Goal: Task Accomplishment & Management: Manage account settings

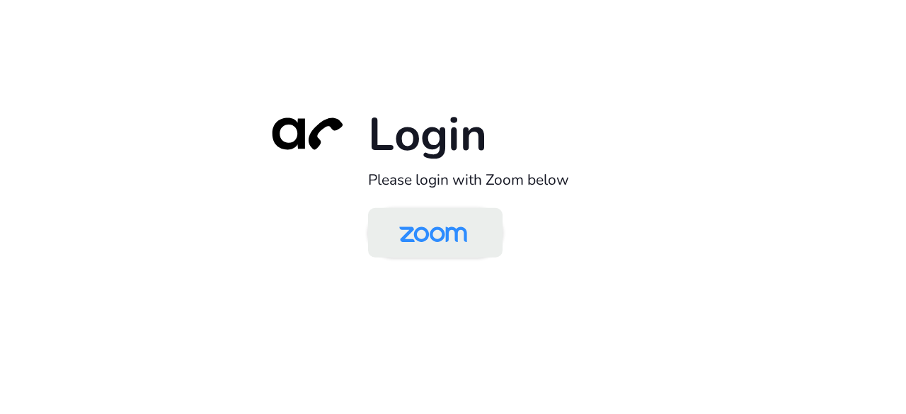
click at [446, 234] on img at bounding box center [434, 234] width 98 height 46
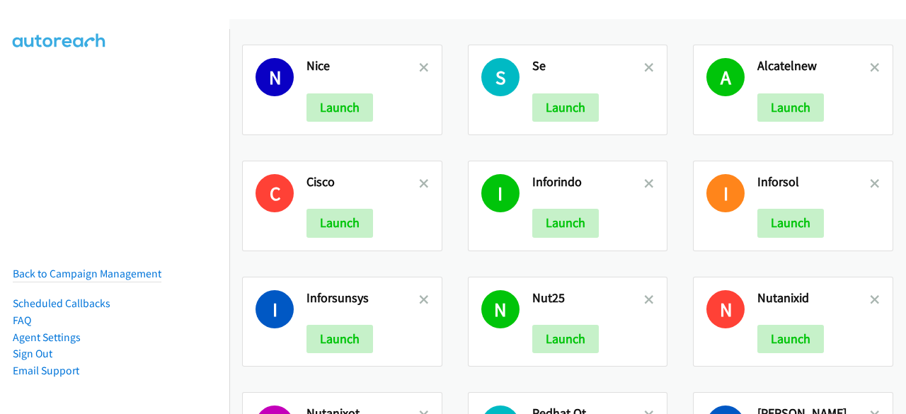
scroll to position [254, 0]
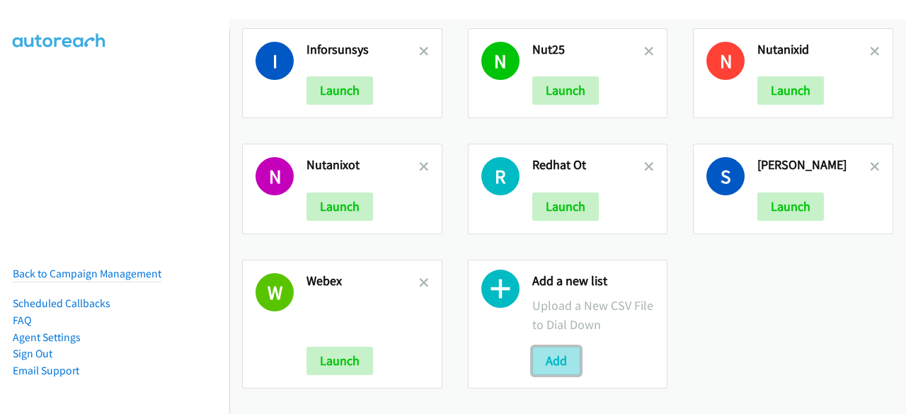
click at [544, 362] on button "Add" at bounding box center [557, 361] width 48 height 28
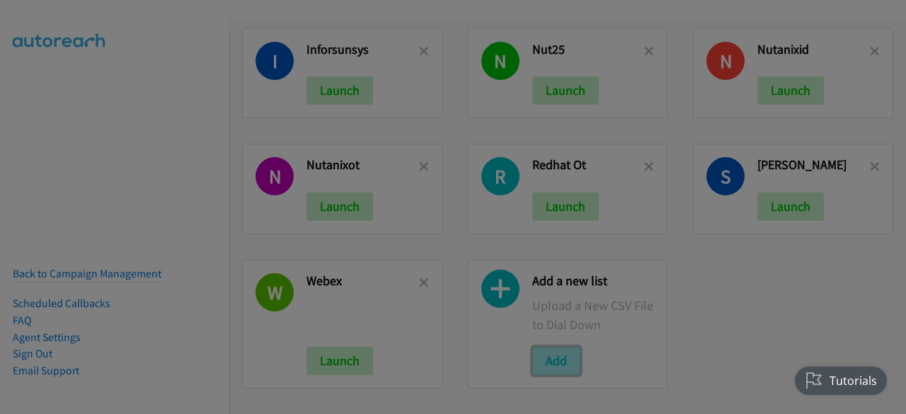
scroll to position [0, 0]
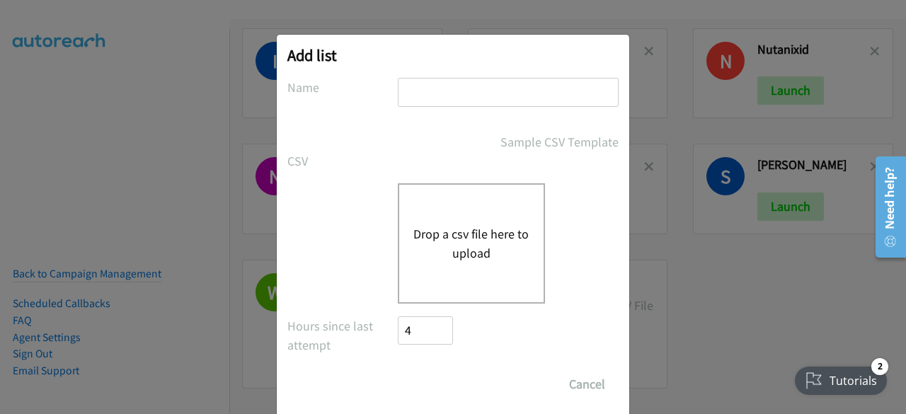
click at [472, 94] on input "text" at bounding box center [508, 92] width 221 height 29
type input "SEindo"
click at [421, 213] on div "Drop a csv file here to upload" at bounding box center [471, 243] width 147 height 120
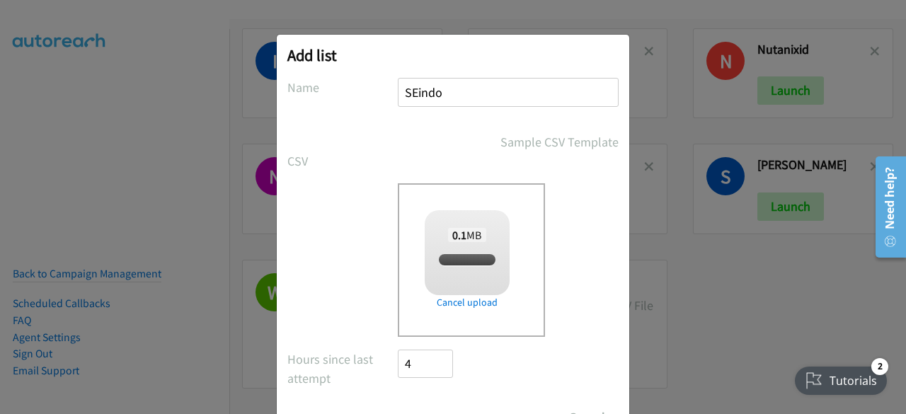
scroll to position [62, 0]
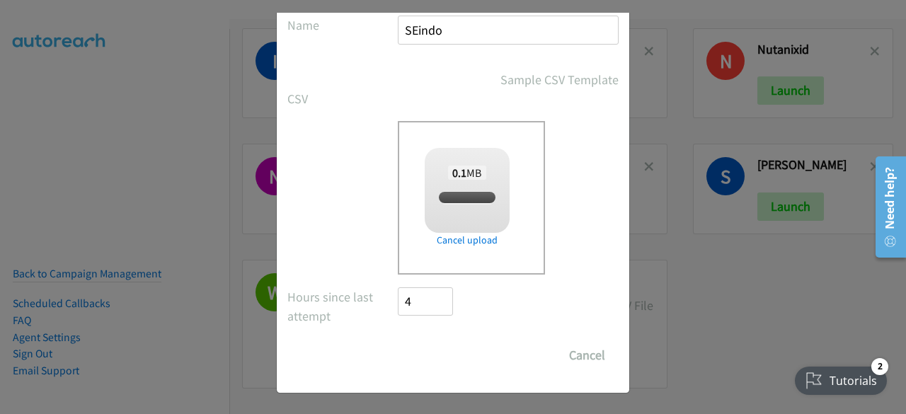
checkbox input "true"
click at [408, 348] on input "Save List" at bounding box center [435, 355] width 74 height 28
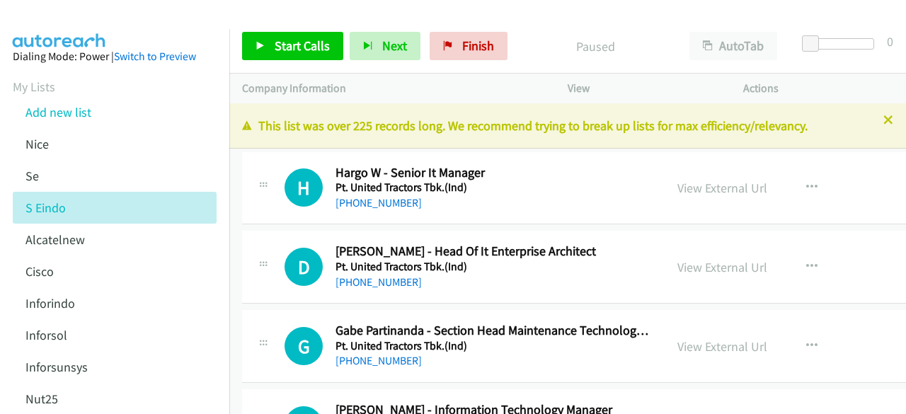
click at [251, 201] on div "H Callback Scheduled Hargo W - Senior It Manager Pt. United Tractors Tbk.(Ind) …" at bounding box center [453, 188] width 423 height 47
click at [727, 193] on link "View External Url" at bounding box center [723, 188] width 90 height 16
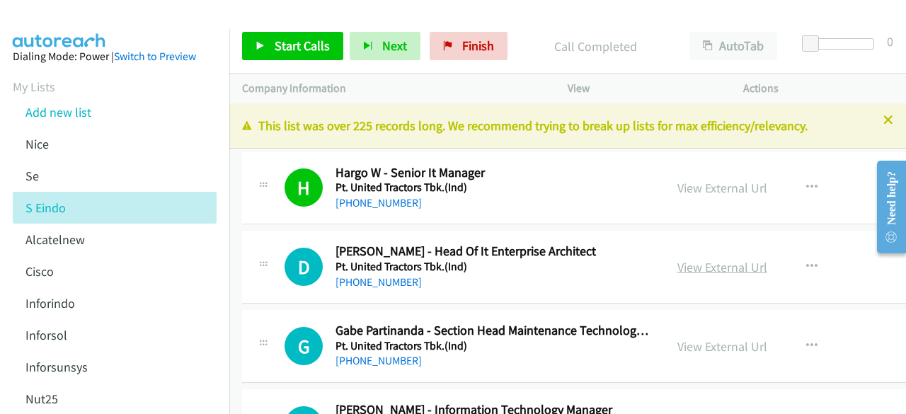
click at [736, 267] on link "View External Url" at bounding box center [723, 267] width 90 height 16
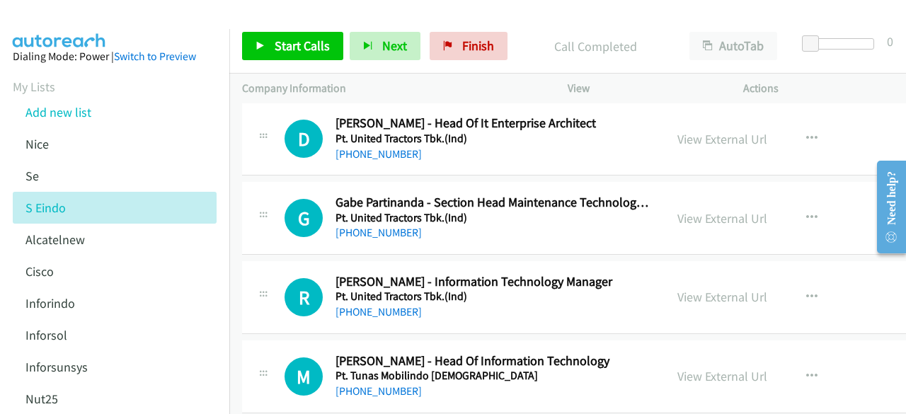
scroll to position [142, 0]
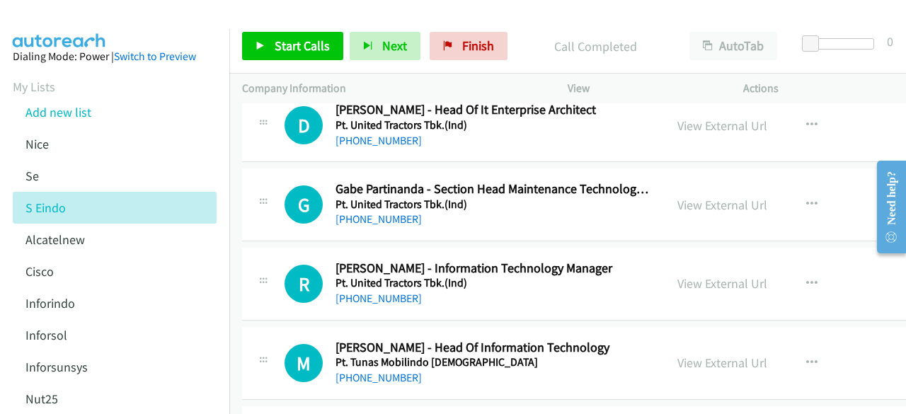
click at [712, 193] on div "View External Url View External Url Schedule/Manage Callback Start Calls Here R…" at bounding box center [777, 204] width 224 height 47
click at [711, 209] on link "View External Url" at bounding box center [723, 205] width 90 height 16
click at [688, 278] on link "View External Url" at bounding box center [723, 283] width 90 height 16
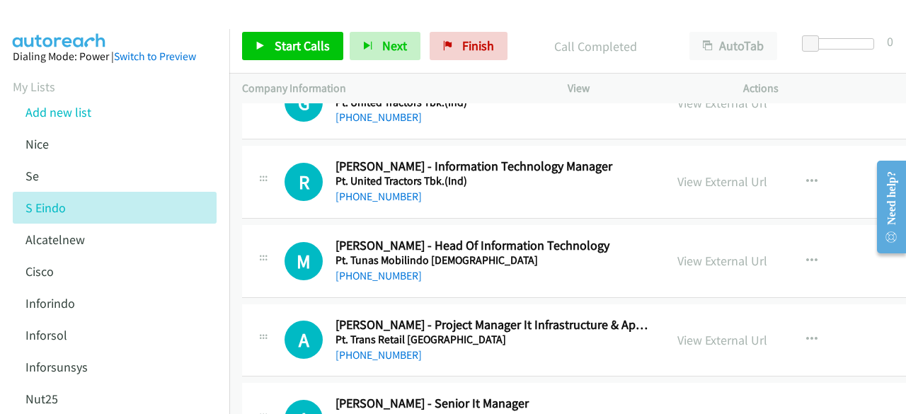
scroll to position [283, 0]
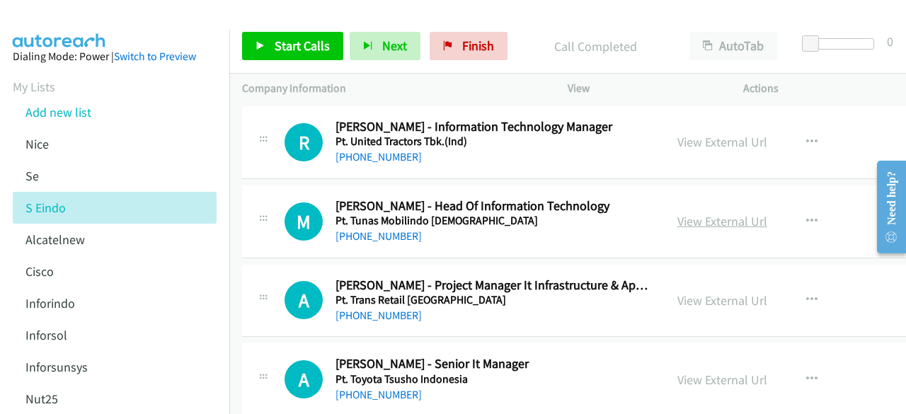
click at [741, 222] on link "View External Url" at bounding box center [723, 221] width 90 height 16
click at [734, 301] on link "View External Url" at bounding box center [723, 300] width 90 height 16
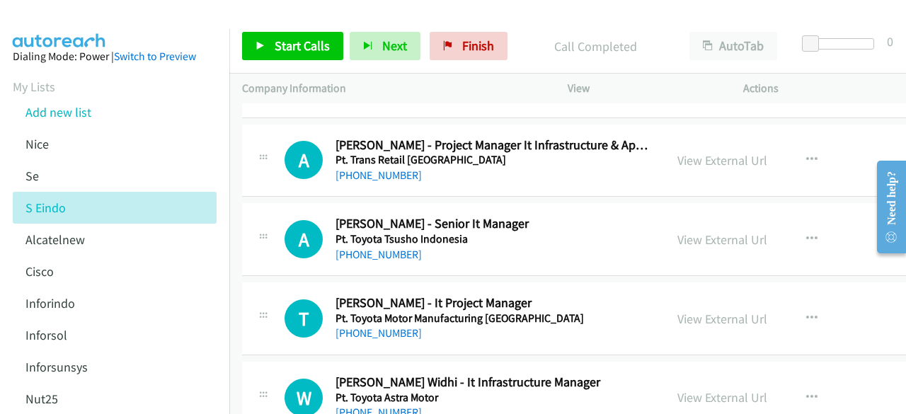
scroll to position [496, 0]
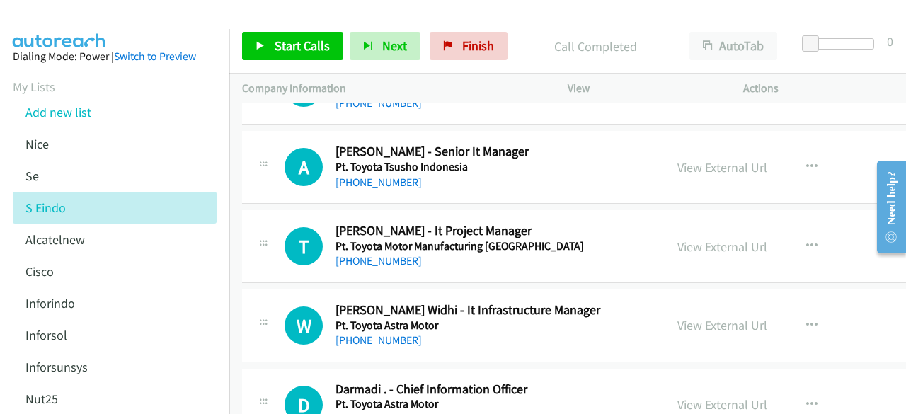
click at [688, 171] on link "View External Url" at bounding box center [723, 167] width 90 height 16
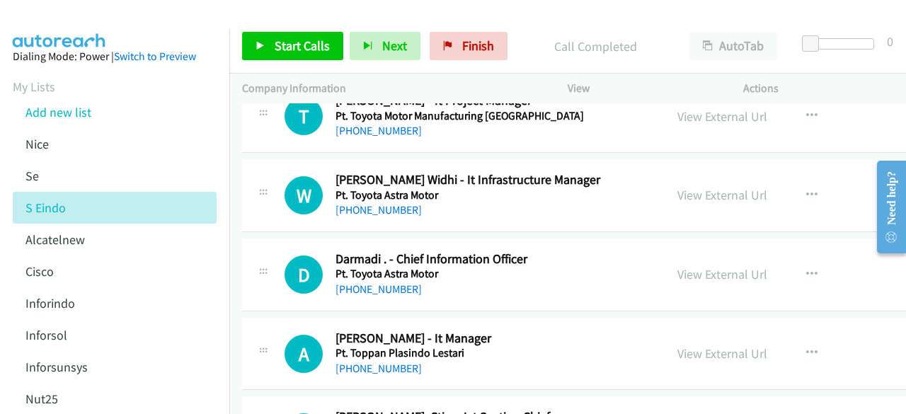
scroll to position [594, 0]
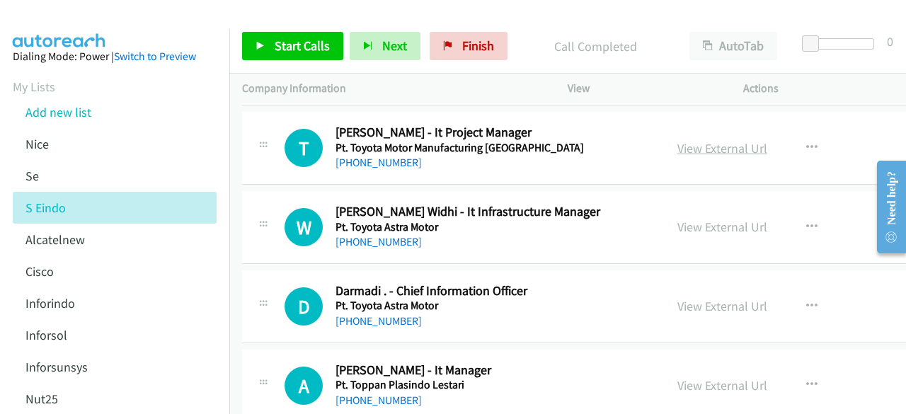
click at [693, 149] on link "View External Url" at bounding box center [723, 148] width 90 height 16
click at [700, 220] on link "View External Url" at bounding box center [723, 227] width 90 height 16
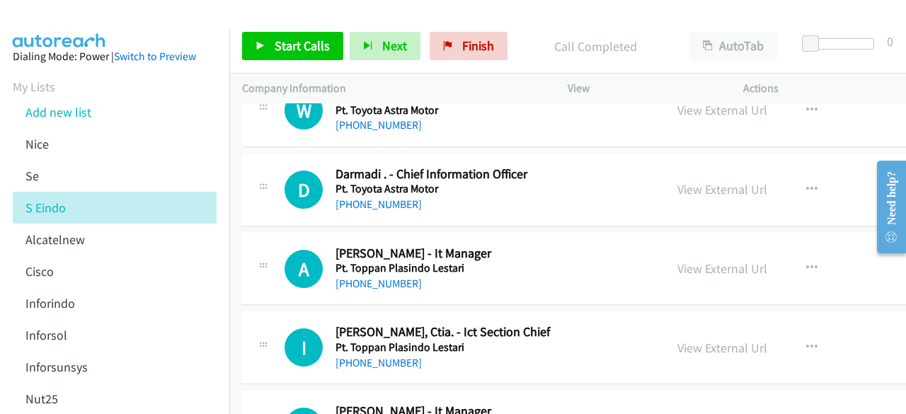
scroll to position [717, 0]
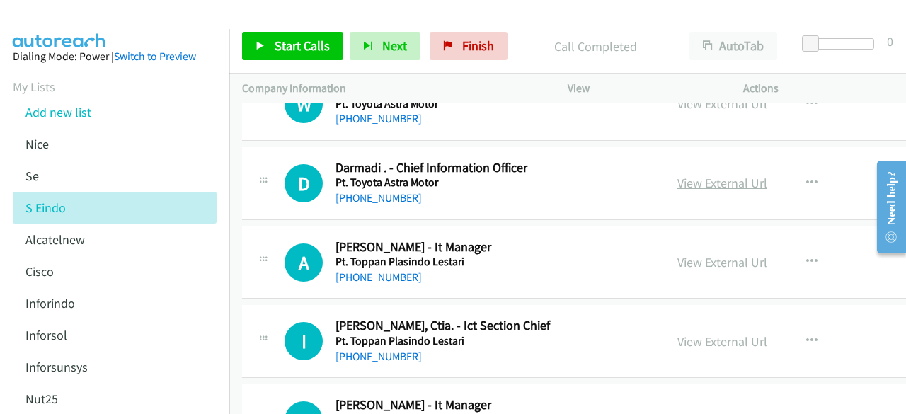
click at [700, 178] on link "View External Url" at bounding box center [723, 183] width 90 height 16
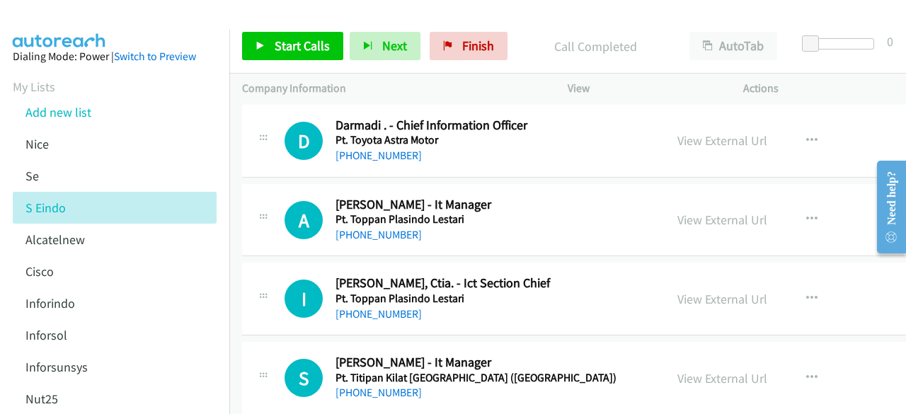
scroll to position [777, 0]
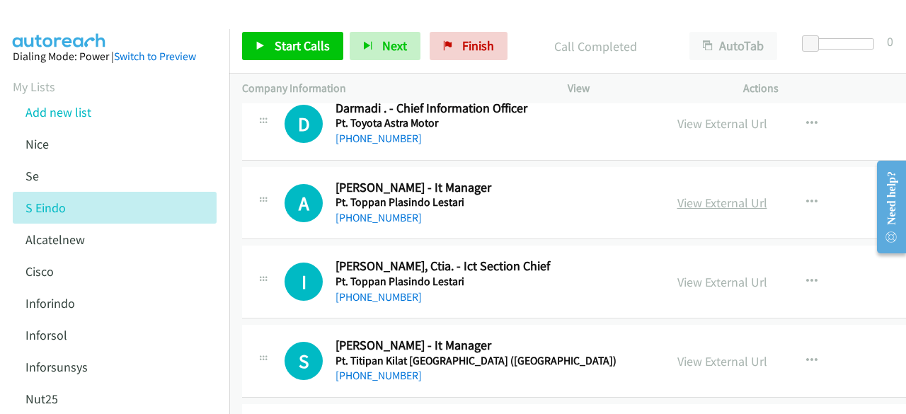
click at [727, 196] on link "View External Url" at bounding box center [723, 203] width 90 height 16
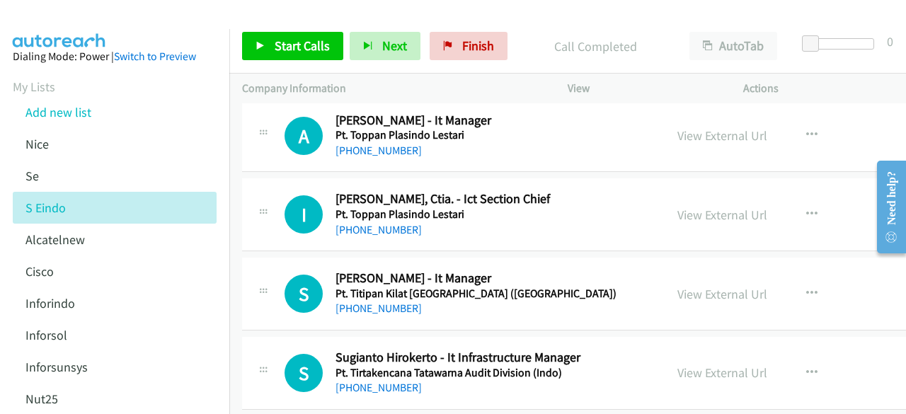
scroll to position [856, 0]
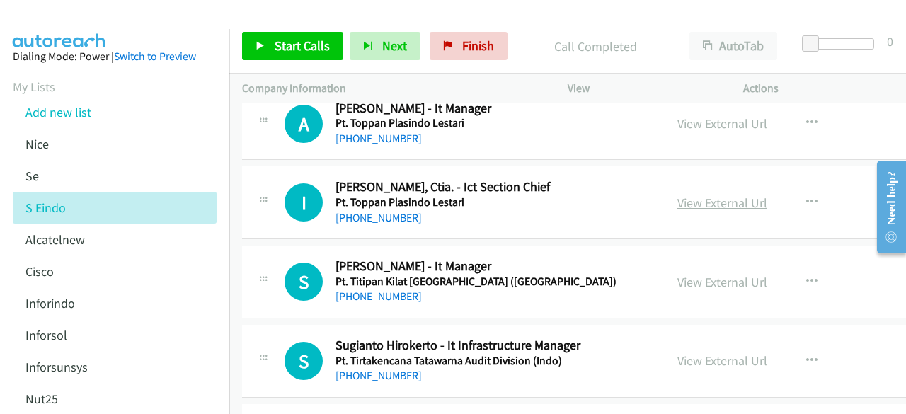
click at [724, 198] on link "View External Url" at bounding box center [723, 203] width 90 height 16
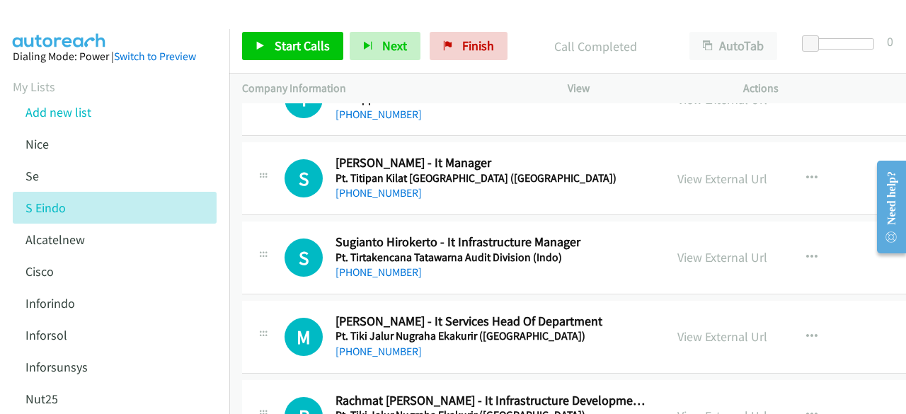
scroll to position [961, 0]
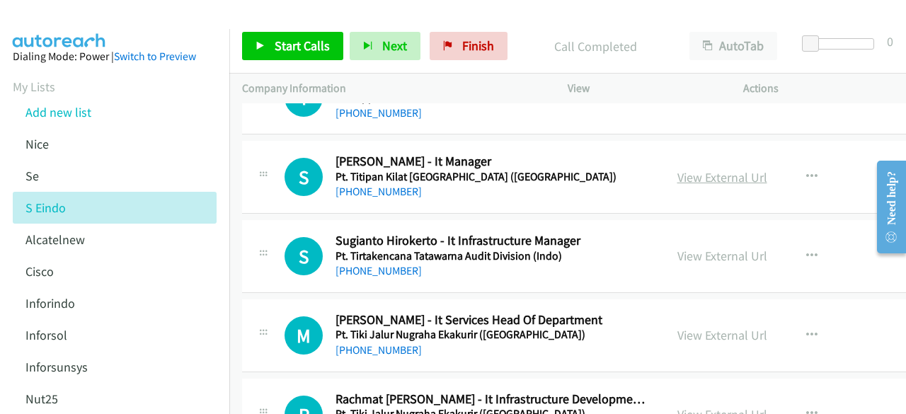
click at [722, 175] on link "View External Url" at bounding box center [723, 177] width 90 height 16
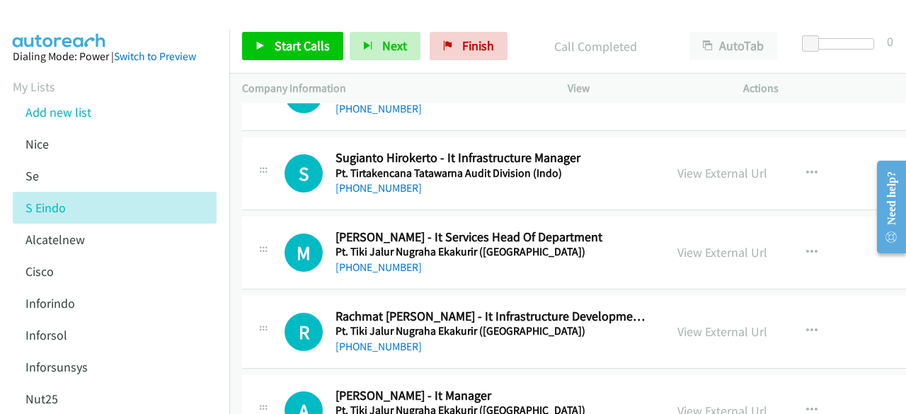
scroll to position [1044, 0]
click at [725, 178] on div "View External Url" at bounding box center [723, 172] width 90 height 19
click at [725, 177] on div "View External Url" at bounding box center [723, 172] width 90 height 19
click at [725, 171] on link "View External Url" at bounding box center [723, 172] width 90 height 16
click at [693, 254] on link "View External Url" at bounding box center [723, 252] width 90 height 16
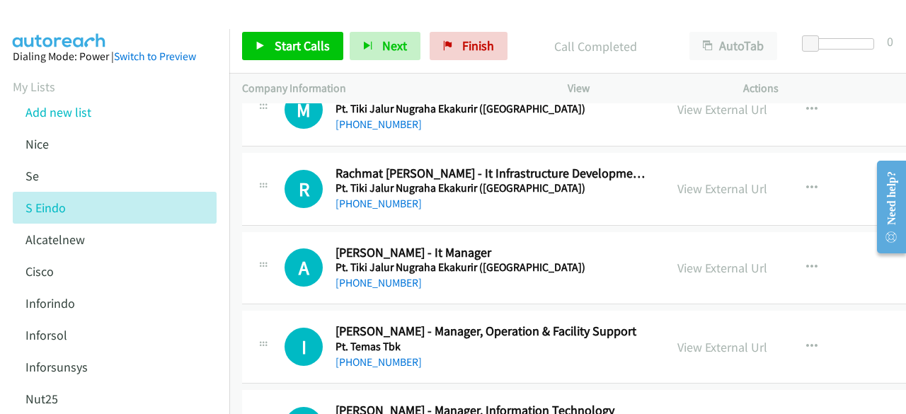
scroll to position [1188, 0]
click at [691, 183] on link "View External Url" at bounding box center [723, 188] width 90 height 16
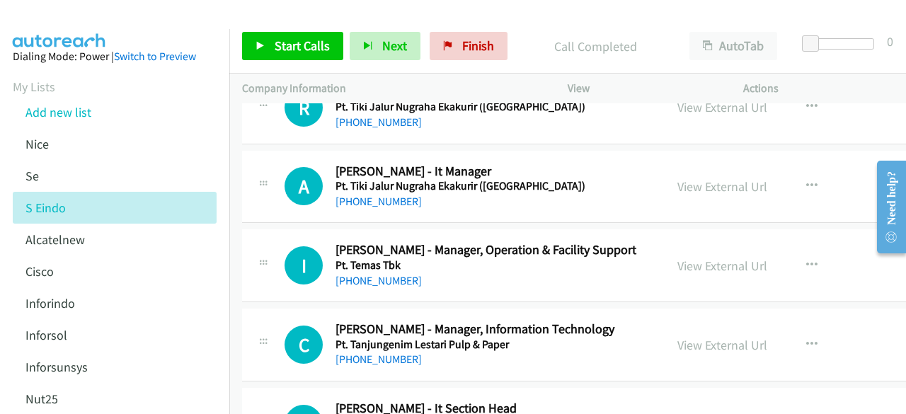
scroll to position [1278, 0]
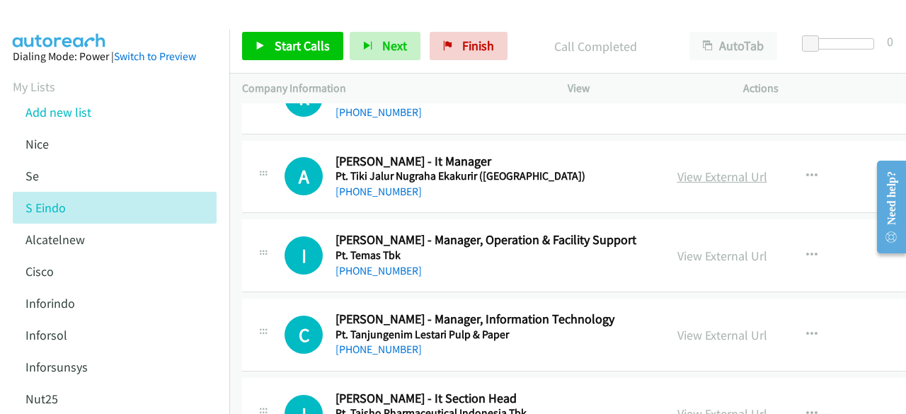
click at [701, 177] on link "View External Url" at bounding box center [723, 177] width 90 height 16
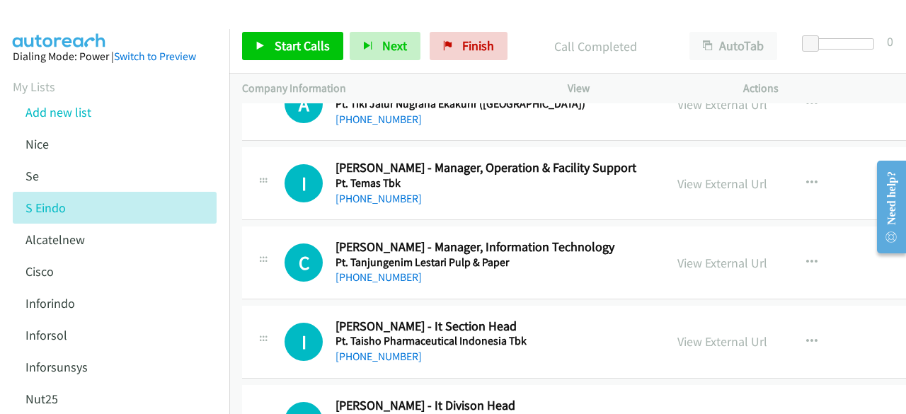
scroll to position [1351, 0]
click at [685, 182] on link "View External Url" at bounding box center [723, 183] width 90 height 16
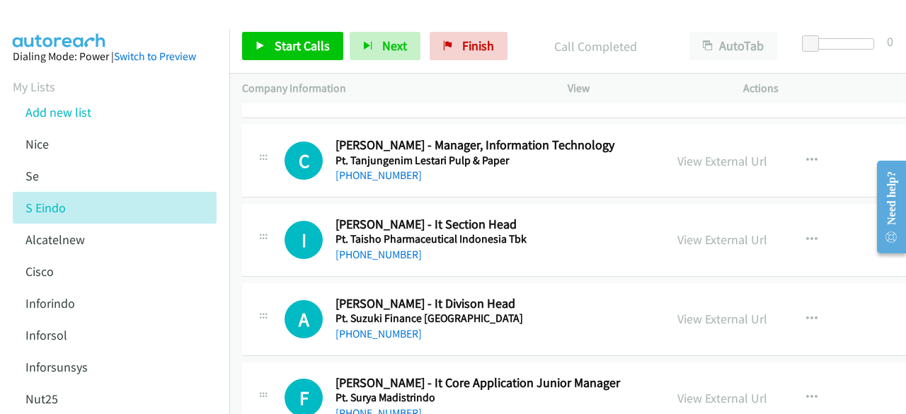
scroll to position [1453, 0]
click at [697, 153] on link "View External Url" at bounding box center [723, 160] width 90 height 16
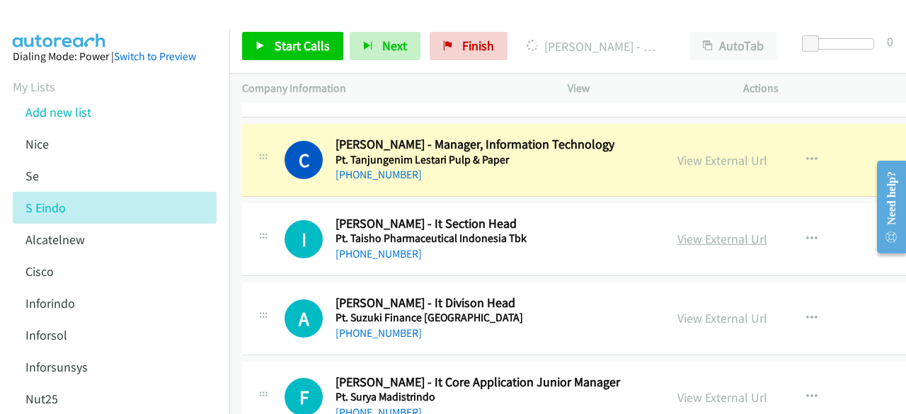
click at [693, 237] on link "View External Url" at bounding box center [723, 239] width 90 height 16
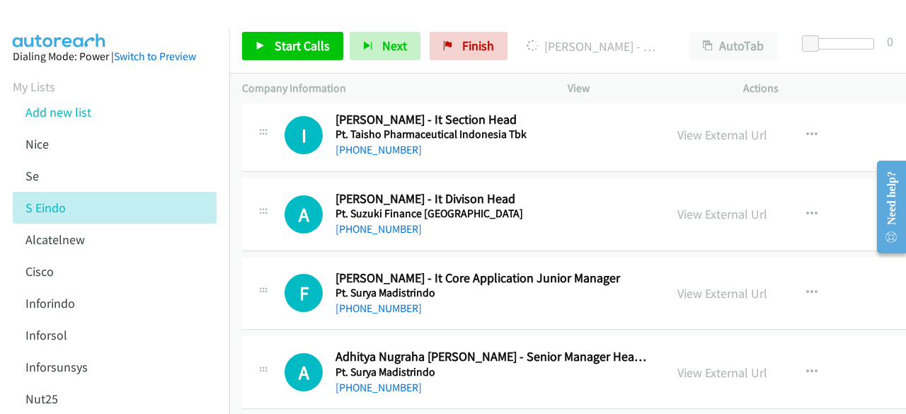
scroll to position [1561, 0]
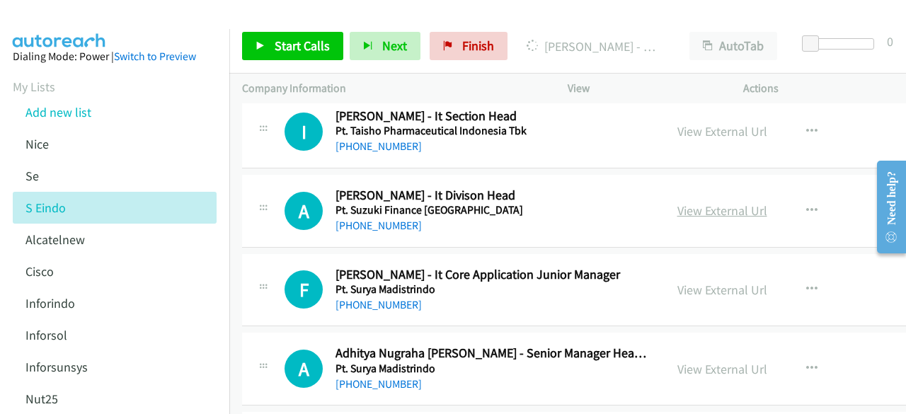
click at [690, 207] on link "View External Url" at bounding box center [723, 211] width 90 height 16
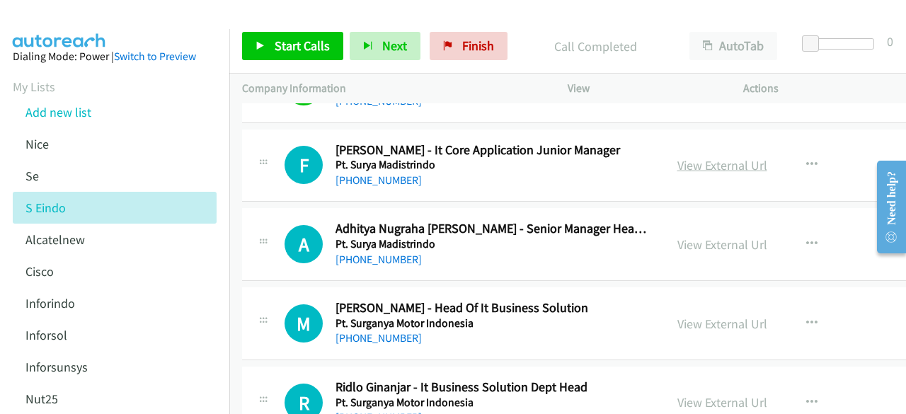
scroll to position [1743, 0]
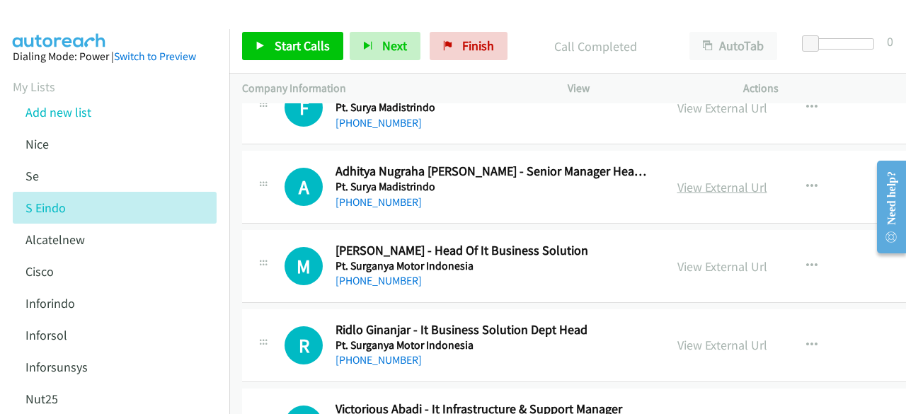
click at [710, 183] on link "View External Url" at bounding box center [723, 187] width 90 height 16
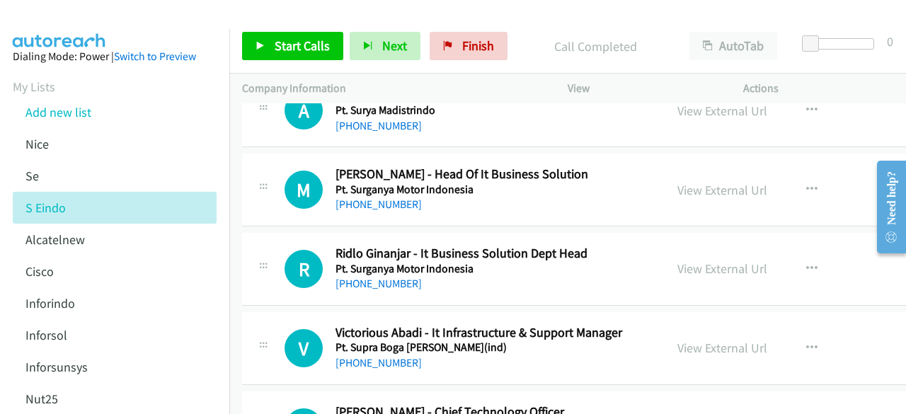
scroll to position [1823, 0]
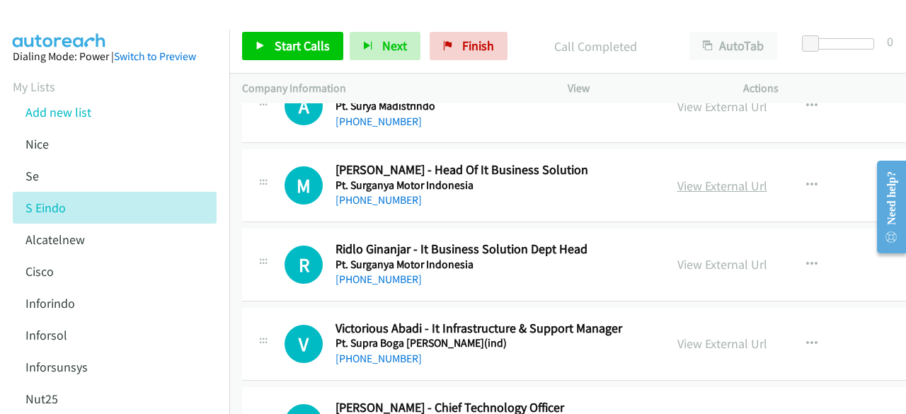
click at [711, 182] on link "View External Url" at bounding box center [723, 186] width 90 height 16
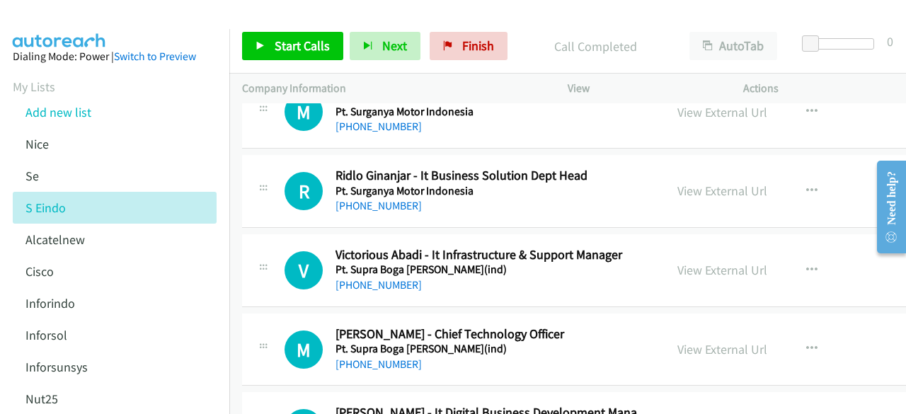
scroll to position [1912, 0]
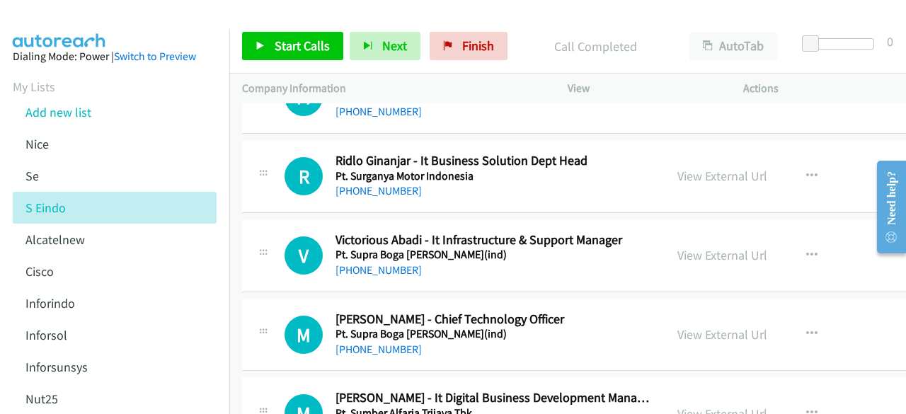
click at [697, 180] on div "View External Url View External Url Schedule/Manage Callback Start Calls Here R…" at bounding box center [777, 176] width 224 height 47
click at [704, 168] on link "View External Url" at bounding box center [723, 176] width 90 height 16
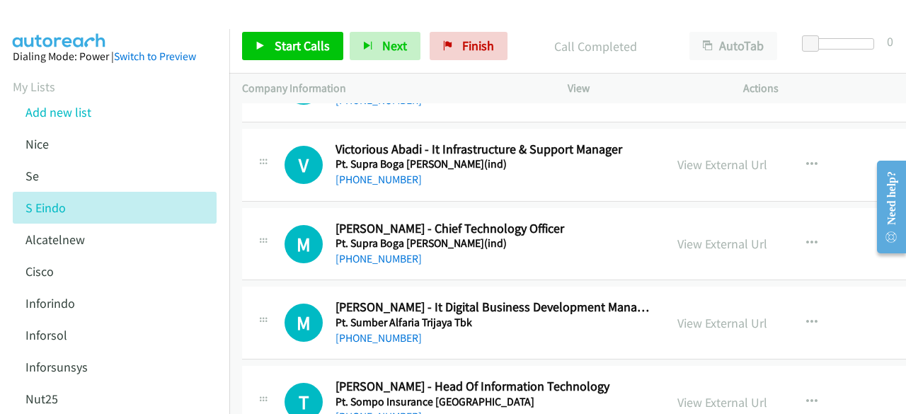
scroll to position [2004, 0]
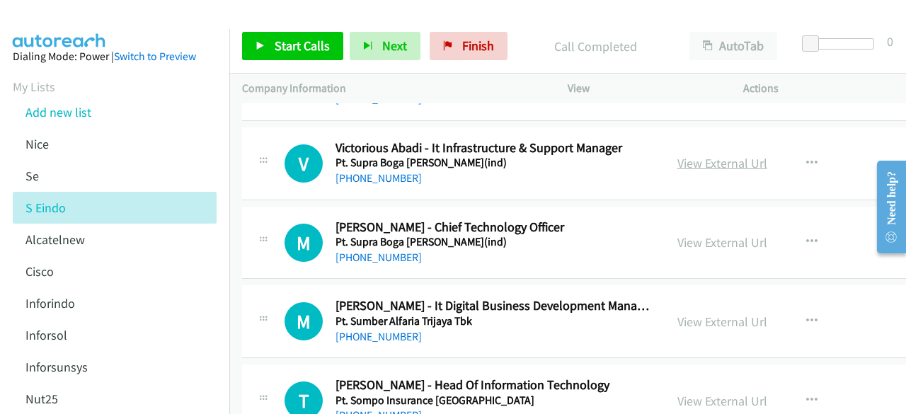
click at [703, 161] on link "View External Url" at bounding box center [723, 163] width 90 height 16
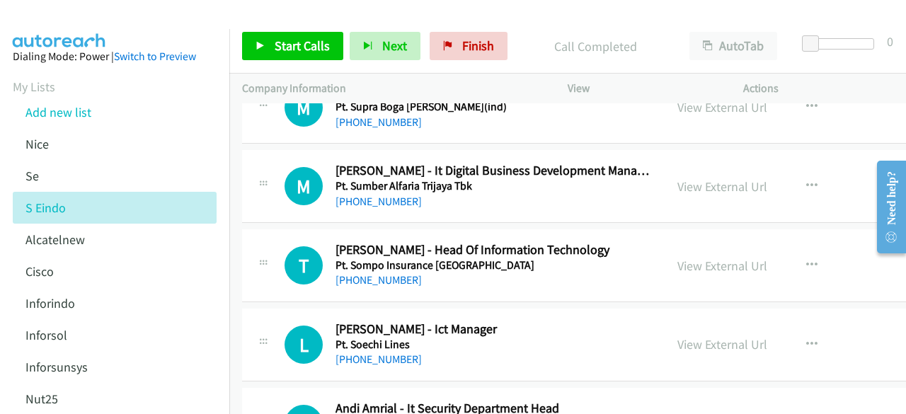
scroll to position [2150, 0]
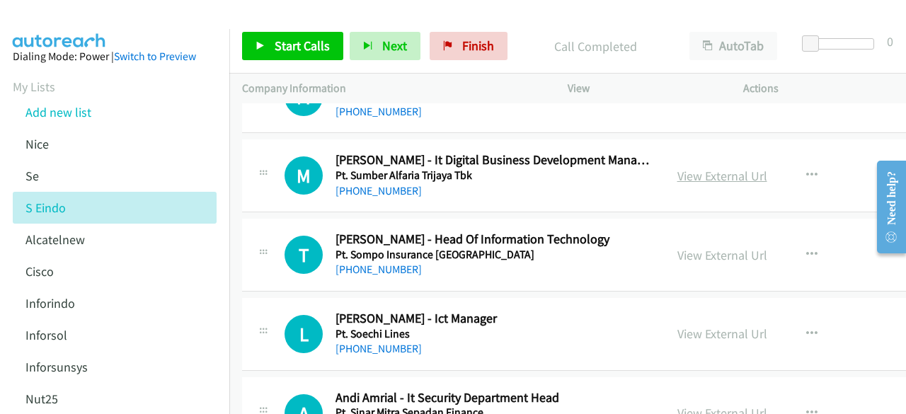
click at [687, 169] on link "View External Url" at bounding box center [723, 176] width 90 height 16
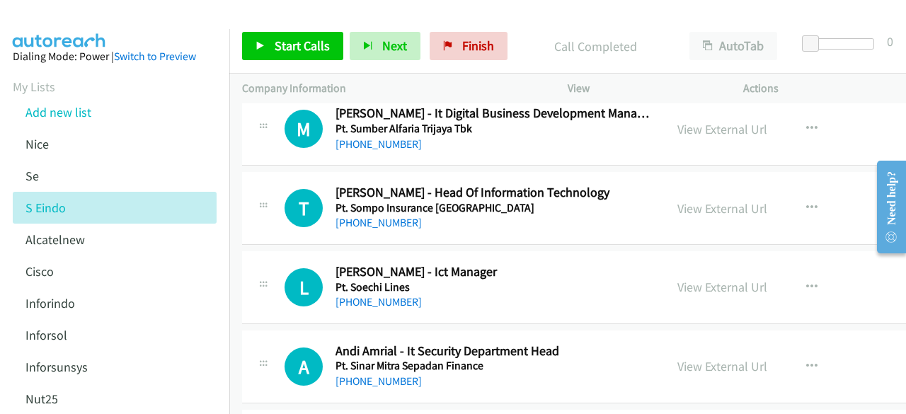
scroll to position [2197, 0]
click at [711, 212] on div "View External Url View External Url Schedule/Manage Callback Start Calls Here R…" at bounding box center [777, 207] width 224 height 47
click at [711, 209] on div "View External Url" at bounding box center [723, 207] width 90 height 19
click at [711, 200] on link "View External Url" at bounding box center [723, 208] width 90 height 16
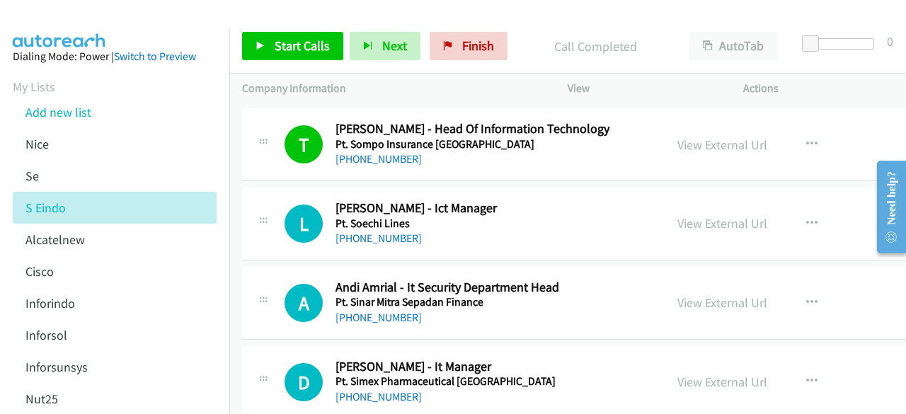
scroll to position [2261, 0]
click at [732, 215] on link "View External Url" at bounding box center [723, 223] width 90 height 16
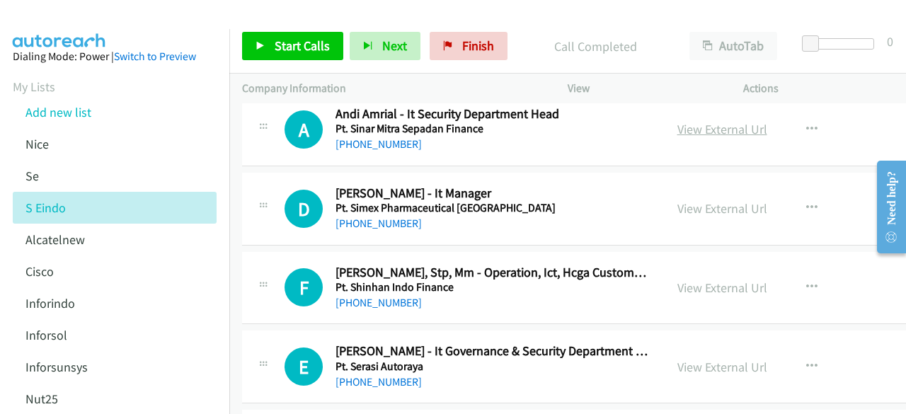
scroll to position [2435, 0]
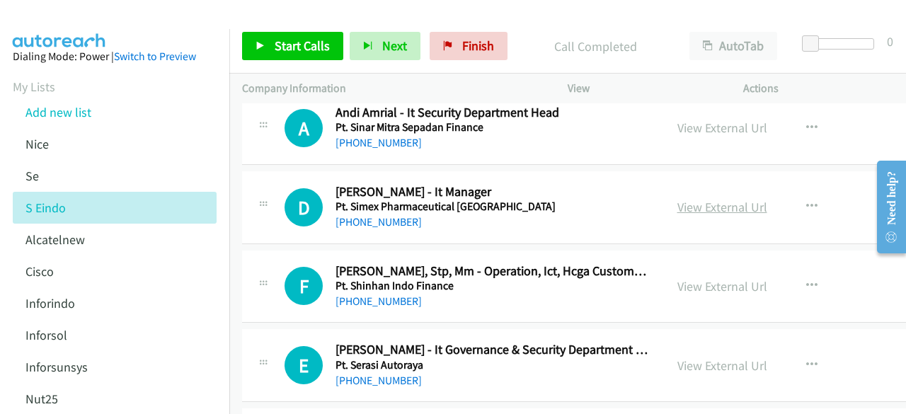
click at [717, 199] on link "View External Url" at bounding box center [723, 207] width 90 height 16
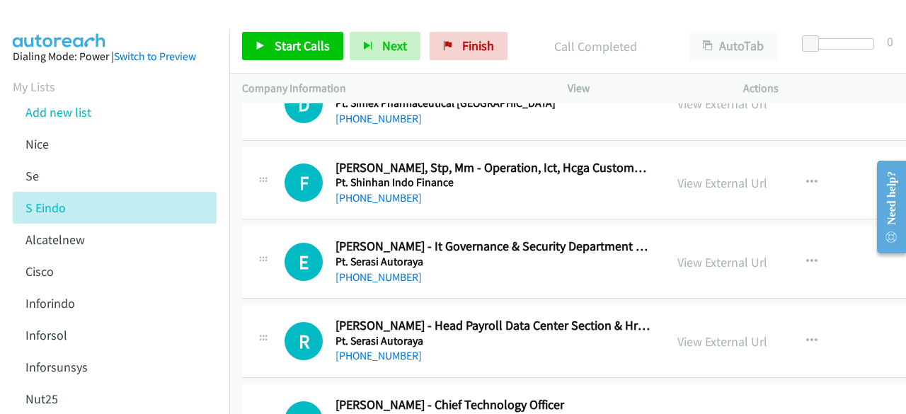
scroll to position [2542, 0]
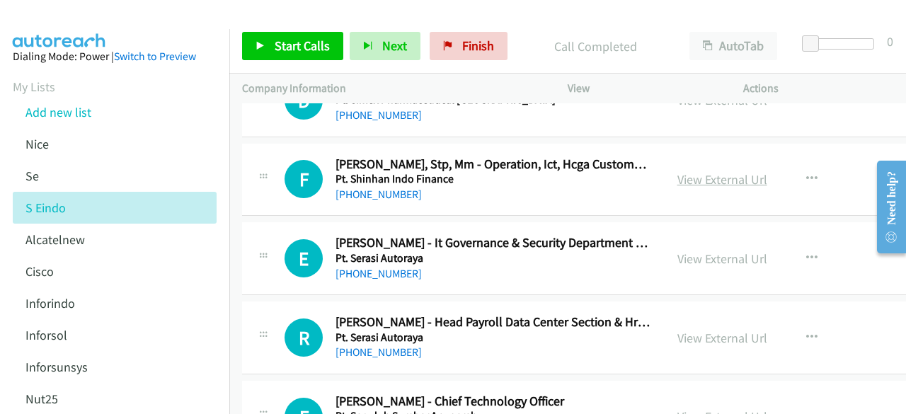
click at [697, 171] on link "View External Url" at bounding box center [723, 179] width 90 height 16
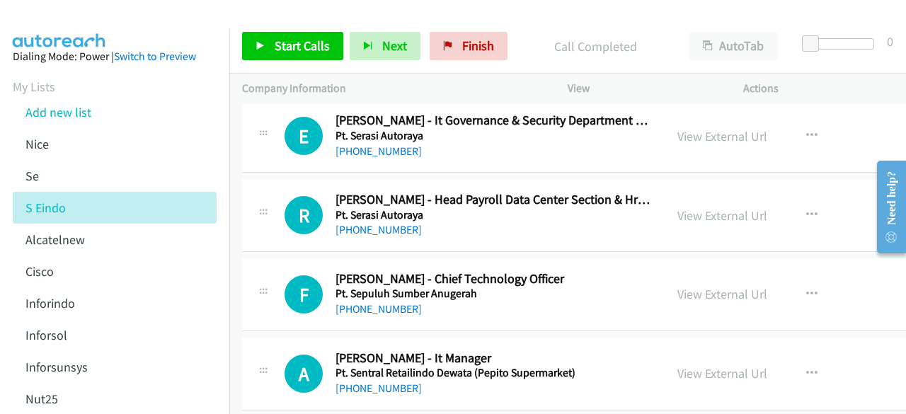
scroll to position [2663, 0]
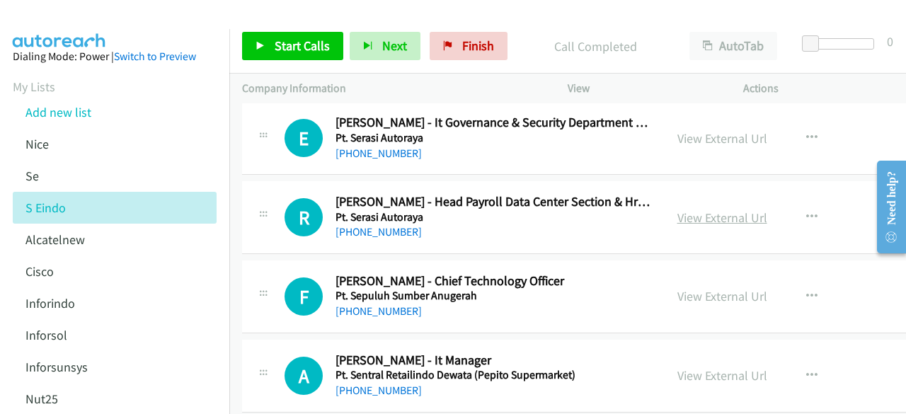
click at [712, 213] on link "View External Url" at bounding box center [723, 218] width 90 height 16
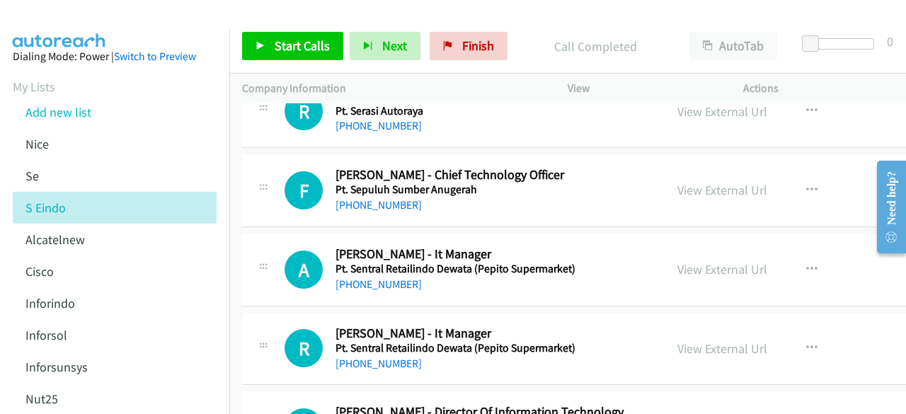
scroll to position [2776, 0]
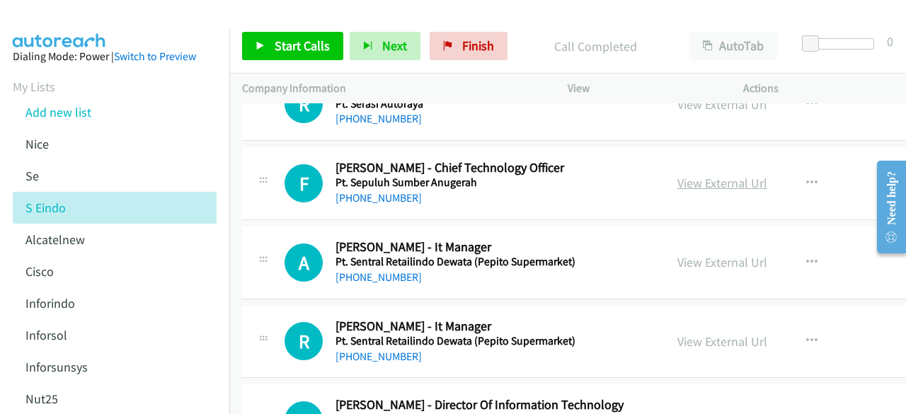
click at [712, 175] on link "View External Url" at bounding box center [723, 183] width 90 height 16
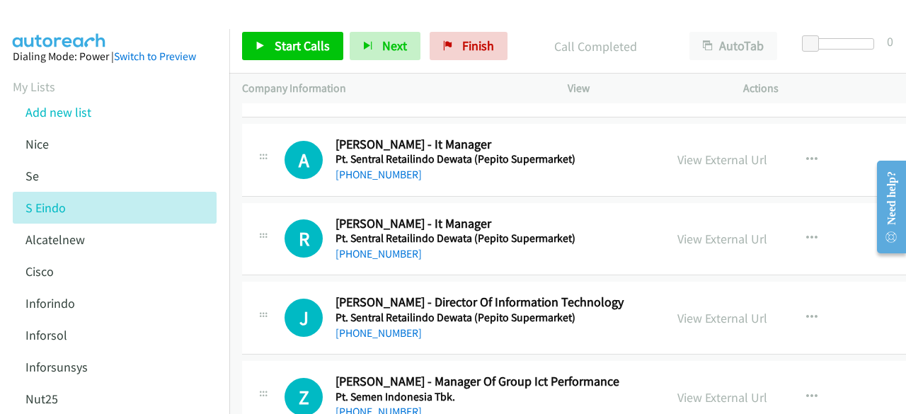
scroll to position [2886, 0]
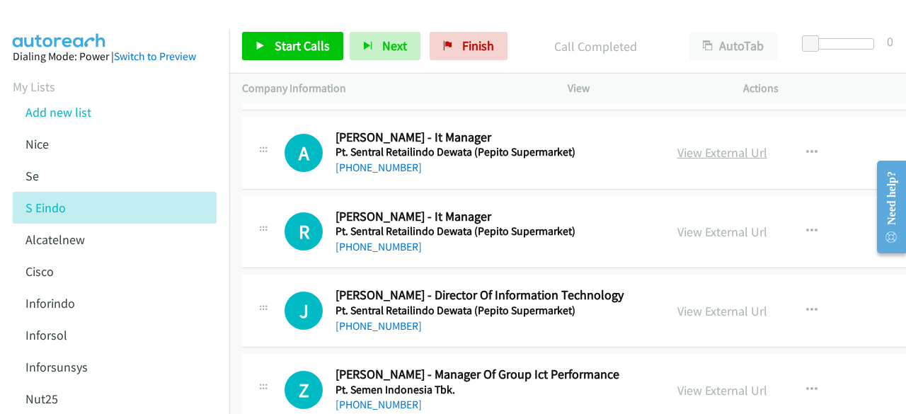
click at [696, 146] on link "View External Url" at bounding box center [723, 152] width 90 height 16
click at [705, 224] on link "View External Url" at bounding box center [723, 232] width 90 height 16
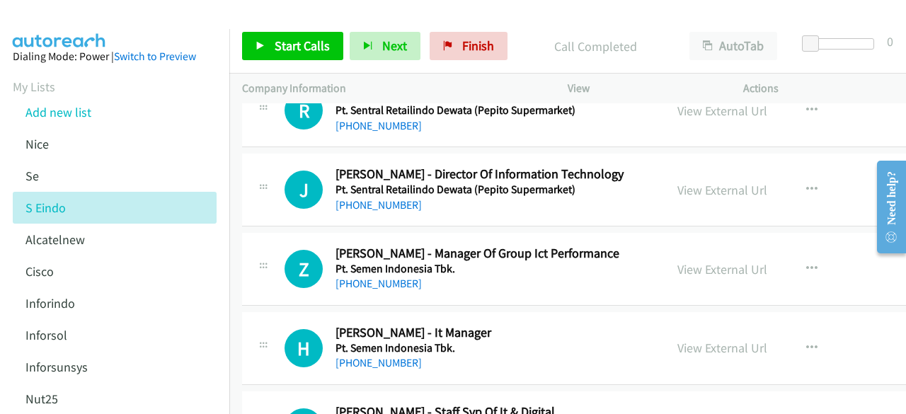
scroll to position [3008, 0]
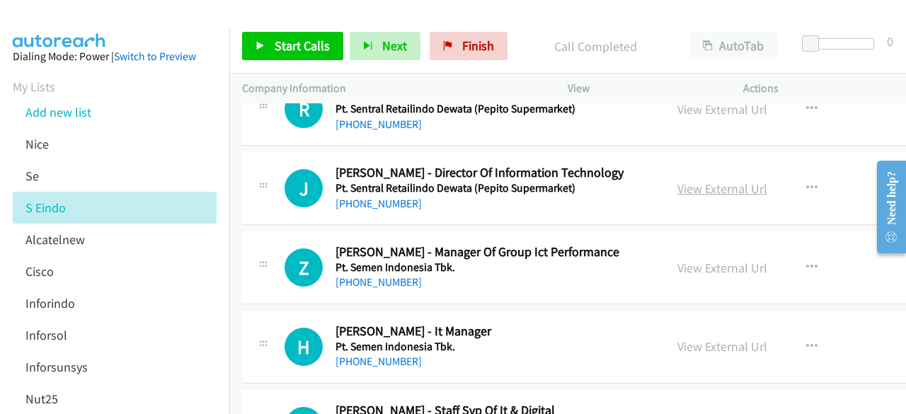
click at [704, 181] on link "View External Url" at bounding box center [723, 189] width 90 height 16
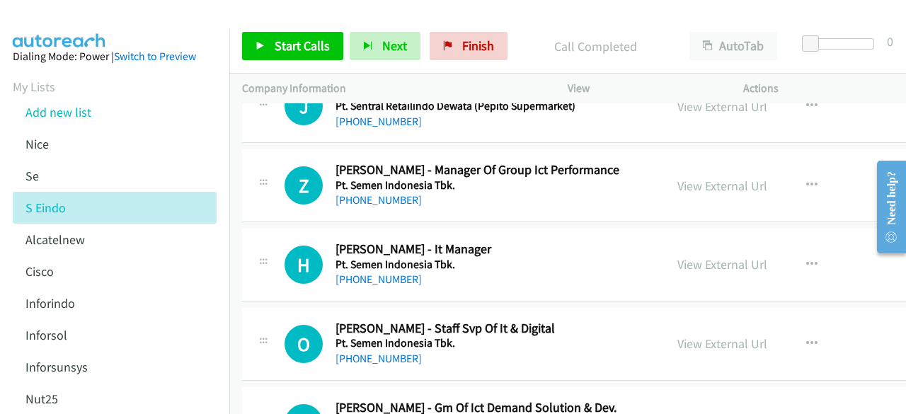
scroll to position [3105, 0]
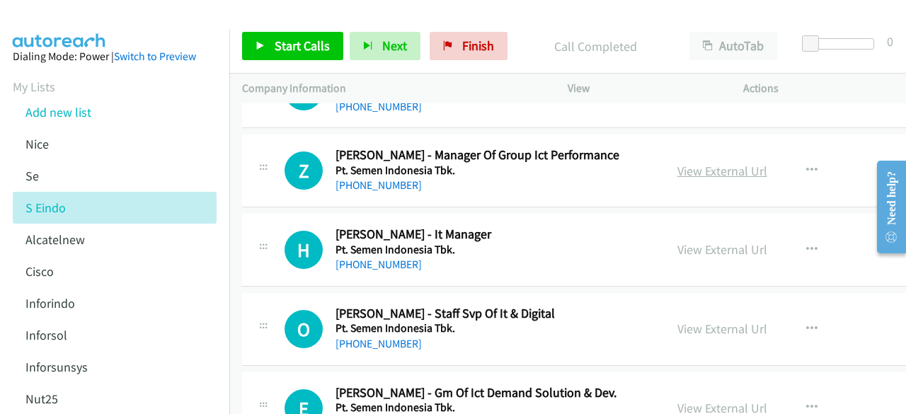
click at [704, 163] on link "View External Url" at bounding box center [723, 171] width 90 height 16
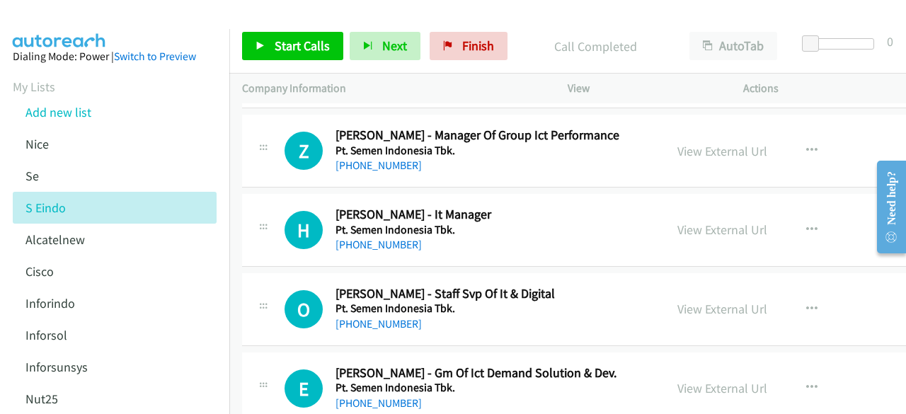
scroll to position [3126, 0]
click at [717, 221] on link "View External Url" at bounding box center [723, 229] width 90 height 16
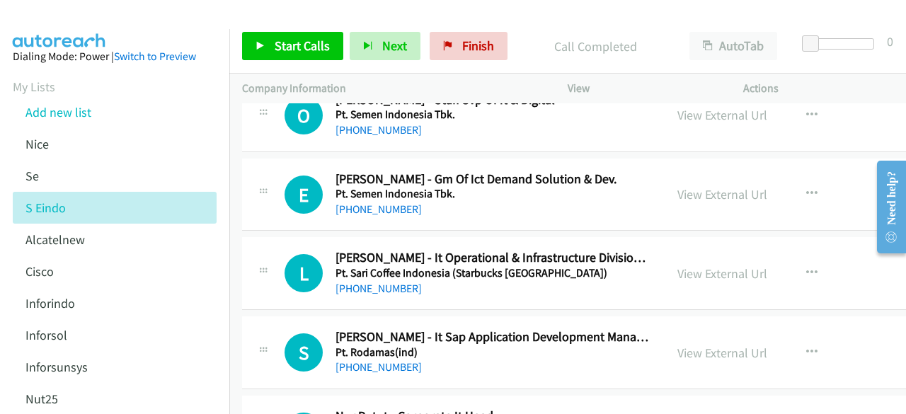
scroll to position [3301, 0]
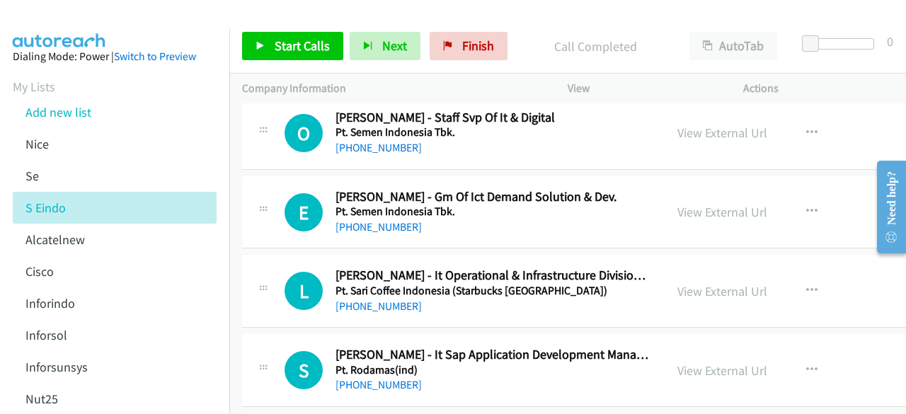
click at [687, 190] on div "View External Url View External Url Schedule/Manage Callback Start Calls Here R…" at bounding box center [777, 212] width 224 height 47
click at [699, 204] on link "View External Url" at bounding box center [723, 212] width 90 height 16
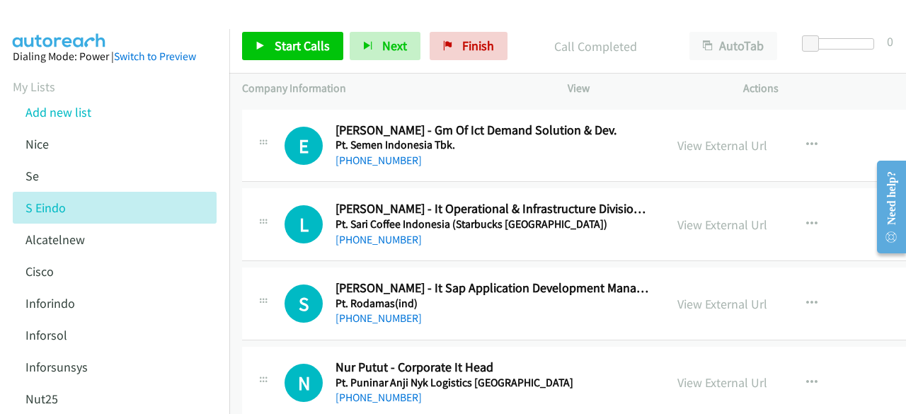
scroll to position [3371, 0]
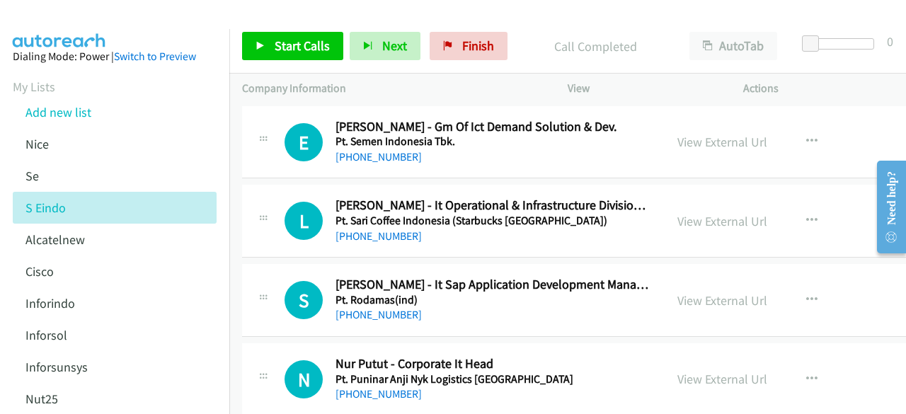
click at [694, 212] on div "View External Url" at bounding box center [723, 221] width 90 height 19
click at [695, 213] on link "View External Url" at bounding box center [723, 221] width 90 height 16
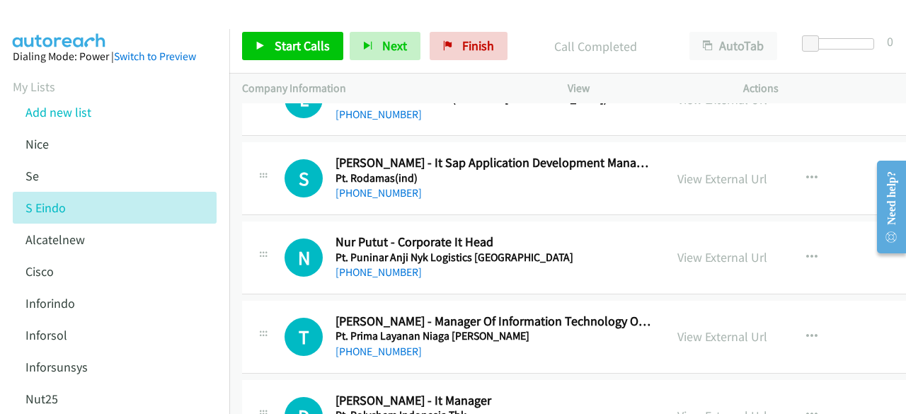
scroll to position [3565, 0]
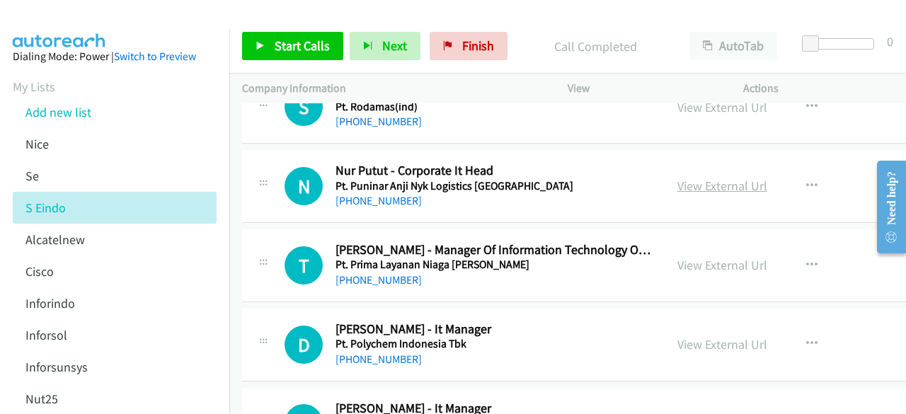
click at [683, 178] on link "View External Url" at bounding box center [723, 186] width 90 height 16
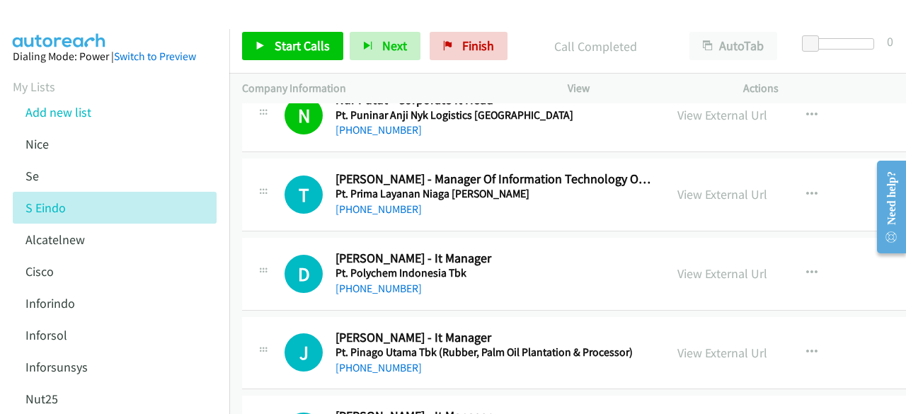
scroll to position [3644, 0]
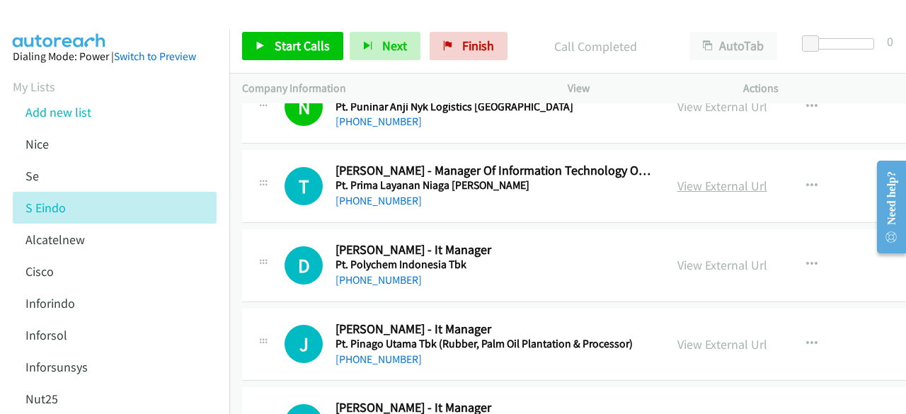
click at [705, 178] on link "View External Url" at bounding box center [723, 186] width 90 height 16
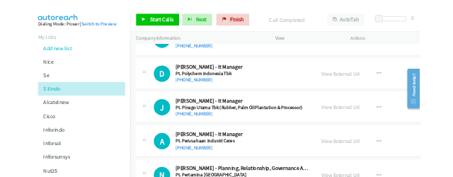
scroll to position [3738, 0]
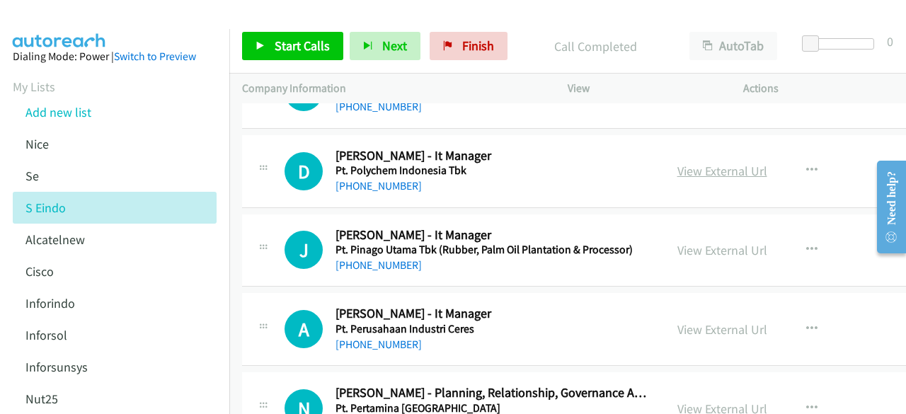
click at [698, 166] on link "View External Url" at bounding box center [723, 171] width 90 height 16
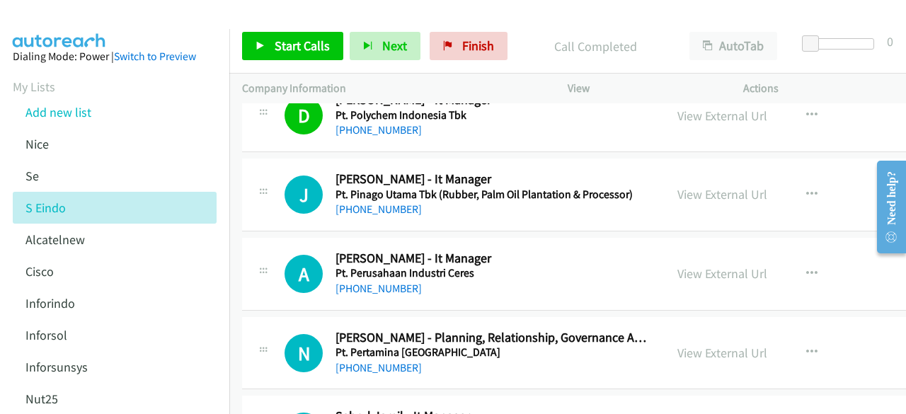
scroll to position [3798, 0]
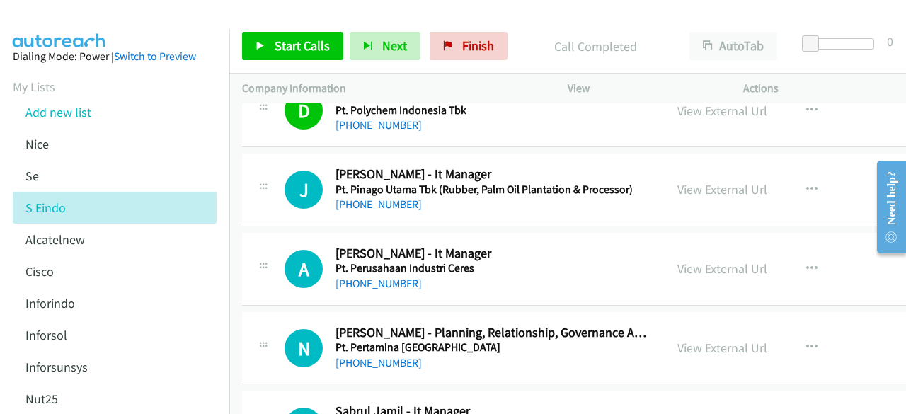
click at [700, 193] on div "View External Url View External Url Schedule/Manage Callback Start Calls Here R…" at bounding box center [777, 189] width 224 height 47
click at [702, 184] on link "View External Url" at bounding box center [723, 189] width 90 height 16
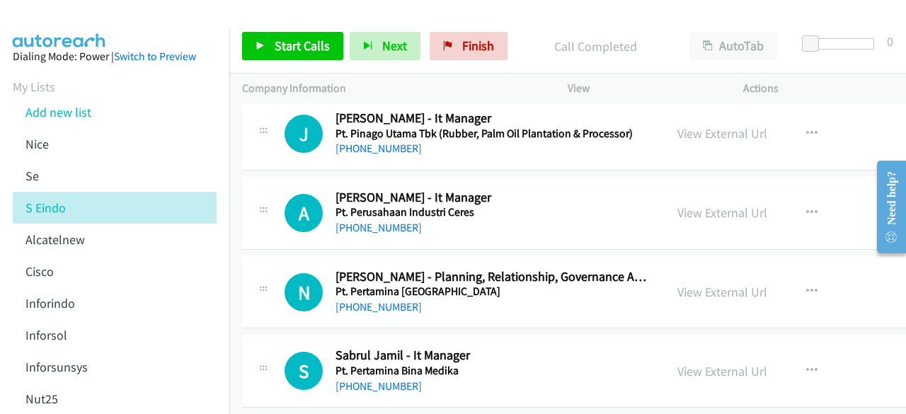
scroll to position [3855, 0]
click at [719, 208] on div "View External Url" at bounding box center [723, 212] width 90 height 19
click at [719, 204] on link "View External Url" at bounding box center [723, 212] width 90 height 16
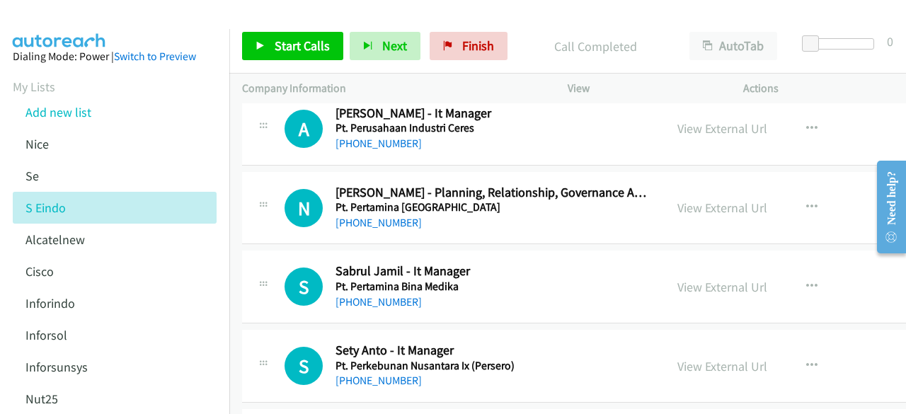
scroll to position [3941, 0]
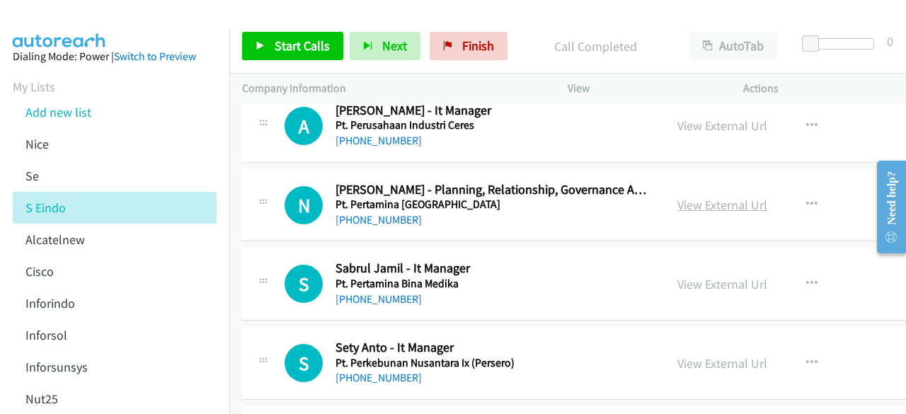
click at [688, 197] on link "View External Url" at bounding box center [723, 205] width 90 height 16
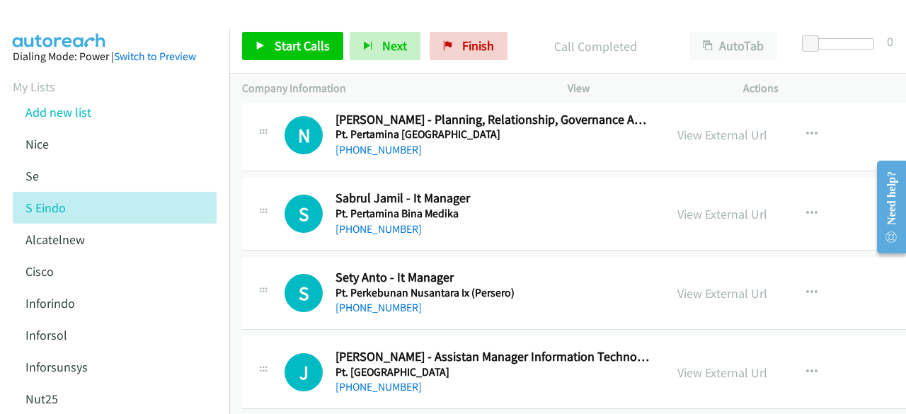
scroll to position [4018, 0]
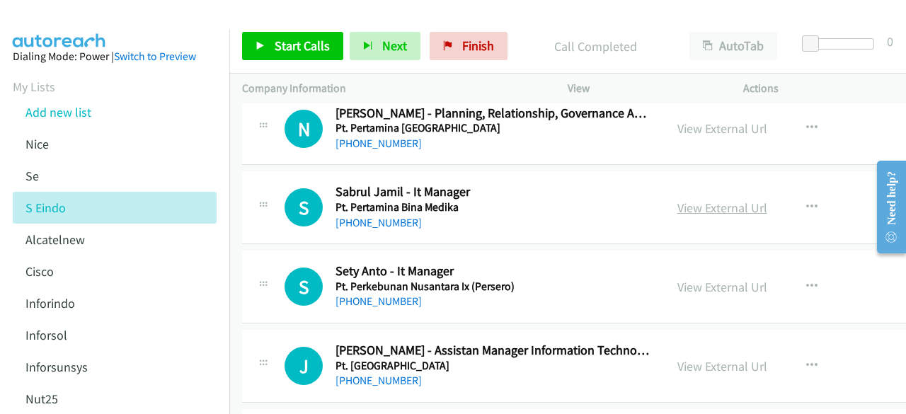
click at [704, 200] on link "View External Url" at bounding box center [723, 208] width 90 height 16
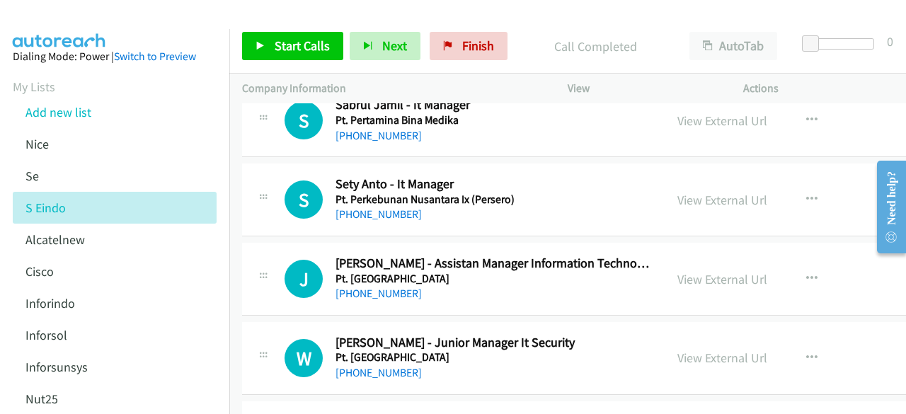
scroll to position [4106, 0]
click at [721, 191] on link "View External Url" at bounding box center [723, 199] width 90 height 16
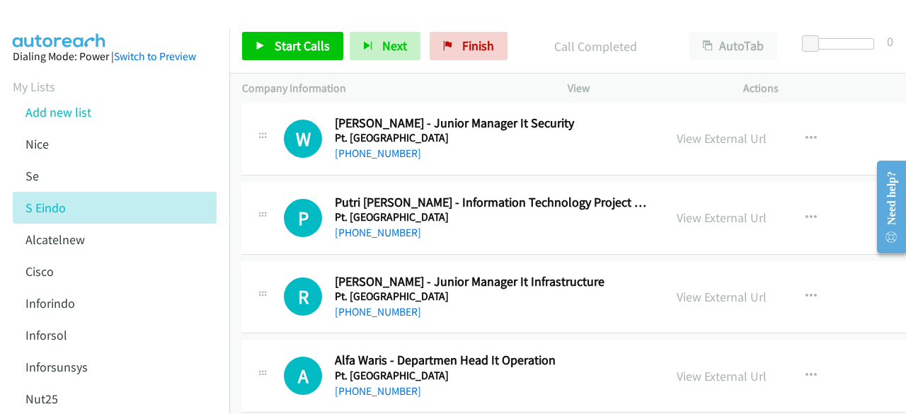
scroll to position [4330, 1]
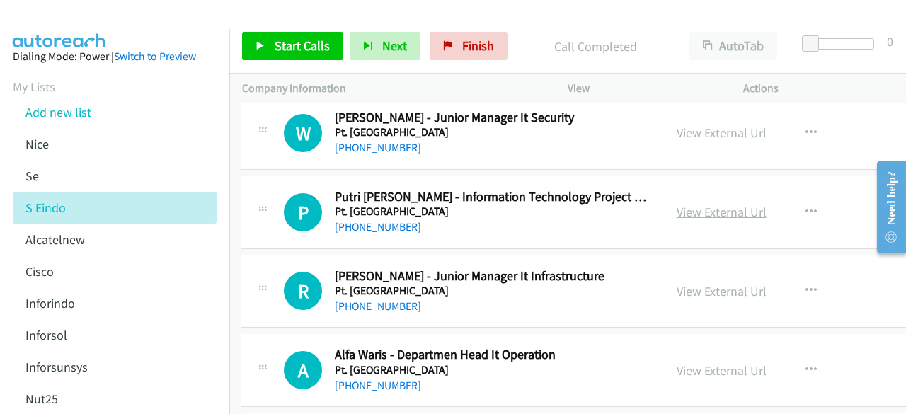
click at [712, 204] on link "View External Url" at bounding box center [722, 212] width 90 height 16
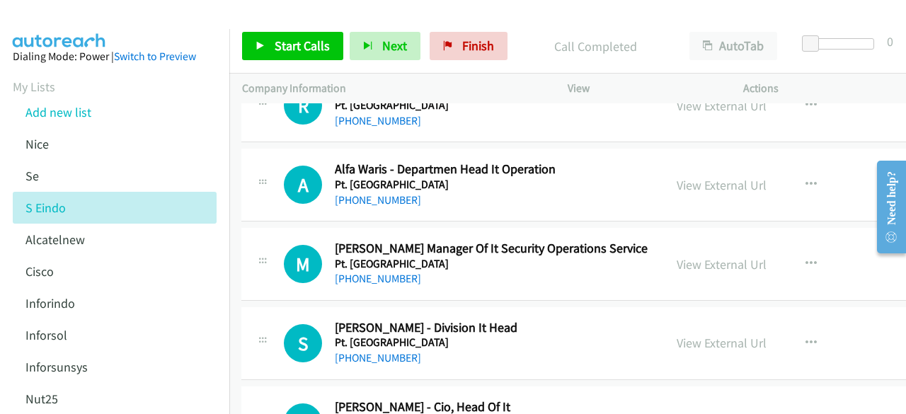
scroll to position [4519, 1]
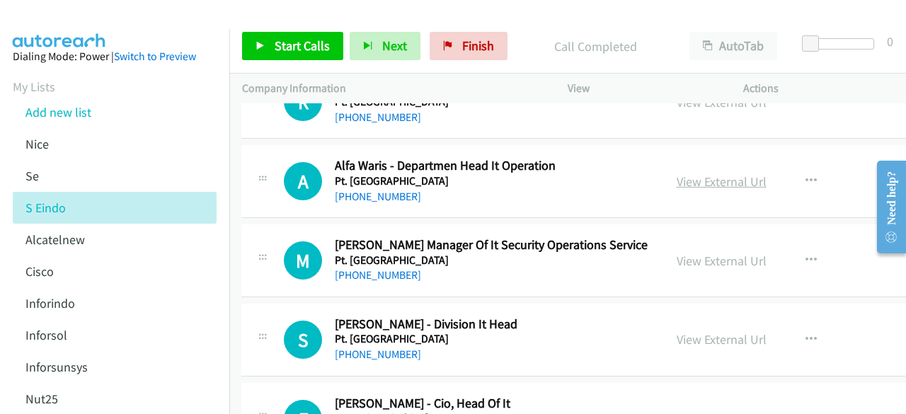
click at [721, 173] on link "View External Url" at bounding box center [722, 181] width 90 height 16
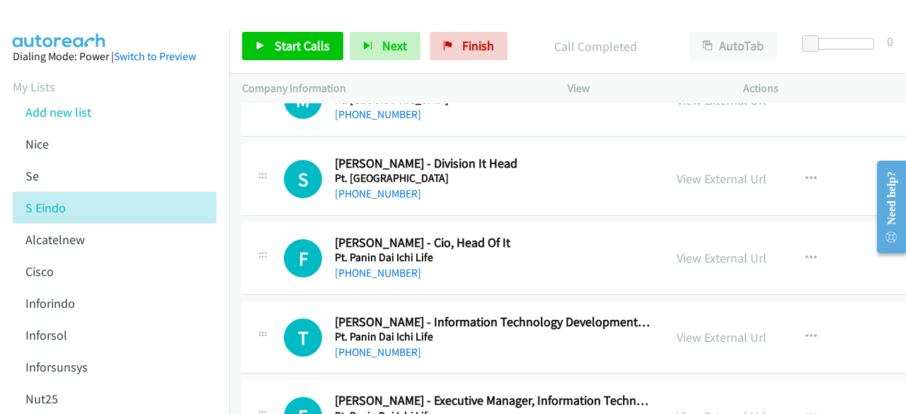
scroll to position [4683, 1]
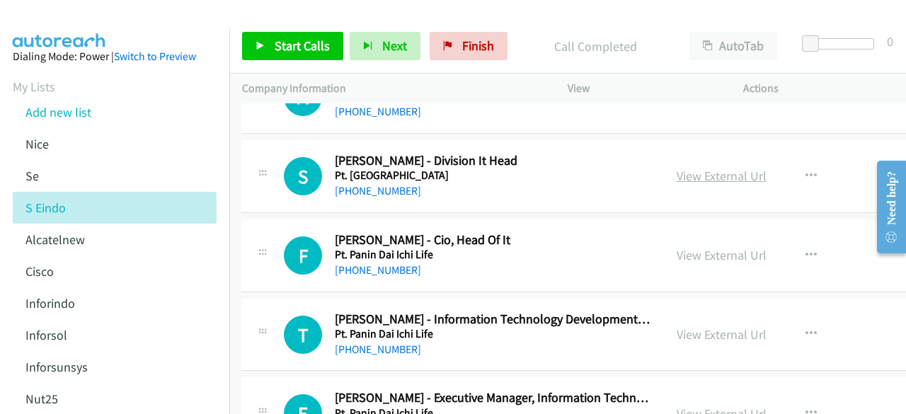
click at [695, 168] on link "View External Url" at bounding box center [722, 176] width 90 height 16
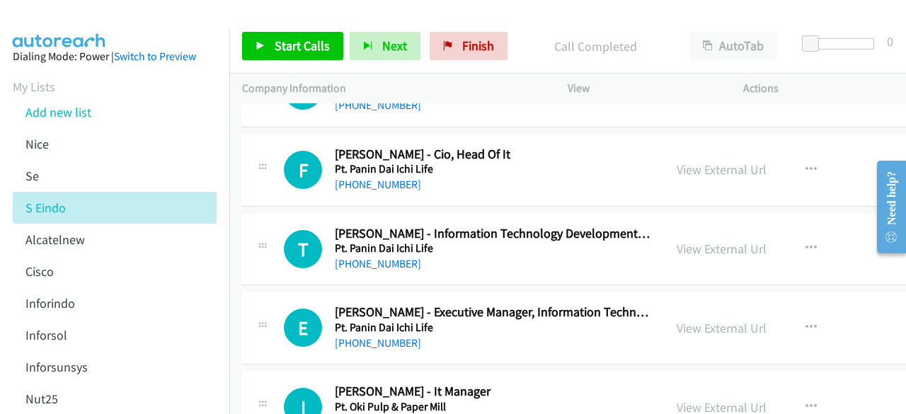
scroll to position [4793, 1]
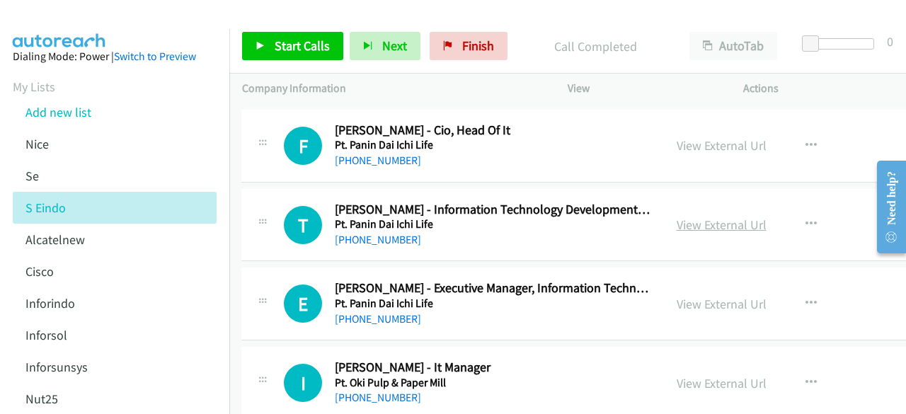
click at [700, 217] on link "View External Url" at bounding box center [722, 225] width 90 height 16
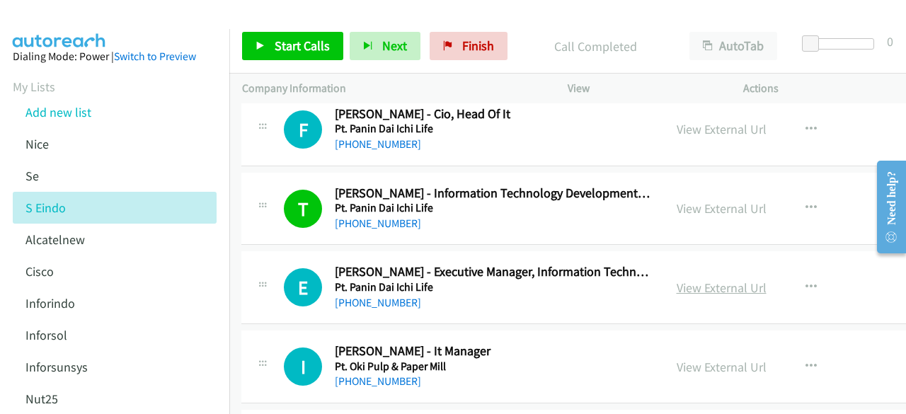
scroll to position [4810, 1]
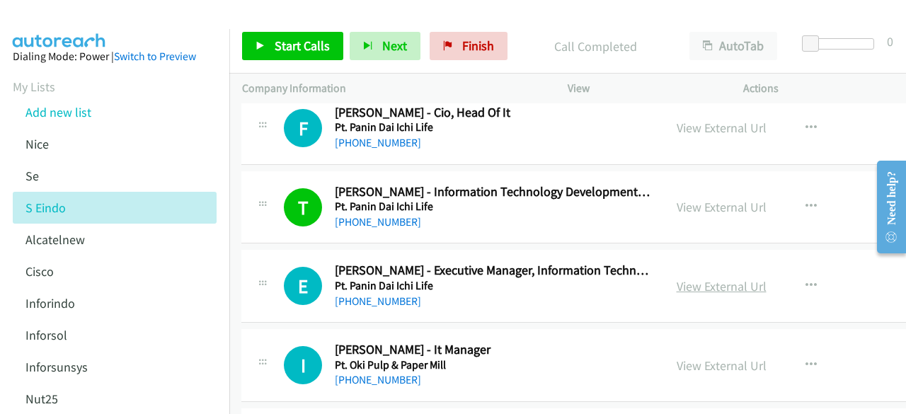
click at [746, 278] on link "View External Url" at bounding box center [722, 286] width 90 height 16
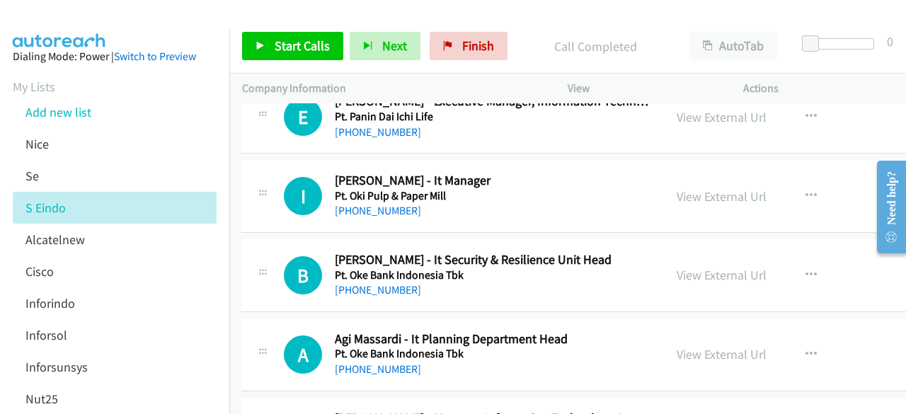
scroll to position [4981, 1]
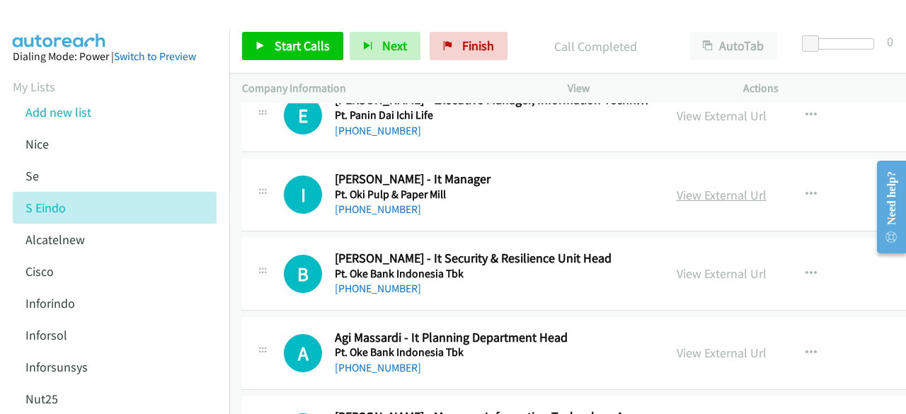
click at [699, 187] on link "View External Url" at bounding box center [722, 195] width 90 height 16
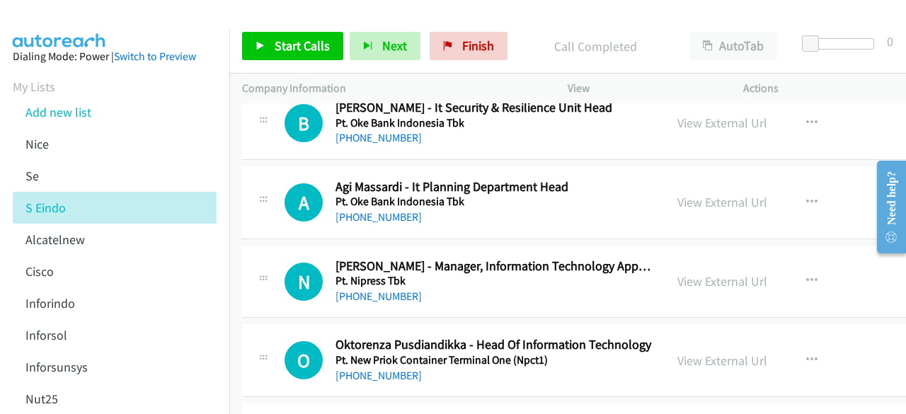
scroll to position [5137, 0]
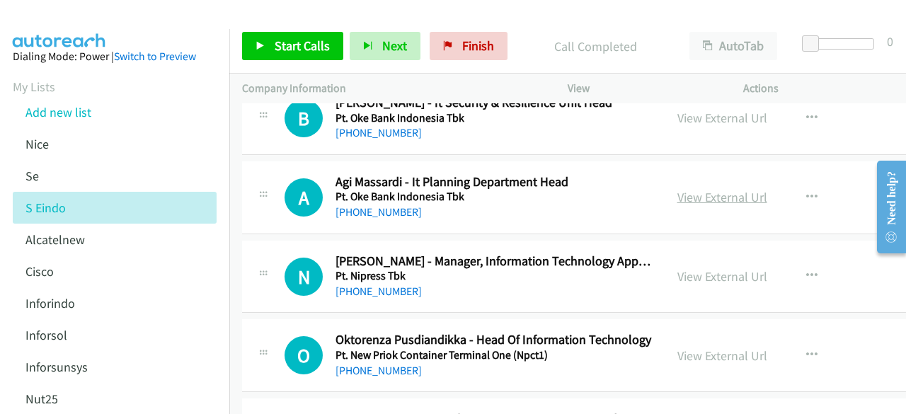
click at [701, 189] on link "View External Url" at bounding box center [723, 197] width 90 height 16
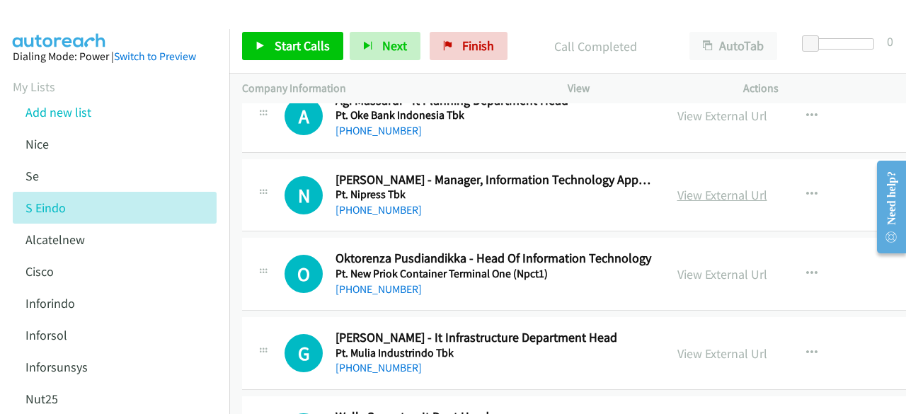
click at [696, 187] on link "View External Url" at bounding box center [723, 195] width 90 height 16
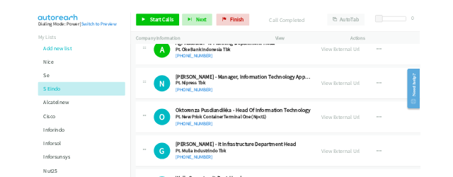
scroll to position [5315, 0]
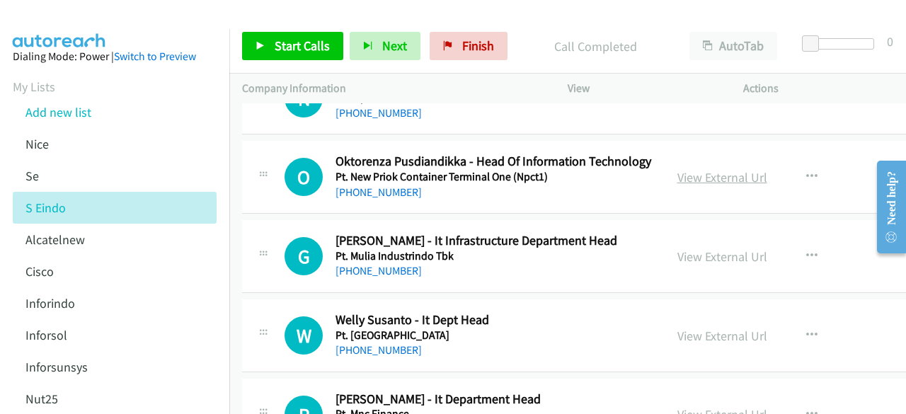
click at [713, 169] on link "View External Url" at bounding box center [723, 177] width 90 height 16
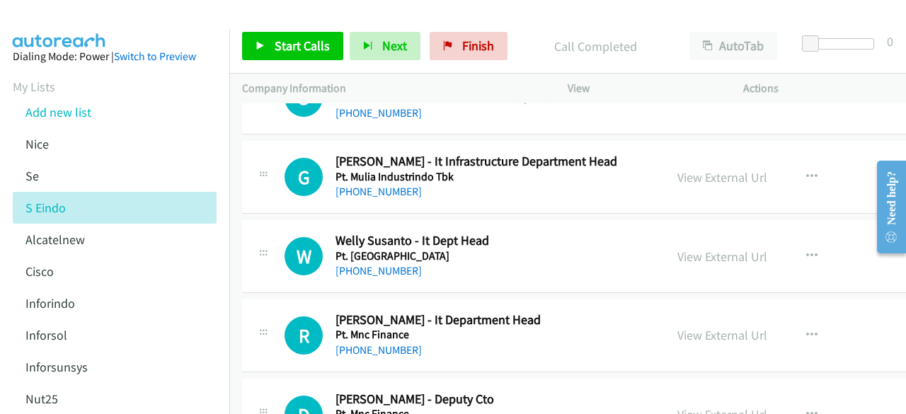
scroll to position [5402, 0]
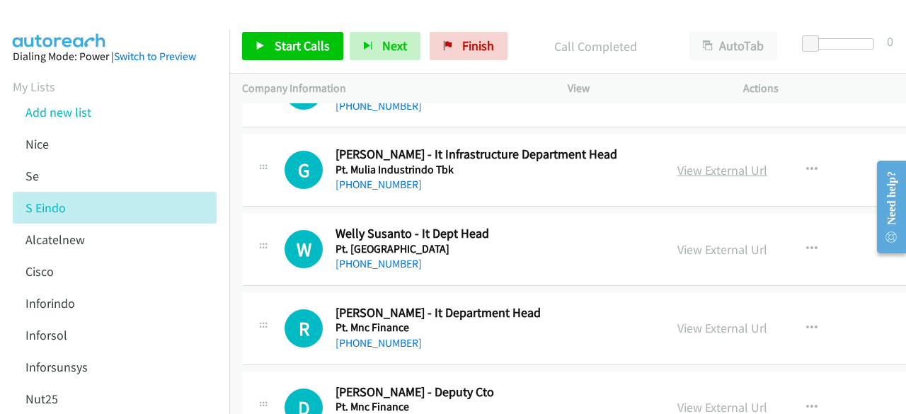
click at [691, 162] on link "View External Url" at bounding box center [723, 170] width 90 height 16
click at [705, 241] on link "View External Url" at bounding box center [723, 249] width 90 height 16
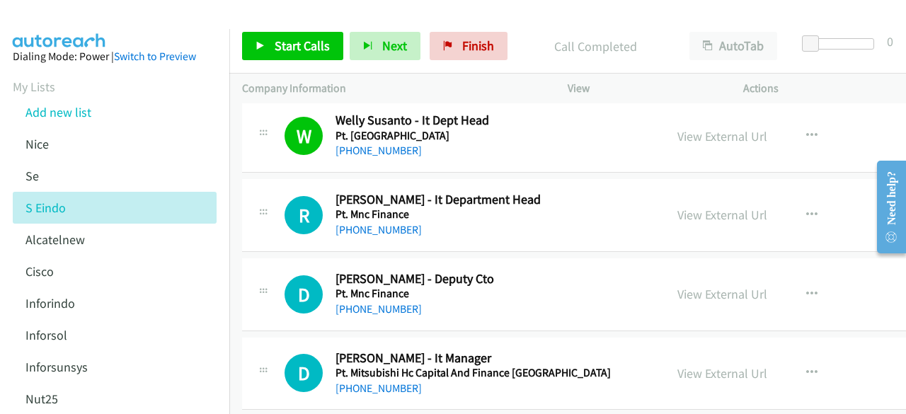
scroll to position [5524, 0]
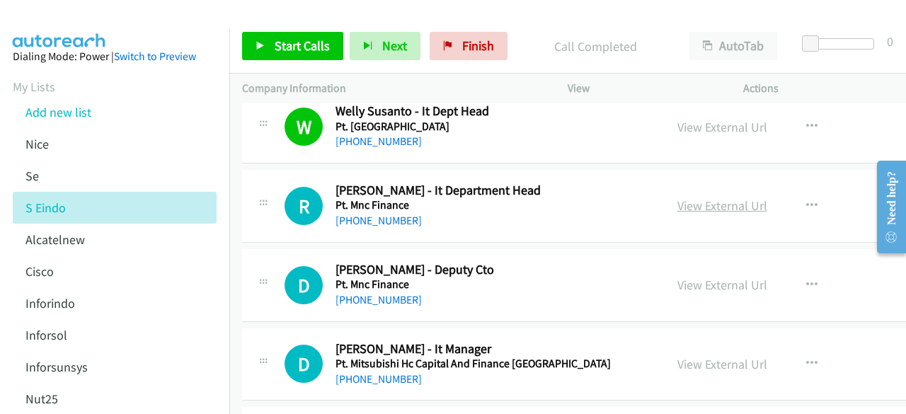
click at [694, 198] on link "View External Url" at bounding box center [723, 206] width 90 height 16
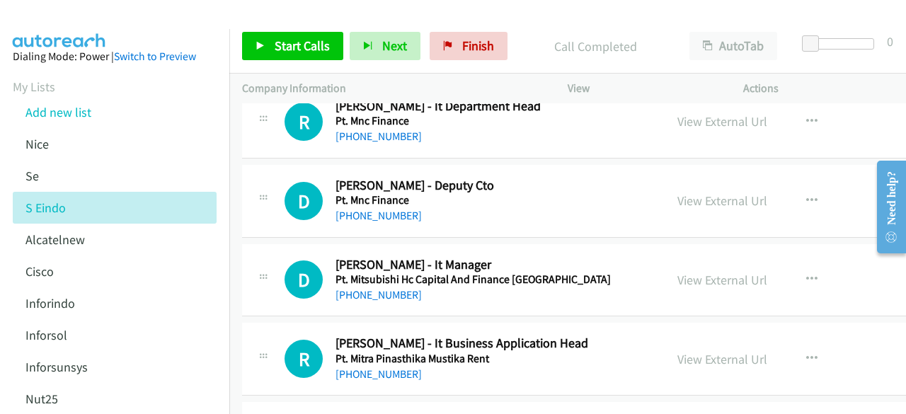
scroll to position [5609, 0]
click at [693, 192] on link "View External Url" at bounding box center [723, 200] width 90 height 16
click at [702, 271] on link "View External Url" at bounding box center [723, 279] width 90 height 16
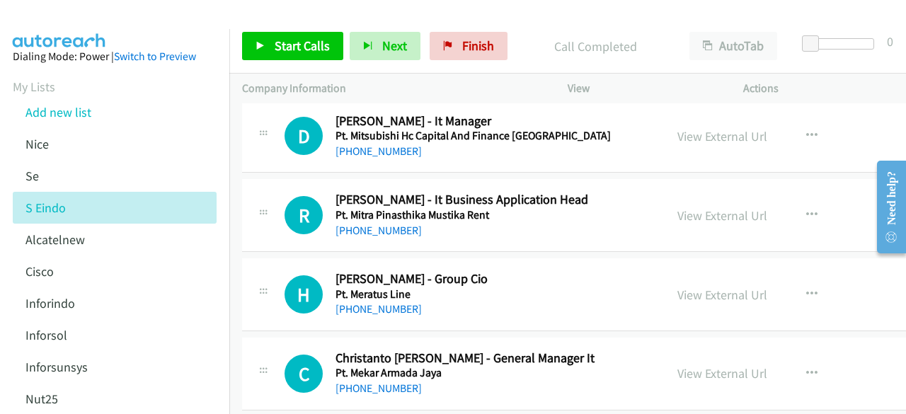
scroll to position [5753, 0]
click at [729, 207] on link "View External Url" at bounding box center [723, 215] width 90 height 16
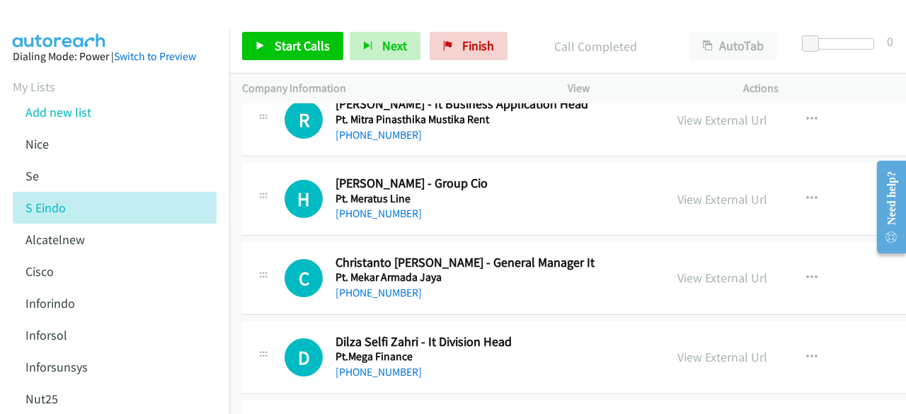
scroll to position [5852, 0]
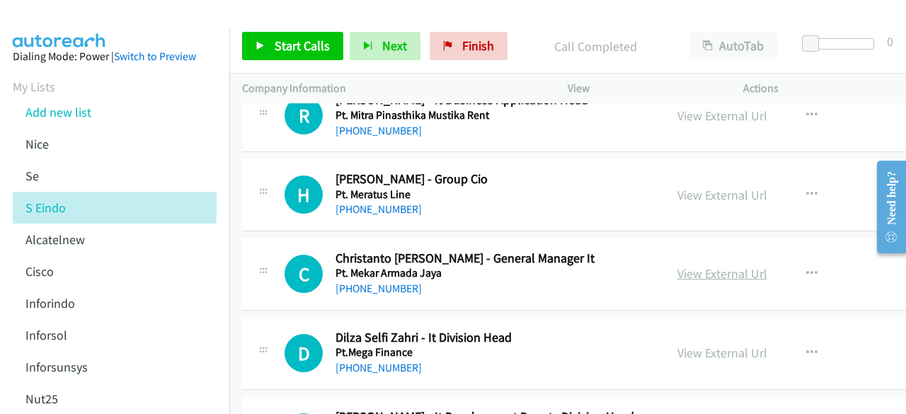
click at [736, 266] on link "View External Url" at bounding box center [723, 274] width 90 height 16
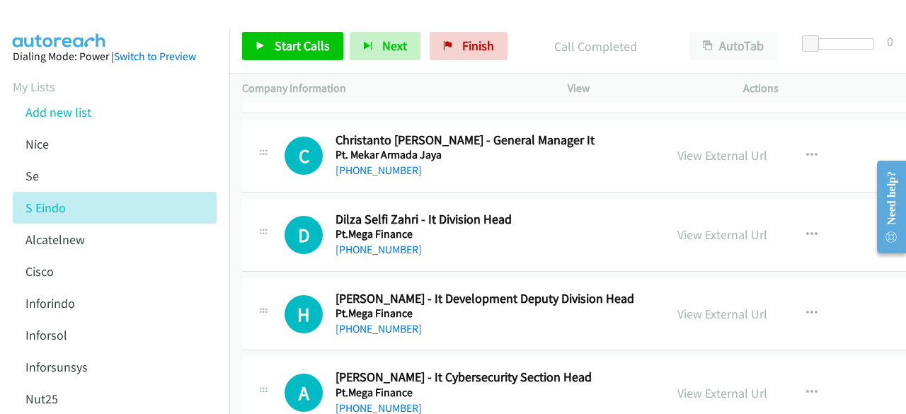
scroll to position [5971, 0]
click at [695, 226] on link "View External Url" at bounding box center [723, 234] width 90 height 16
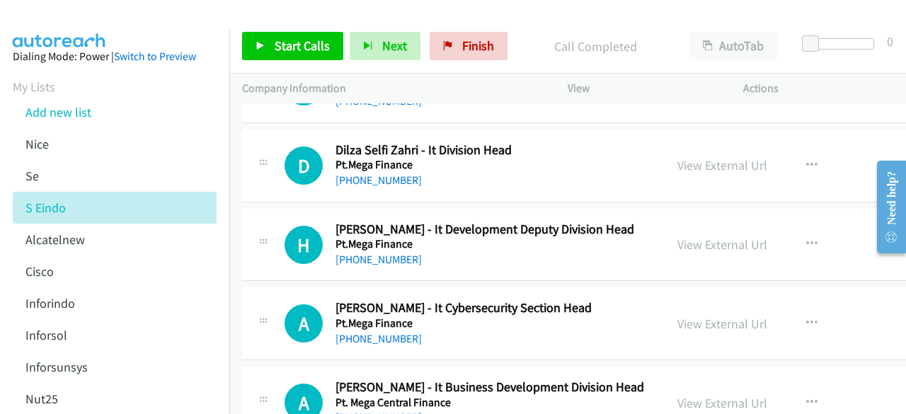
scroll to position [6045, 0]
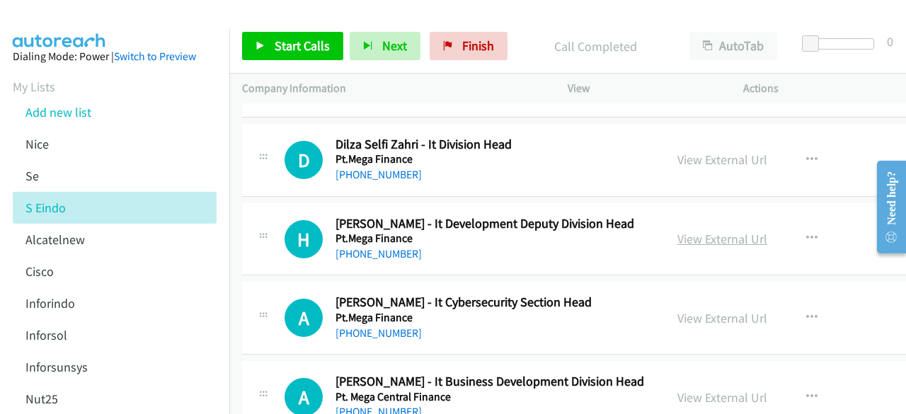
click at [690, 231] on link "View External Url" at bounding box center [723, 239] width 90 height 16
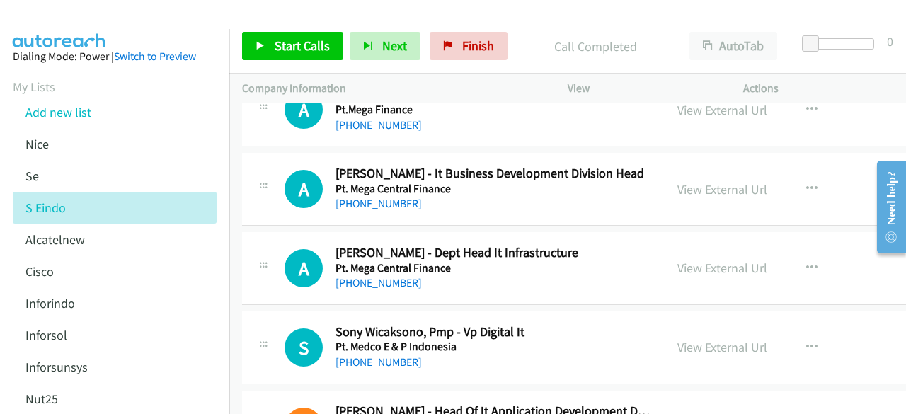
scroll to position [6254, 0]
click at [710, 181] on link "View External Url" at bounding box center [723, 189] width 90 height 16
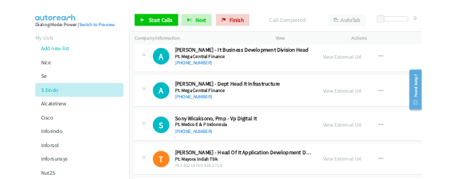
scroll to position [6320, 0]
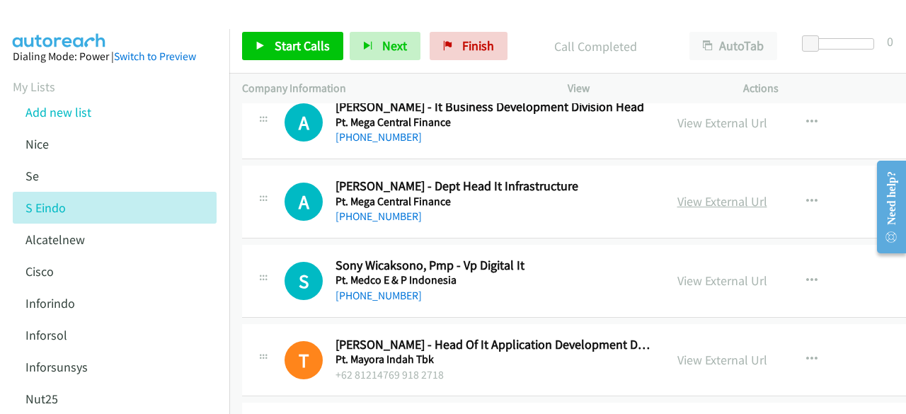
click at [693, 193] on link "View External Url" at bounding box center [723, 201] width 90 height 16
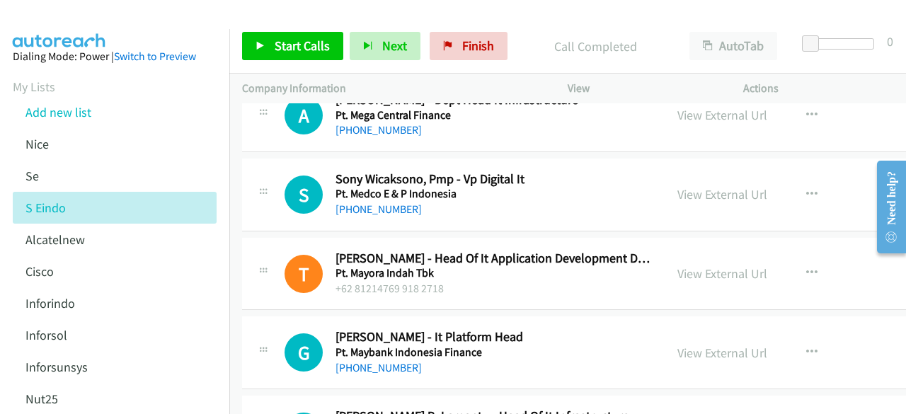
scroll to position [6421, 0]
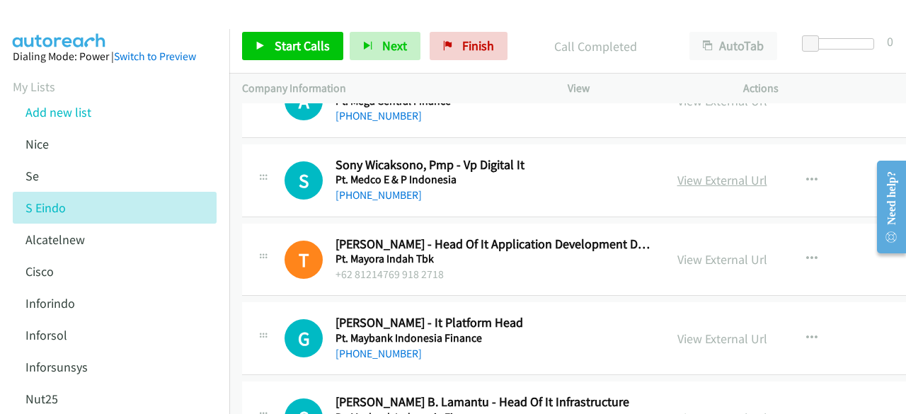
click at [719, 172] on link "View External Url" at bounding box center [723, 180] width 90 height 16
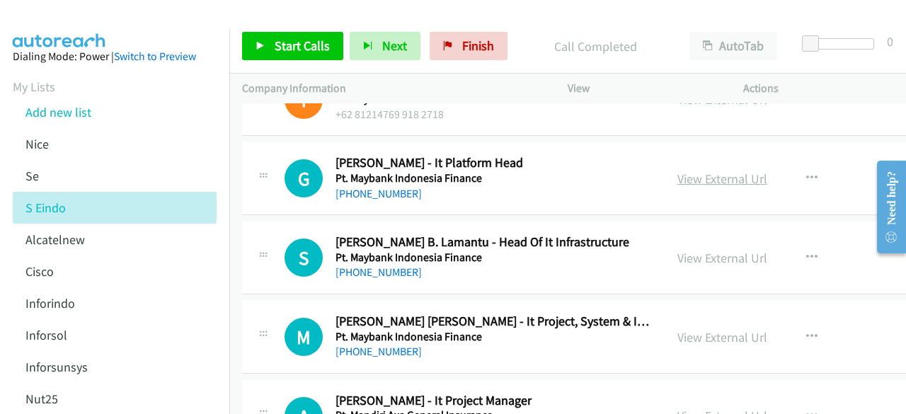
click at [721, 171] on link "View External Url" at bounding box center [723, 179] width 90 height 16
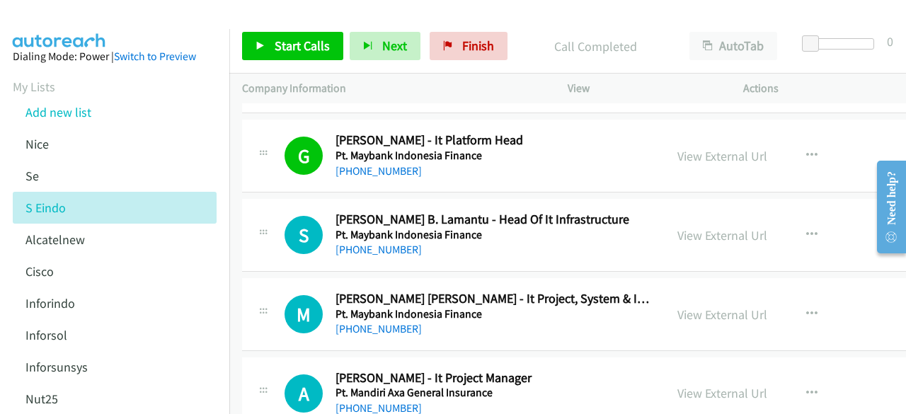
scroll to position [6605, 0]
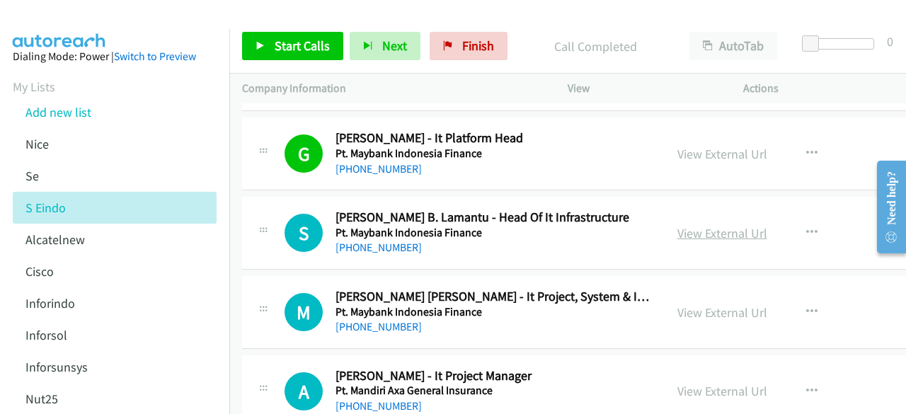
click at [698, 225] on link "View External Url" at bounding box center [723, 233] width 90 height 16
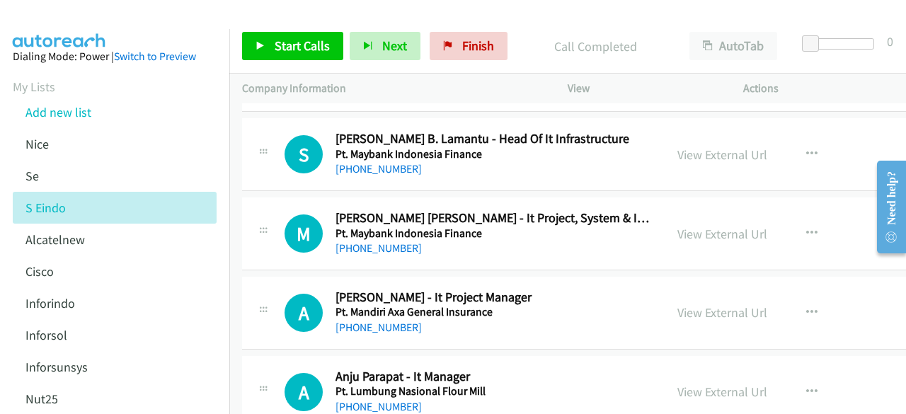
scroll to position [6685, 0]
click at [729, 225] on link "View External Url" at bounding box center [723, 233] width 90 height 16
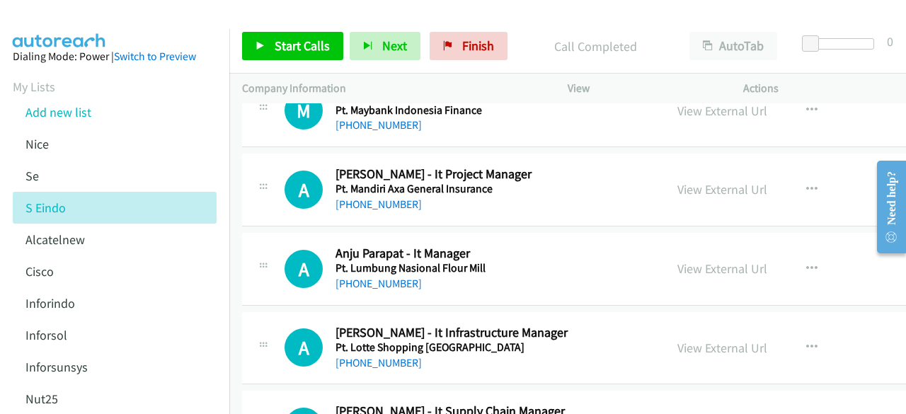
scroll to position [6809, 0]
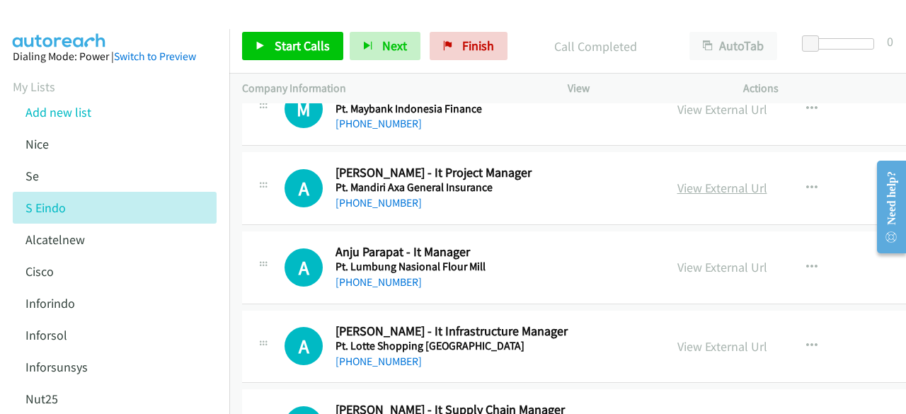
click at [717, 180] on link "View External Url" at bounding box center [723, 188] width 90 height 16
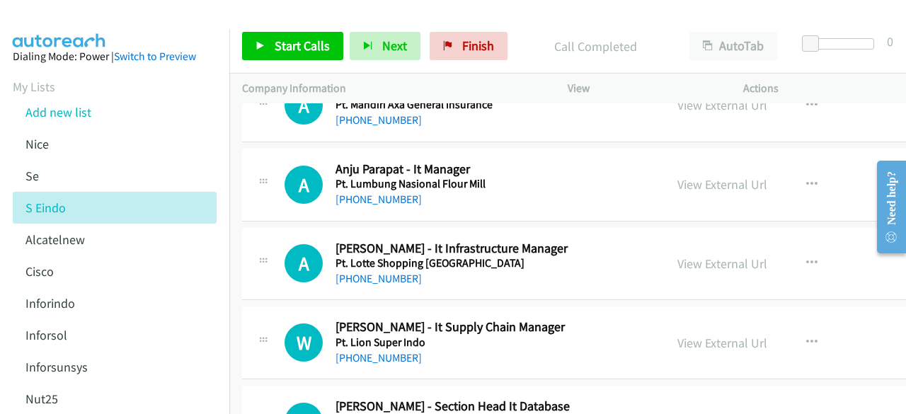
scroll to position [6892, 0]
click at [694, 176] on link "View External Url" at bounding box center [723, 184] width 90 height 16
click at [695, 255] on link "View External Url" at bounding box center [723, 263] width 90 height 16
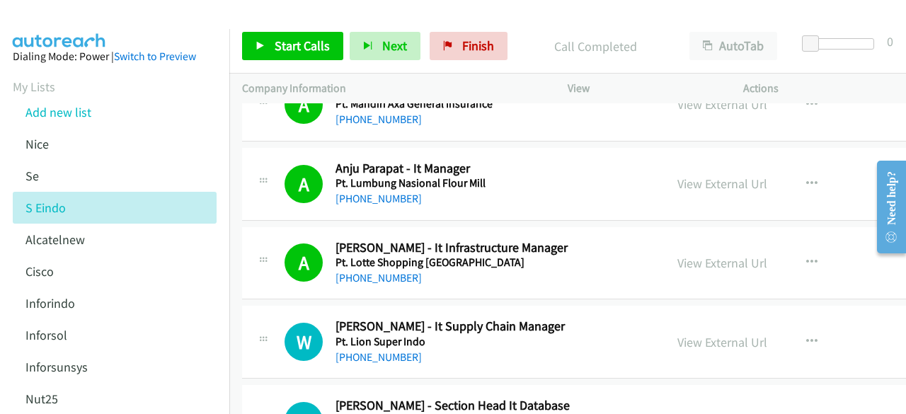
scroll to position [7001, 0]
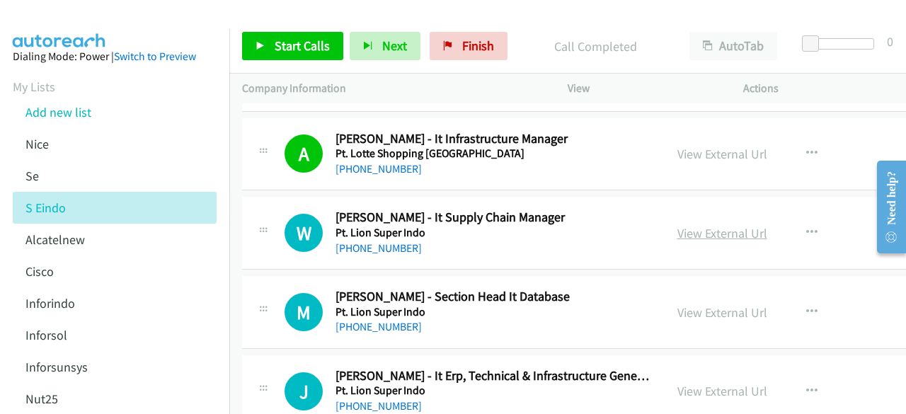
click at [714, 225] on link "View External Url" at bounding box center [723, 233] width 90 height 16
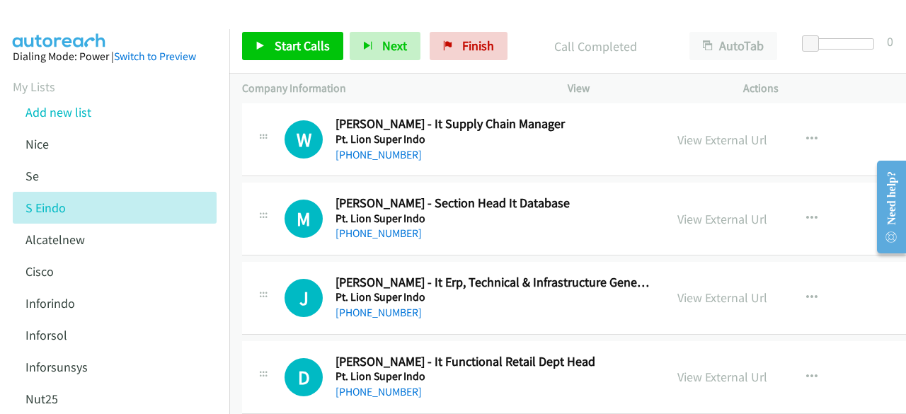
scroll to position [7103, 0]
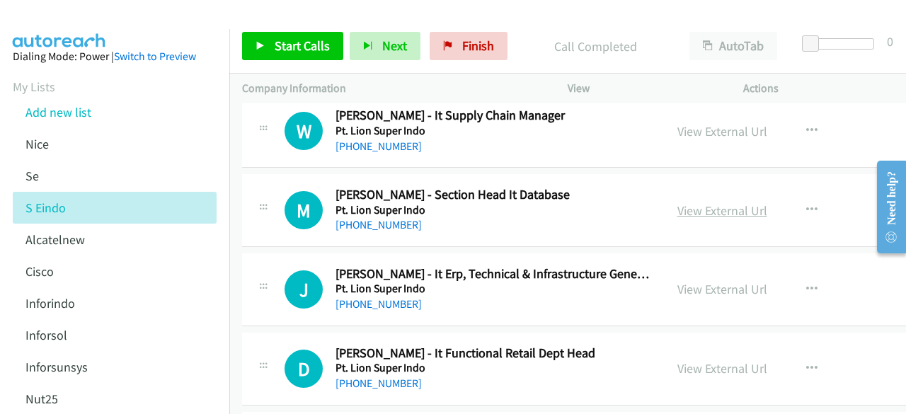
click at [688, 203] on link "View External Url" at bounding box center [723, 211] width 90 height 16
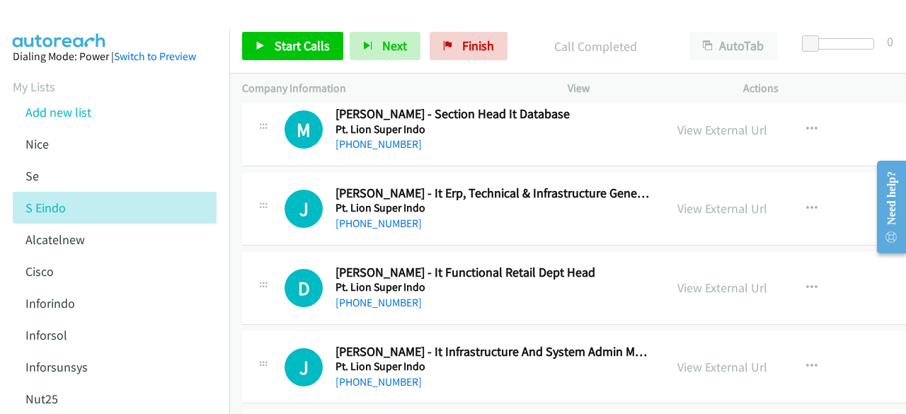
scroll to position [7211, 0]
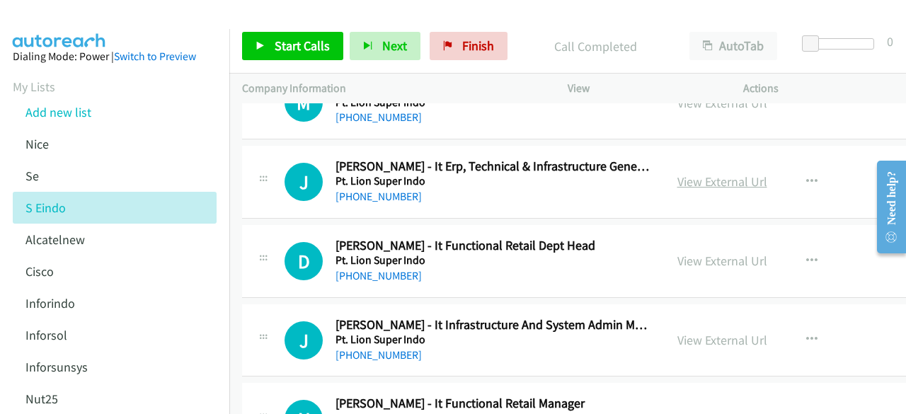
click at [707, 173] on link "View External Url" at bounding box center [723, 181] width 90 height 16
click at [721, 253] on link "View External Url" at bounding box center [723, 261] width 90 height 16
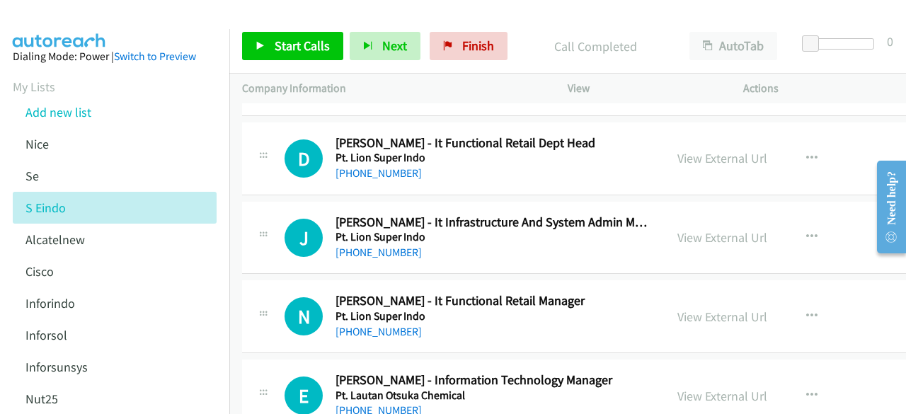
scroll to position [7314, 0]
click at [683, 229] on link "View External Url" at bounding box center [723, 237] width 90 height 16
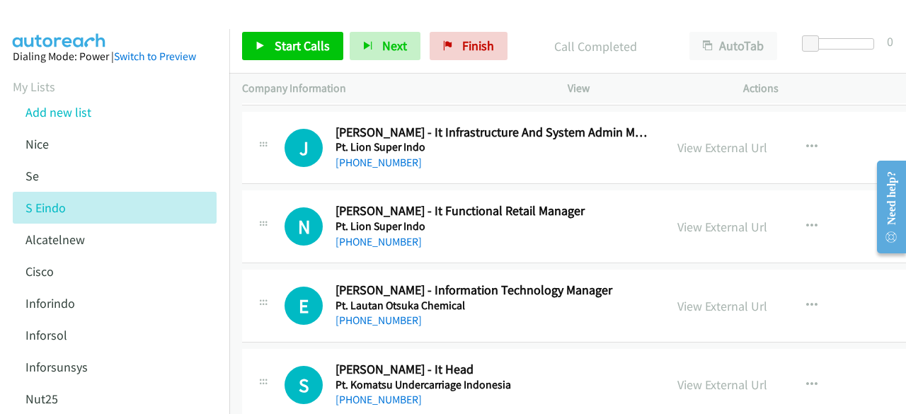
scroll to position [7406, 0]
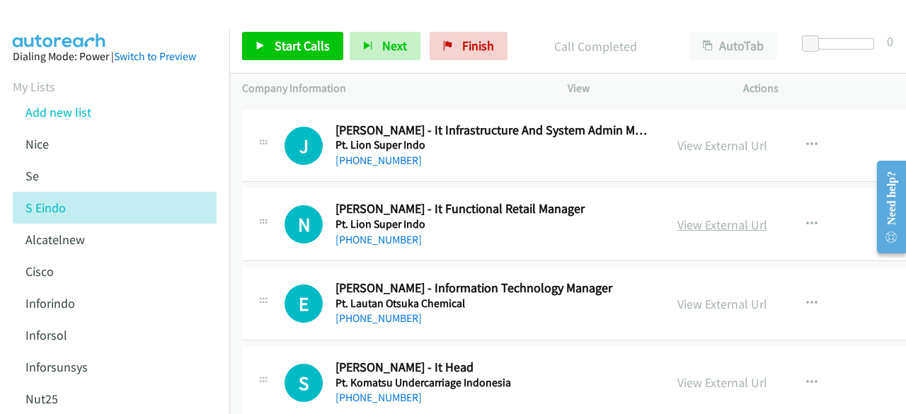
click at [678, 217] on link "View External Url" at bounding box center [723, 225] width 90 height 16
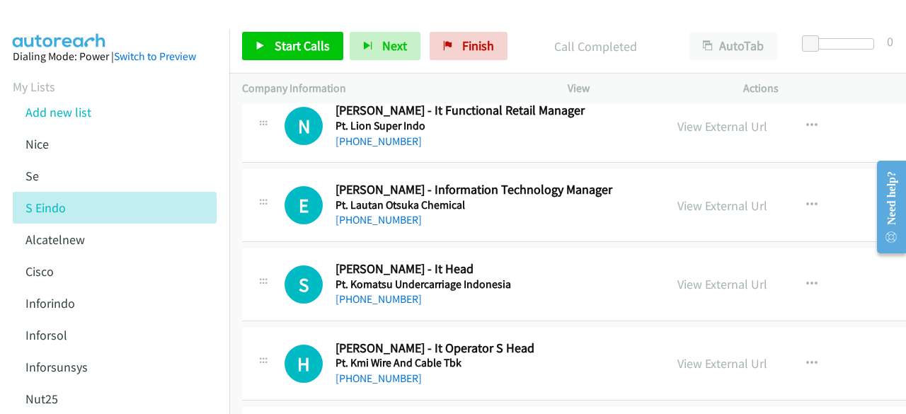
scroll to position [7505, 0]
click at [702, 197] on link "View External Url" at bounding box center [723, 205] width 90 height 16
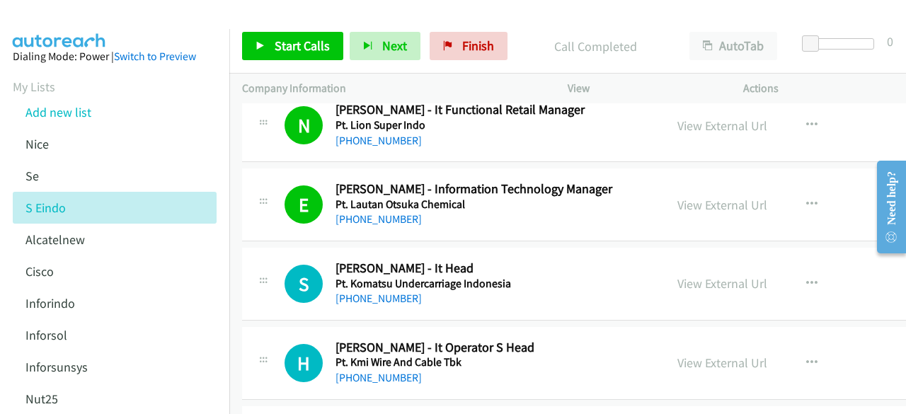
scroll to position [7608, 0]
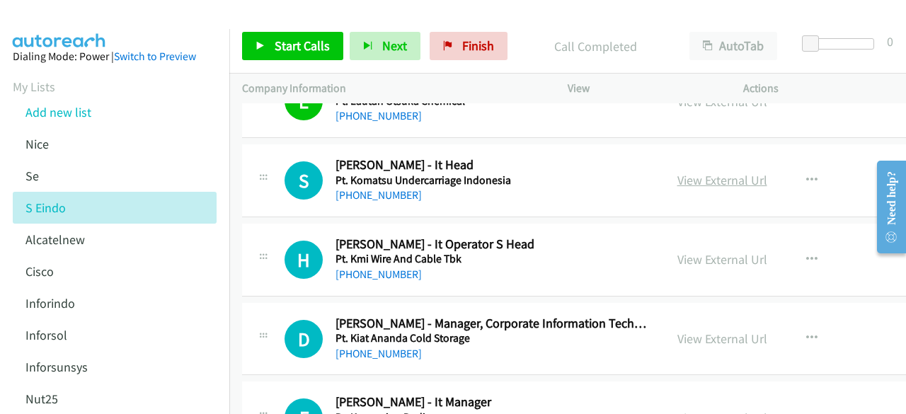
click at [710, 172] on link "View External Url" at bounding box center [723, 180] width 90 height 16
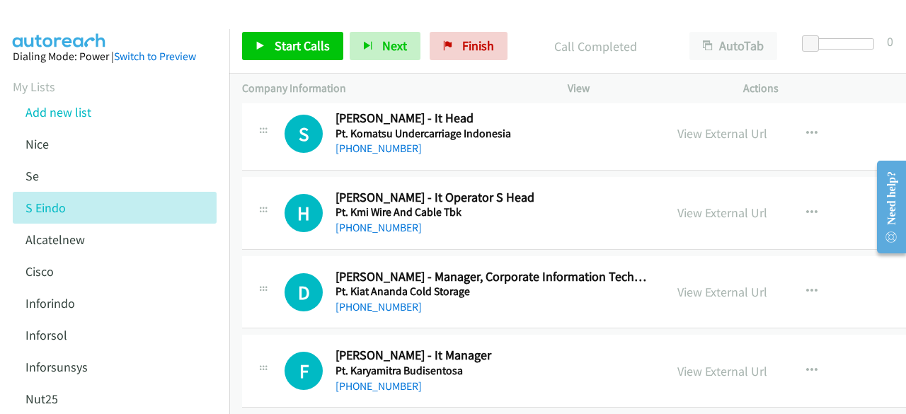
scroll to position [7656, 0]
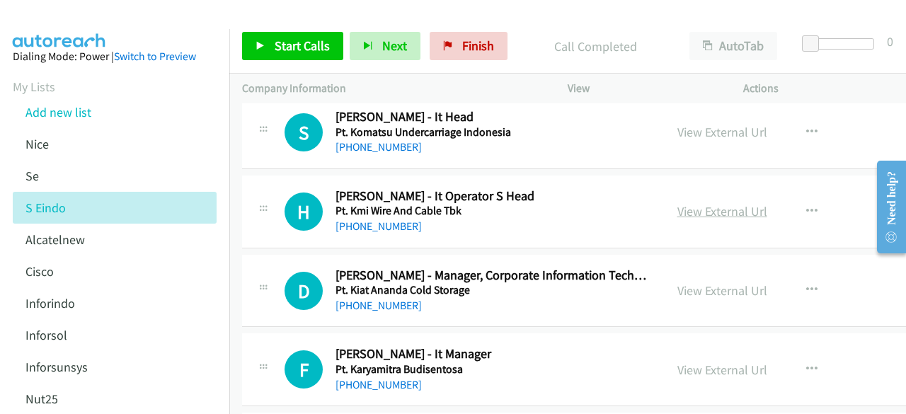
click at [714, 203] on link "View External Url" at bounding box center [723, 211] width 90 height 16
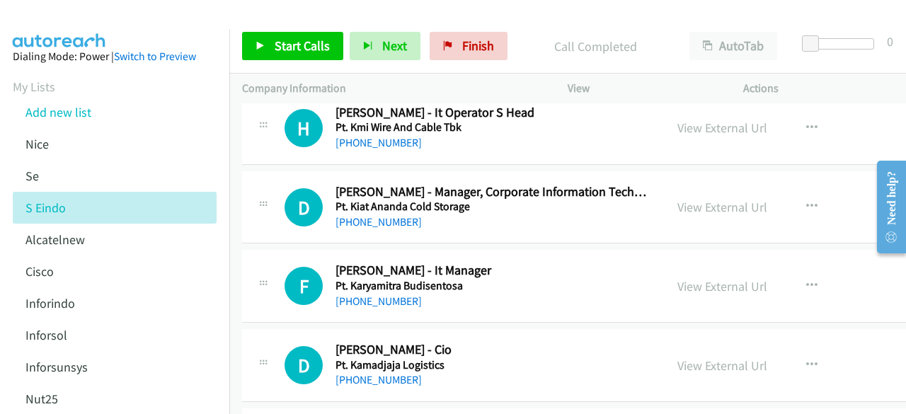
scroll to position [7743, 0]
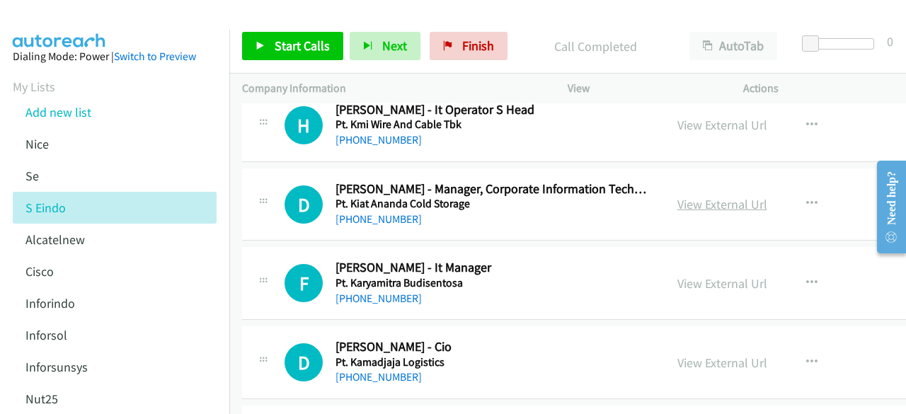
click at [710, 196] on link "View External Url" at bounding box center [723, 204] width 90 height 16
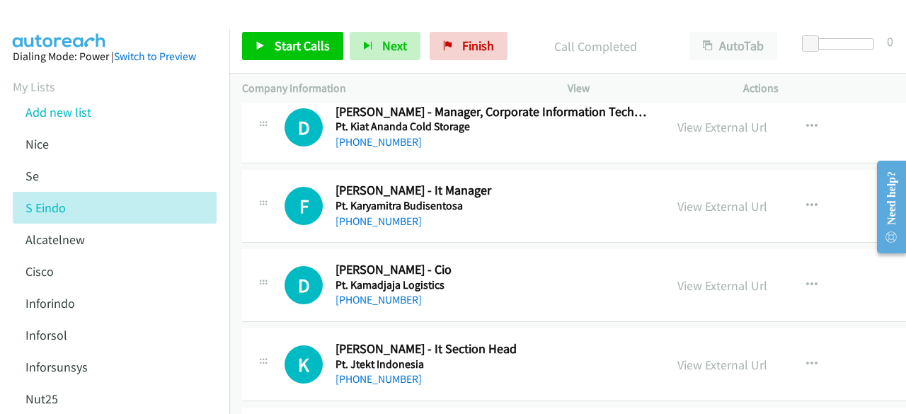
scroll to position [7821, 0]
click at [701, 198] on link "View External Url" at bounding box center [723, 206] width 90 height 16
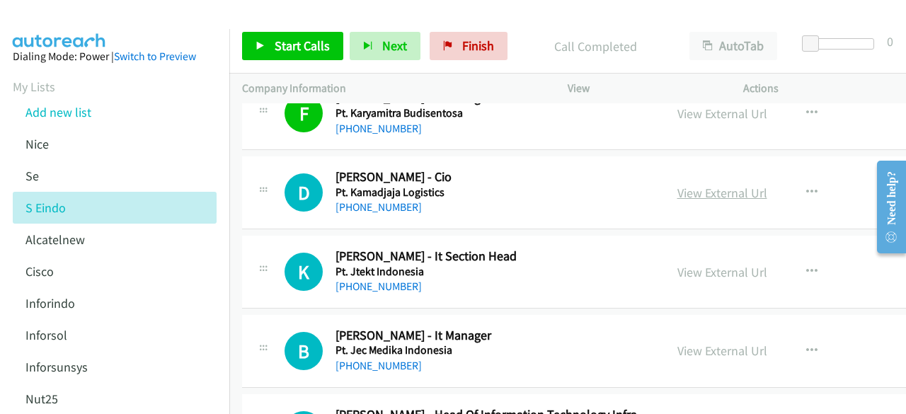
scroll to position [7944, 0]
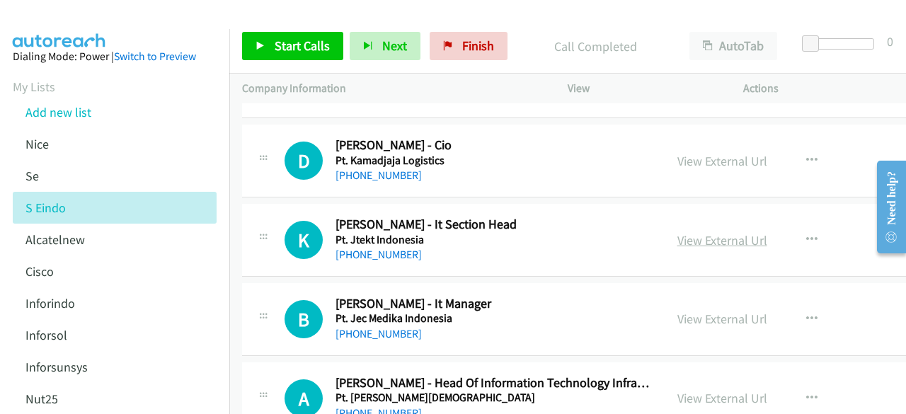
click at [723, 232] on link "View External Url" at bounding box center [723, 240] width 90 height 16
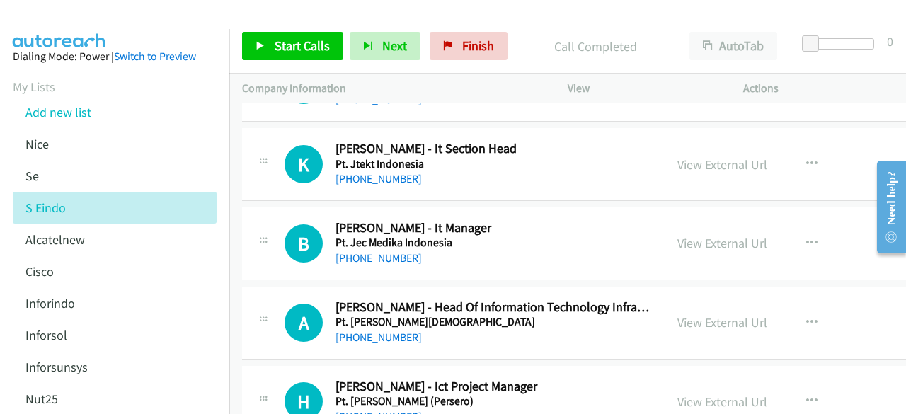
click at [701, 220] on div "View External Url View External Url Schedule/Manage Callback Start Calls Here R…" at bounding box center [777, 243] width 224 height 47
click at [704, 235] on link "View External Url" at bounding box center [723, 243] width 90 height 16
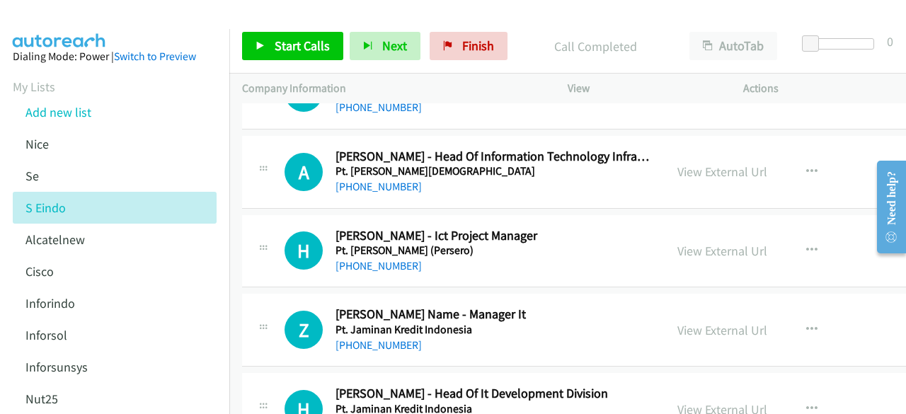
scroll to position [8176, 0]
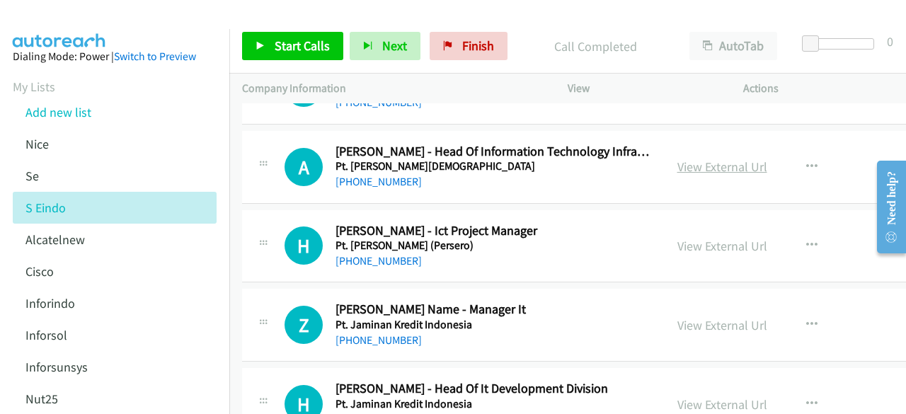
click at [693, 159] on link "View External Url" at bounding box center [723, 167] width 90 height 16
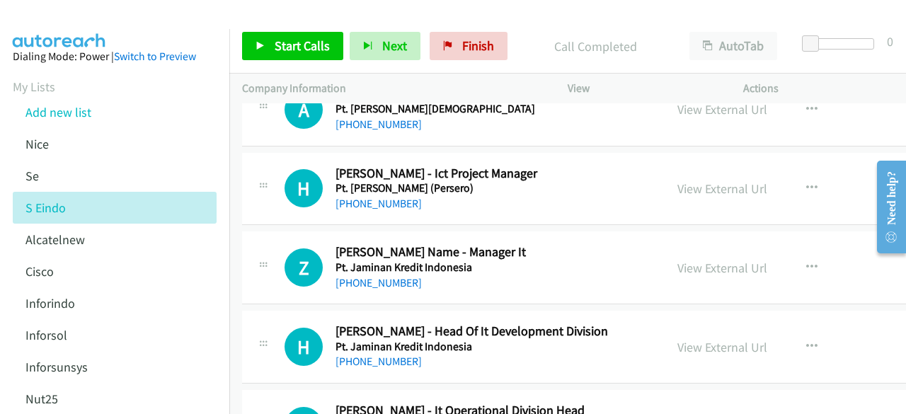
scroll to position [8235, 0]
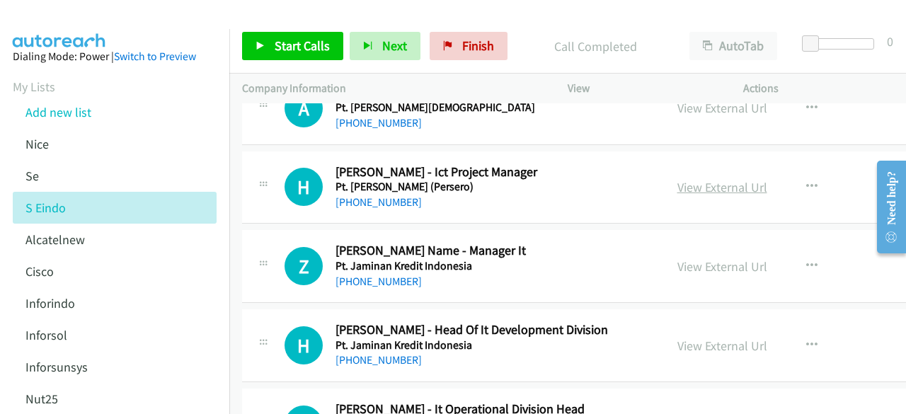
click at [686, 179] on link "View External Url" at bounding box center [723, 187] width 90 height 16
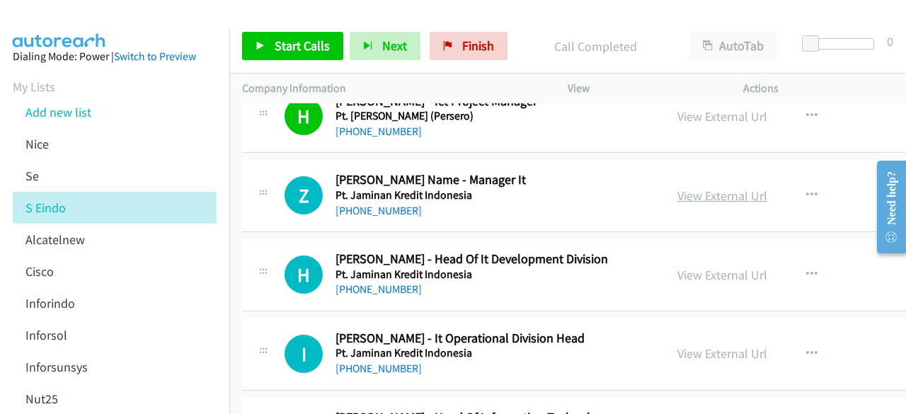
click at [710, 188] on link "View External Url" at bounding box center [723, 196] width 90 height 16
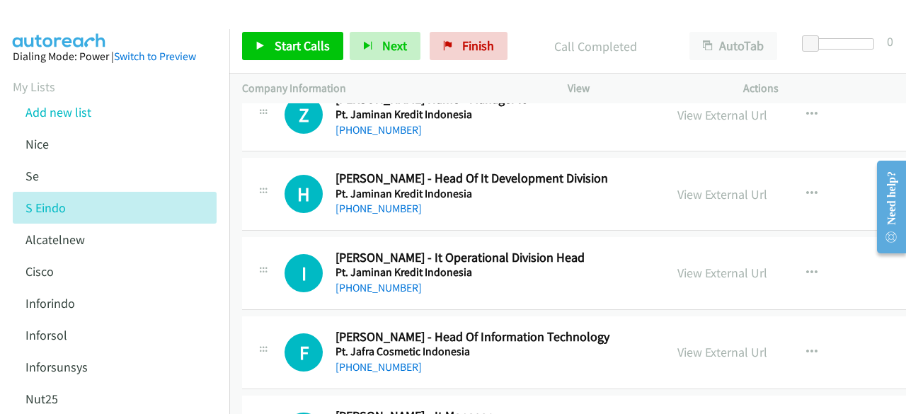
scroll to position [8388, 0]
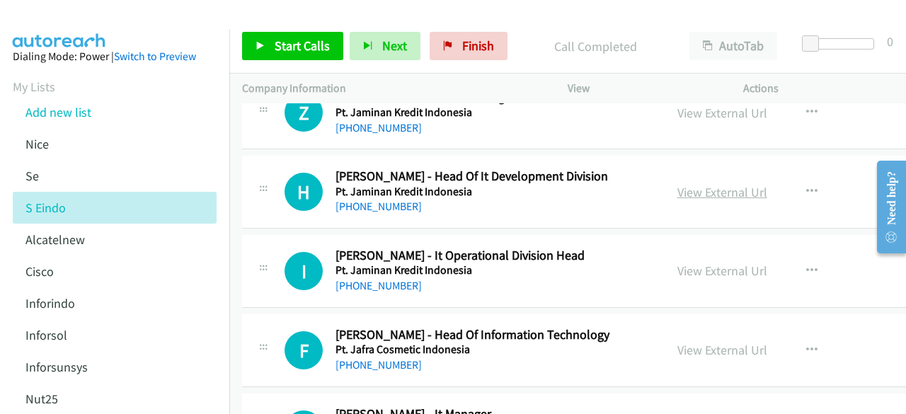
click at [707, 184] on link "View External Url" at bounding box center [723, 192] width 90 height 16
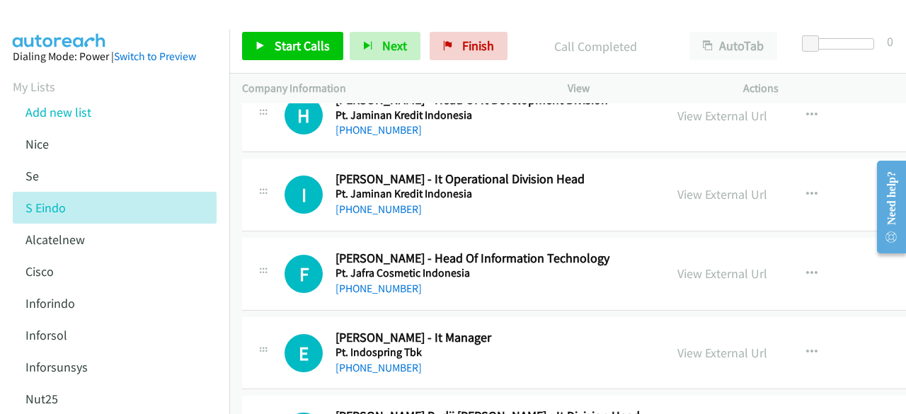
scroll to position [8466, 0]
click at [669, 171] on div "View External Url View External Url Schedule/Manage Callback Start Calls Here R…" at bounding box center [777, 194] width 224 height 47
click at [707, 186] on link "View External Url" at bounding box center [723, 194] width 90 height 16
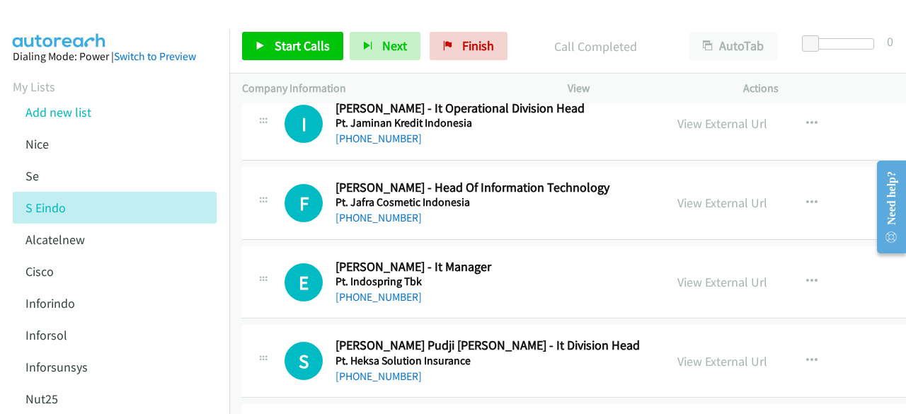
scroll to position [8536, 0]
click at [690, 194] on link "View External Url" at bounding box center [723, 202] width 90 height 16
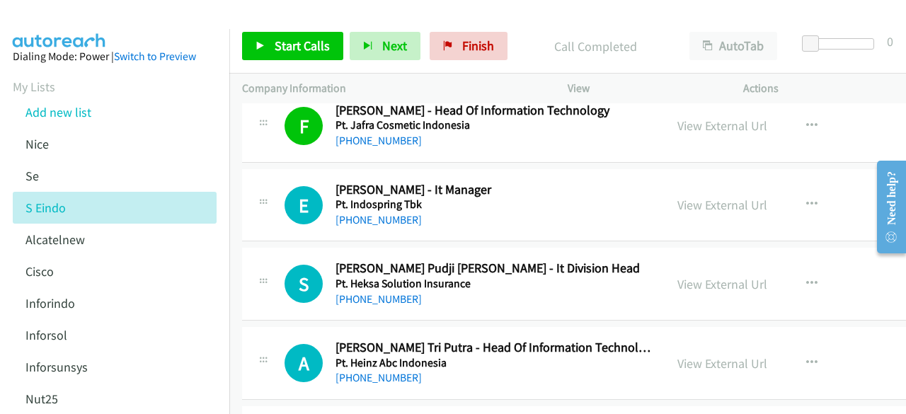
scroll to position [8619, 0]
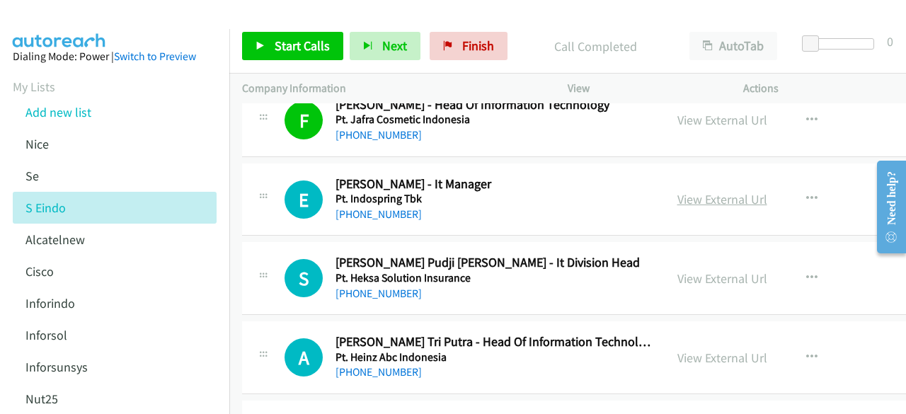
click at [705, 191] on link "View External Url" at bounding box center [723, 199] width 90 height 16
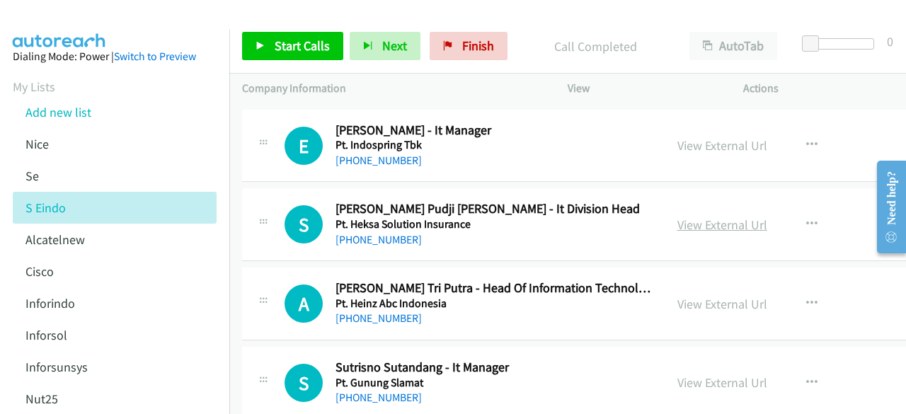
click at [719, 217] on link "View External Url" at bounding box center [723, 225] width 90 height 16
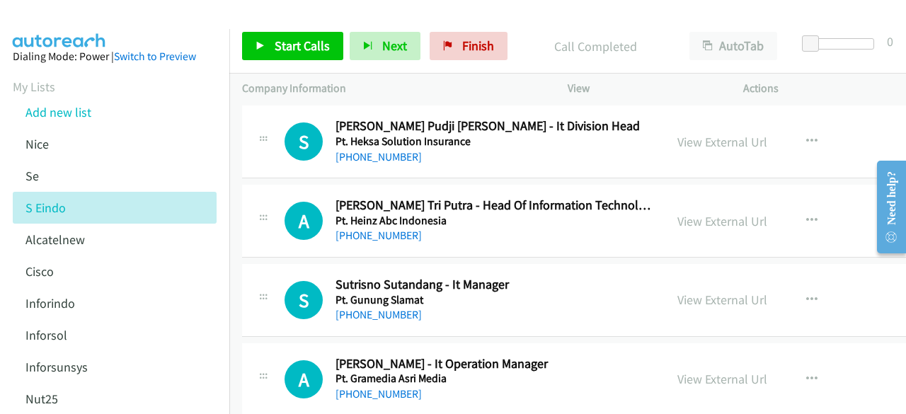
scroll to position [8756, 0]
click at [698, 212] on link "View External Url" at bounding box center [723, 220] width 90 height 16
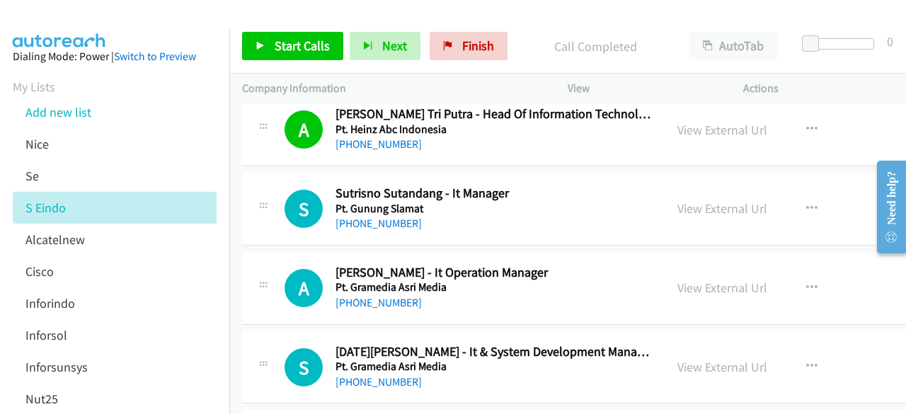
scroll to position [8847, 0]
click at [695, 200] on link "View External Url" at bounding box center [723, 208] width 90 height 16
click at [715, 264] on div "View External Url View External Url Schedule/Manage Callback Start Calls Here R…" at bounding box center [777, 287] width 224 height 47
click at [719, 279] on link "View External Url" at bounding box center [723, 287] width 90 height 16
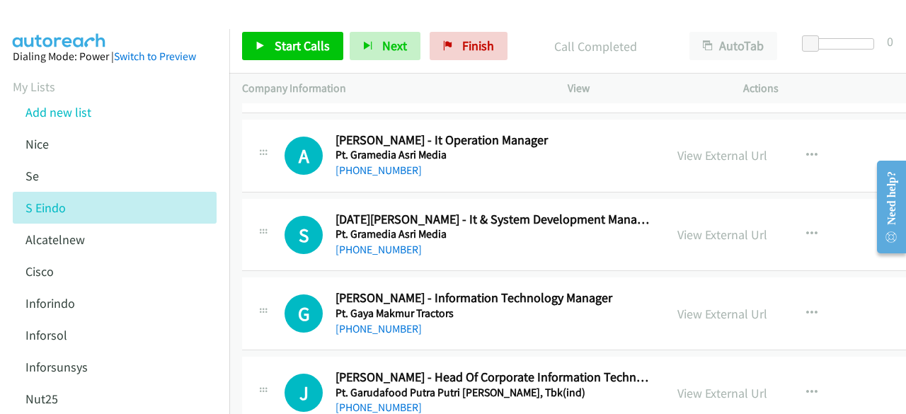
scroll to position [8982, 0]
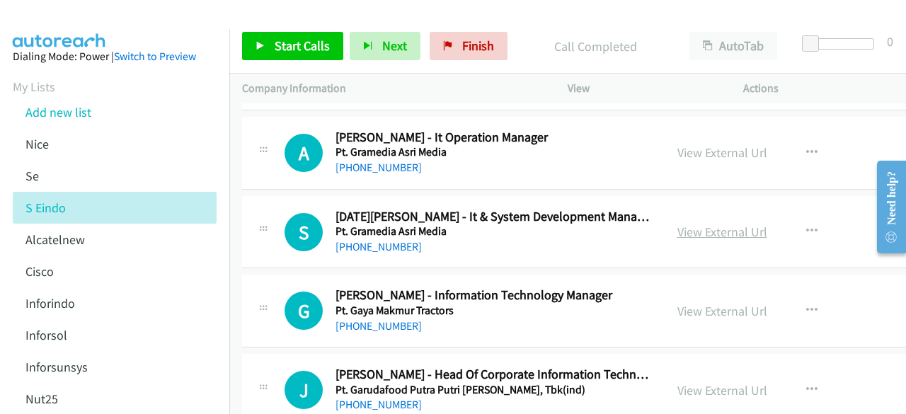
click at [698, 224] on link "View External Url" at bounding box center [723, 232] width 90 height 16
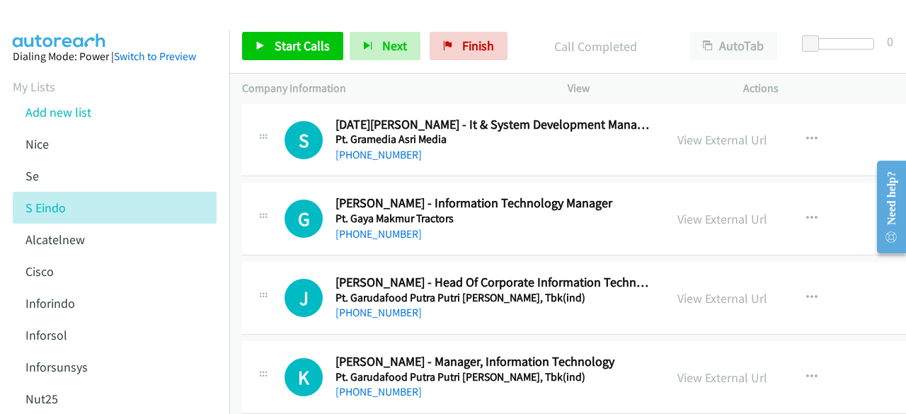
scroll to position [9076, 0]
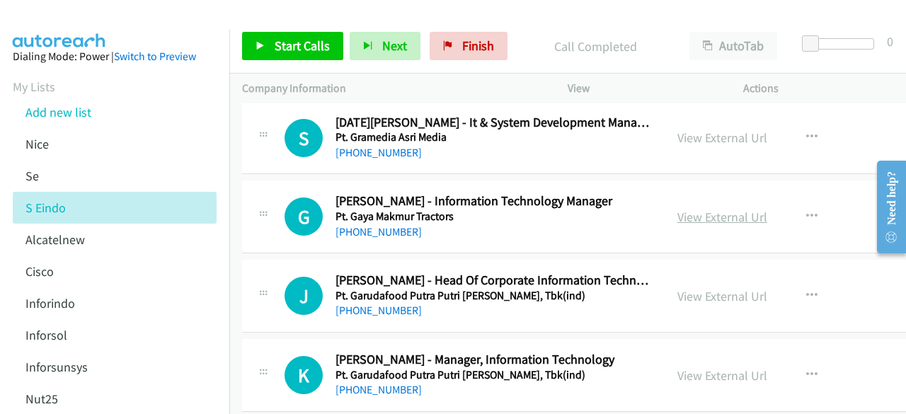
click at [701, 209] on link "View External Url" at bounding box center [723, 217] width 90 height 16
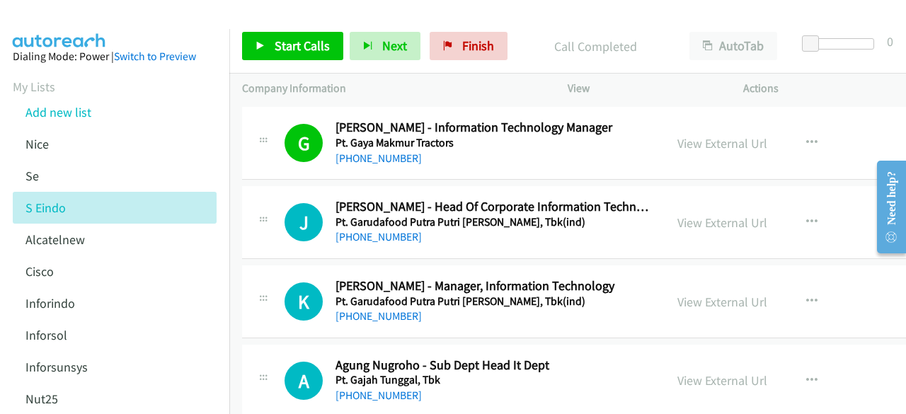
scroll to position [9154, 0]
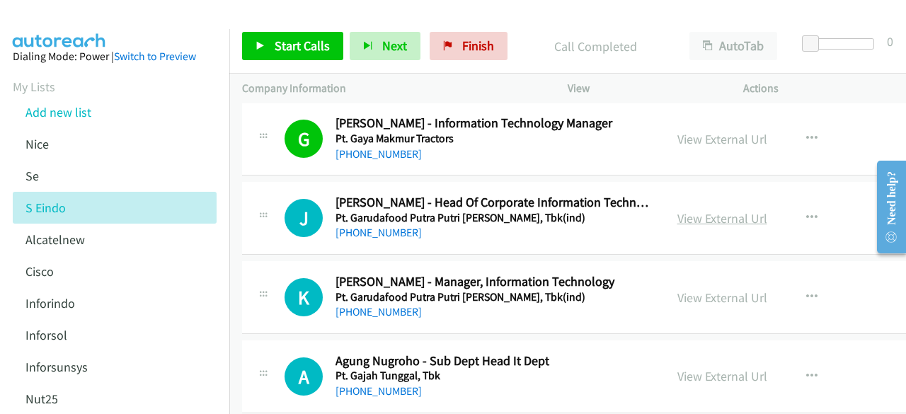
click at [738, 210] on link "View External Url" at bounding box center [723, 218] width 90 height 16
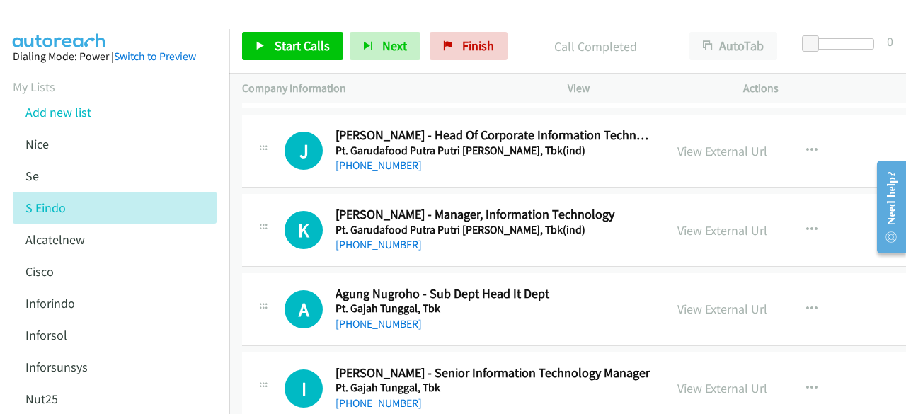
scroll to position [9232, 0]
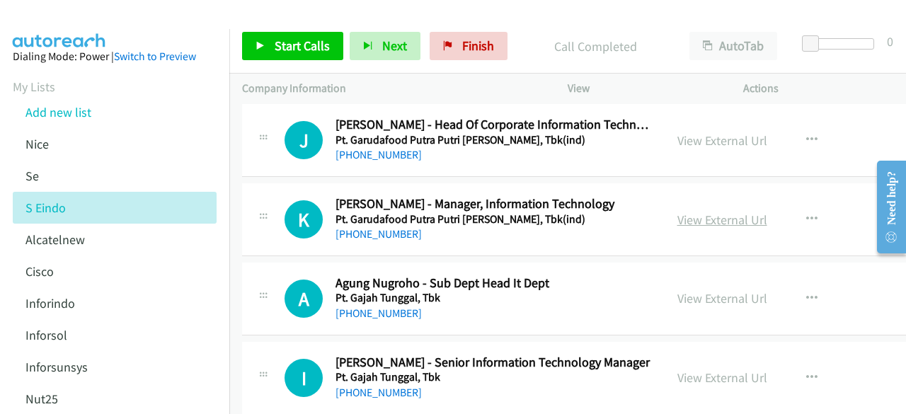
click at [716, 212] on link "View External Url" at bounding box center [723, 220] width 90 height 16
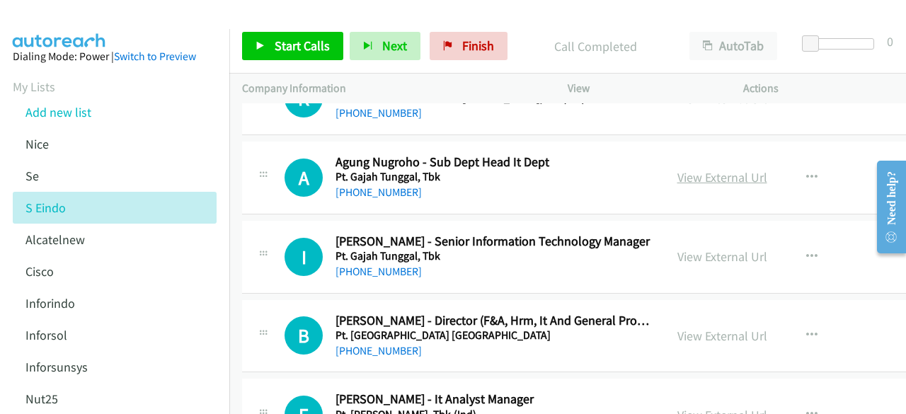
click at [705, 169] on link "View External Url" at bounding box center [723, 177] width 90 height 16
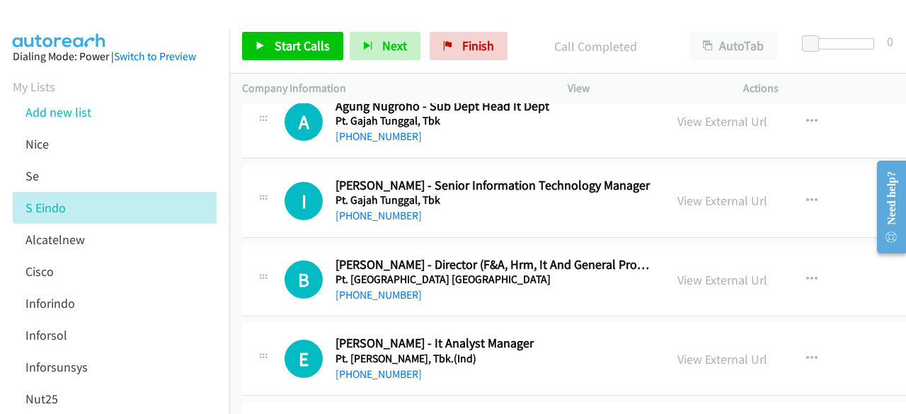
scroll to position [9410, 0]
click at [707, 192] on link "View External Url" at bounding box center [723, 200] width 90 height 16
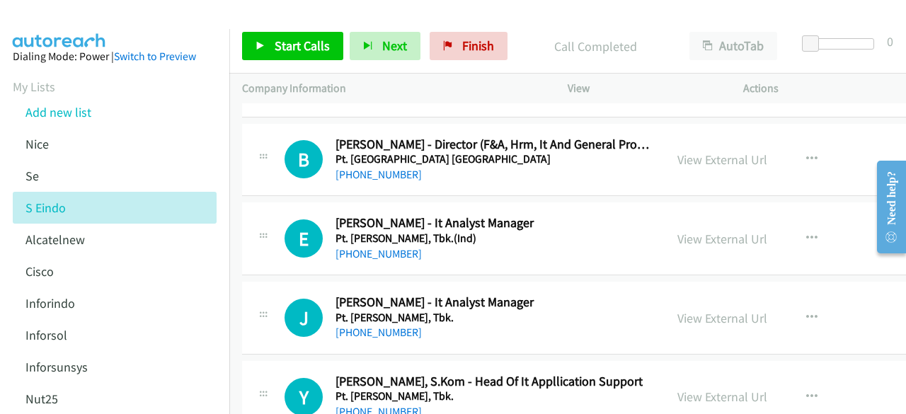
scroll to position [9530, 0]
click at [671, 136] on div "View External Url View External Url Schedule/Manage Callback Start Calls Here R…" at bounding box center [777, 159] width 224 height 47
click at [685, 151] on link "View External Url" at bounding box center [723, 159] width 90 height 16
click at [710, 230] on link "View External Url" at bounding box center [723, 238] width 90 height 16
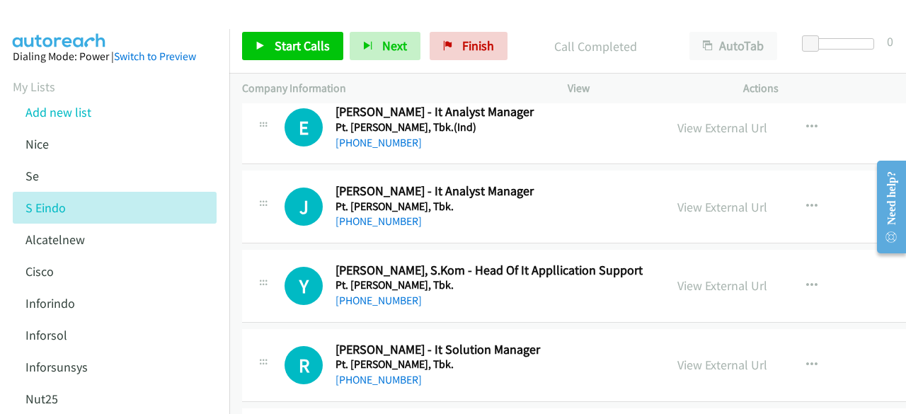
click at [674, 183] on div "View External Url View External Url Schedule/Manage Callback Start Calls Here R…" at bounding box center [777, 206] width 224 height 47
click at [689, 199] on link "View External Url" at bounding box center [723, 207] width 90 height 16
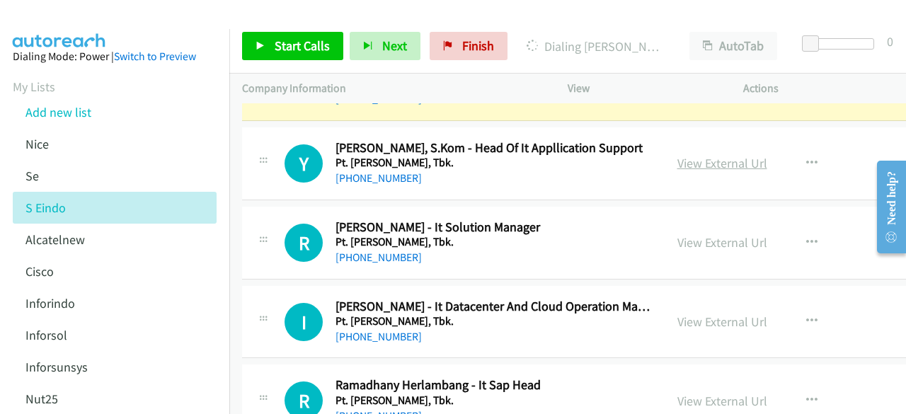
scroll to position [9764, 0]
click at [706, 234] on link "View External Url" at bounding box center [723, 242] width 90 height 16
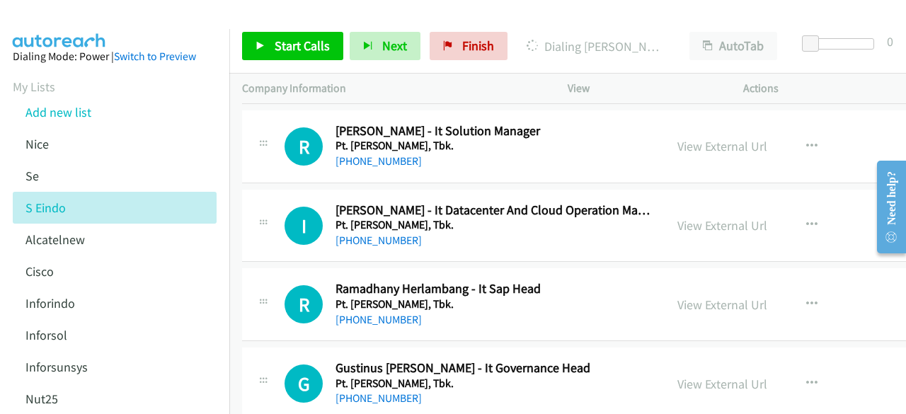
scroll to position [9863, 0]
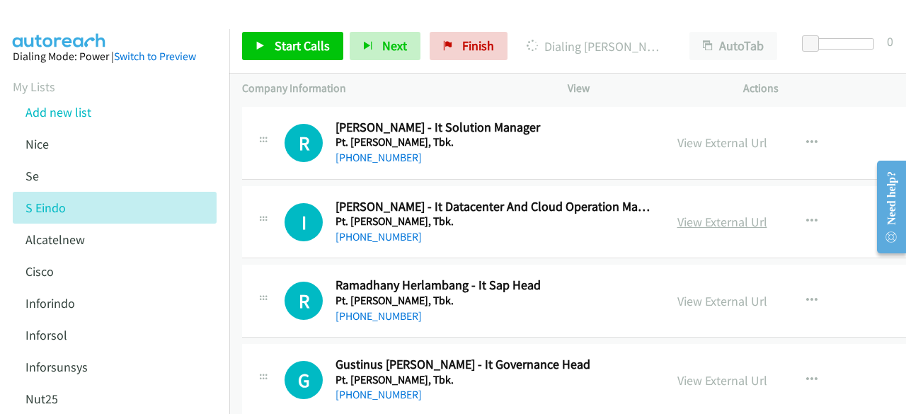
click at [714, 214] on link "View External Url" at bounding box center [723, 222] width 90 height 16
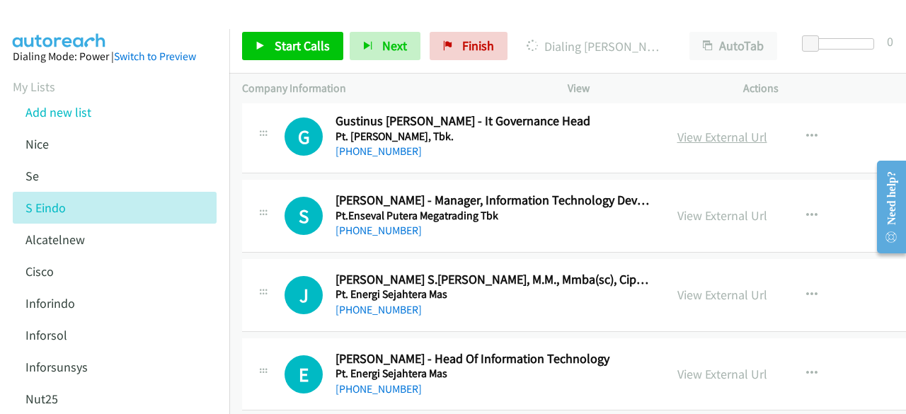
scroll to position [10108, 0]
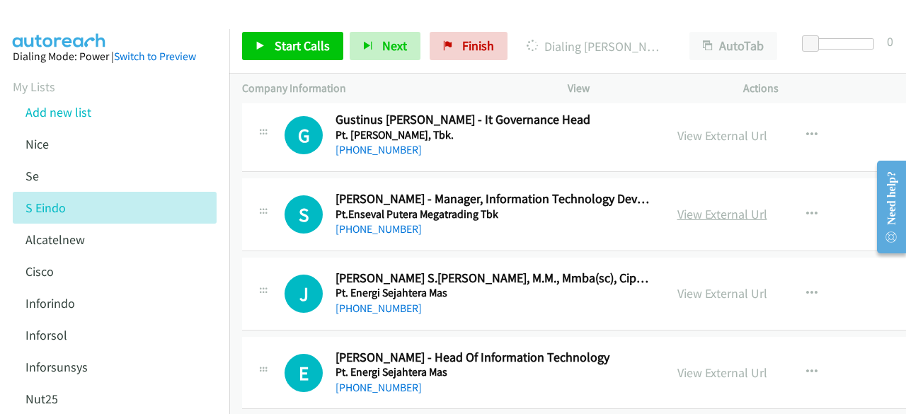
click at [712, 206] on link "View External Url" at bounding box center [723, 214] width 90 height 16
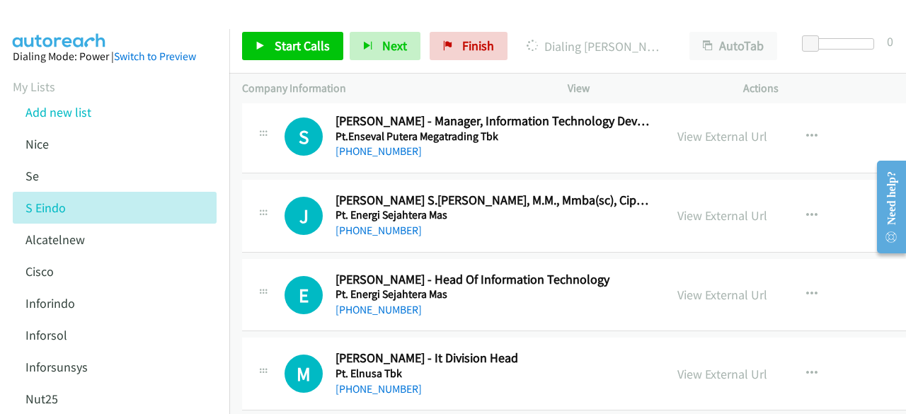
scroll to position [10188, 0]
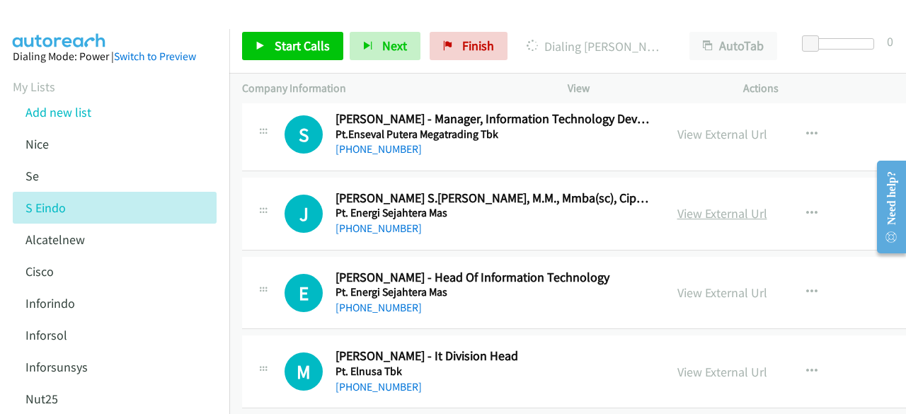
click at [705, 205] on link "View External Url" at bounding box center [723, 213] width 90 height 16
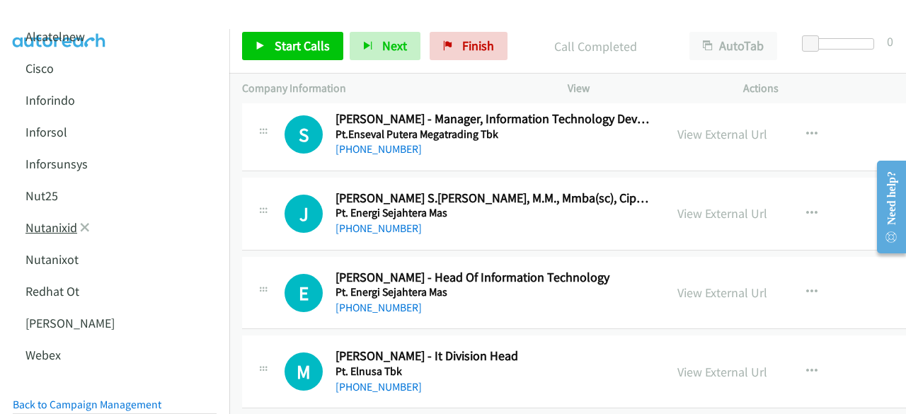
scroll to position [204, 0]
click at [42, 198] on link "Nut25" at bounding box center [41, 195] width 33 height 16
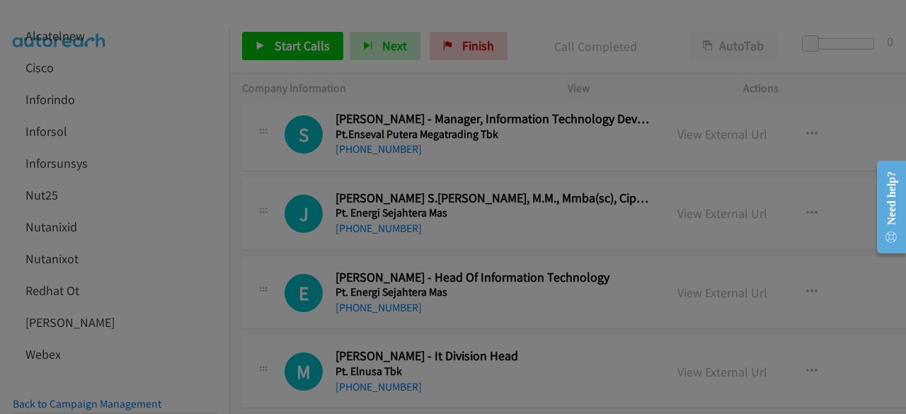
click at [0, 0] on div "Launch list No phone fields were returned for that Report or List View Please u…" at bounding box center [0, 0] width 0 height 0
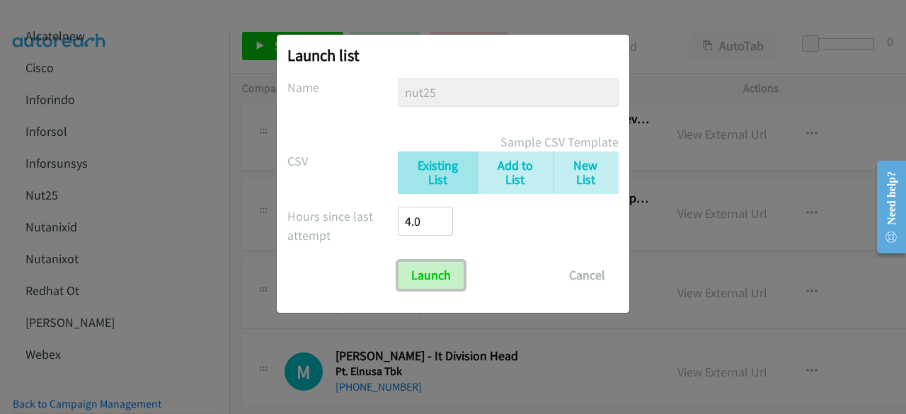
click at [432, 275] on input "Launch" at bounding box center [431, 275] width 67 height 28
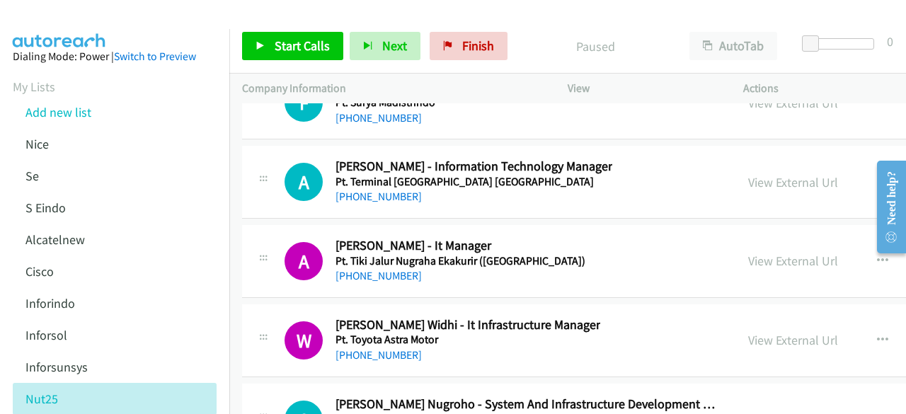
scroll to position [34665, 0]
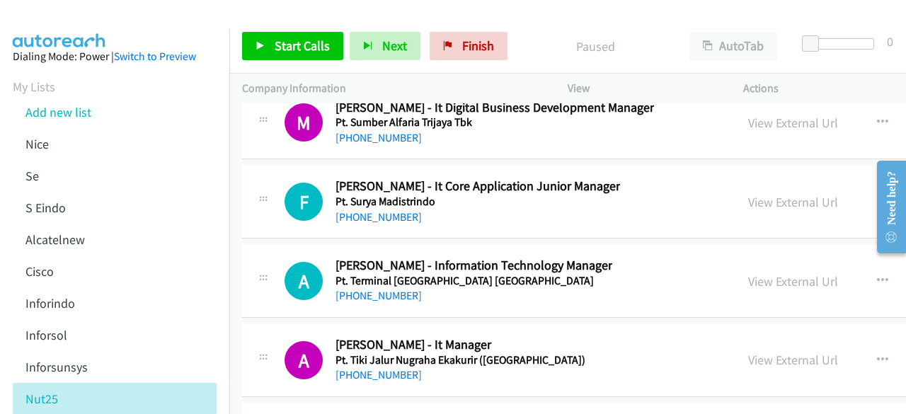
click at [606, 245] on div "A Callback Scheduled Arjo Dedali - Information Technology Manager Pt. Terminal …" at bounding box center [710, 281] width 936 height 73
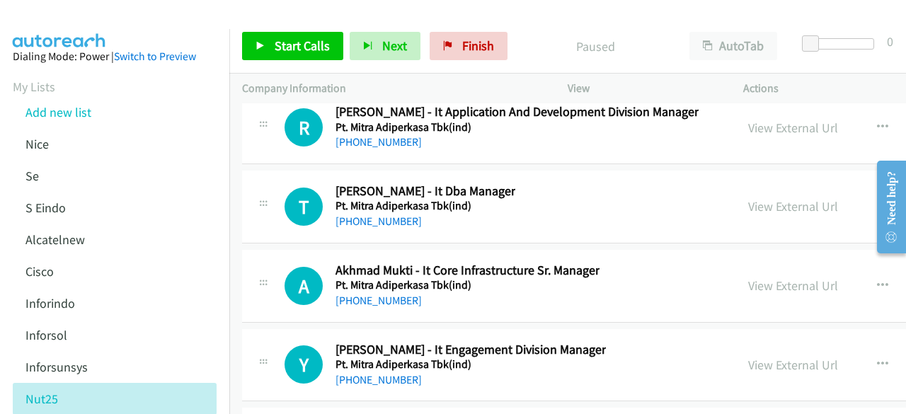
click at [639, 250] on div "A Callback Scheduled Akhmad Mukti - It Core Infrastructure Sr. Manager Pt. Mitr…" at bounding box center [710, 286] width 936 height 73
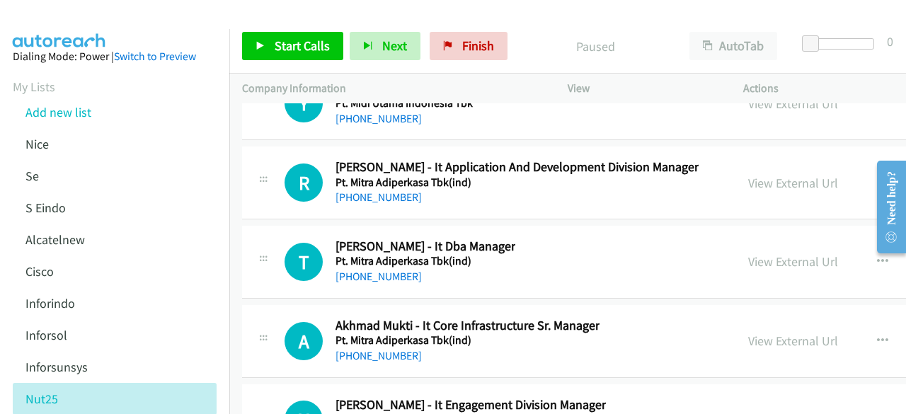
scroll to position [31833, 0]
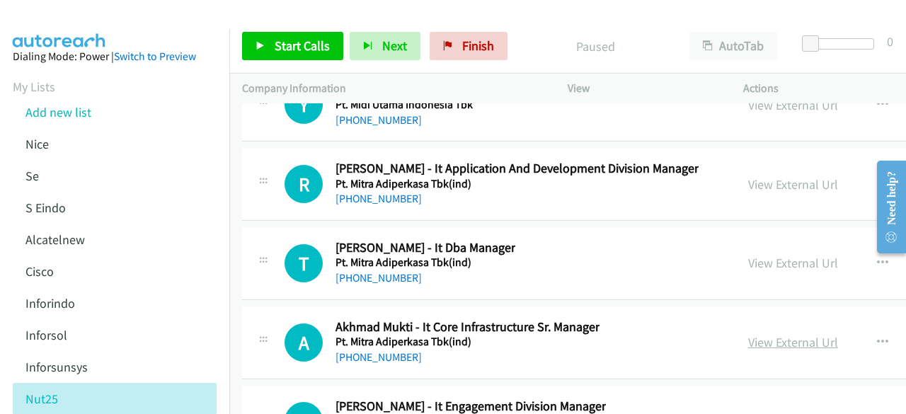
click at [768, 334] on link "View External Url" at bounding box center [793, 342] width 90 height 16
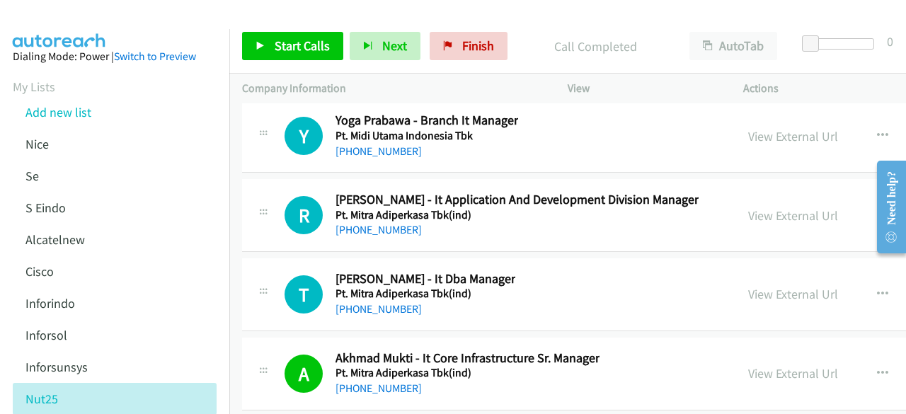
scroll to position [31795, 0]
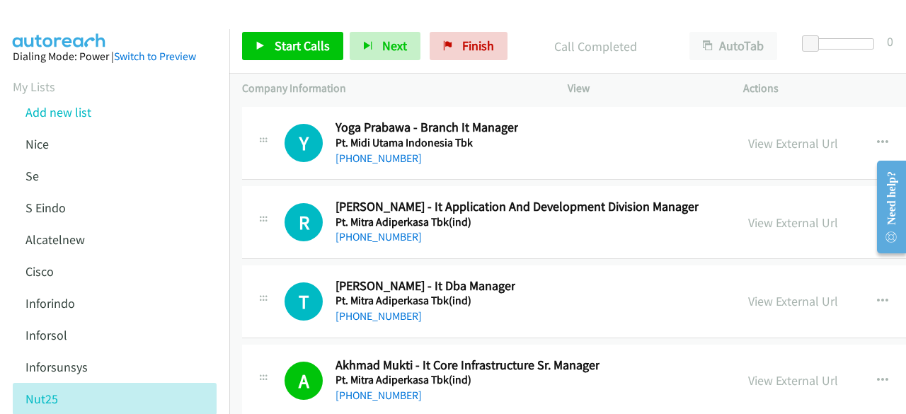
click at [761, 278] on div "View External Url View External Url Schedule/Manage Callback Start Calls Here R…" at bounding box center [866, 301] width 260 height 47
click at [768, 293] on link "View External Url" at bounding box center [793, 301] width 90 height 16
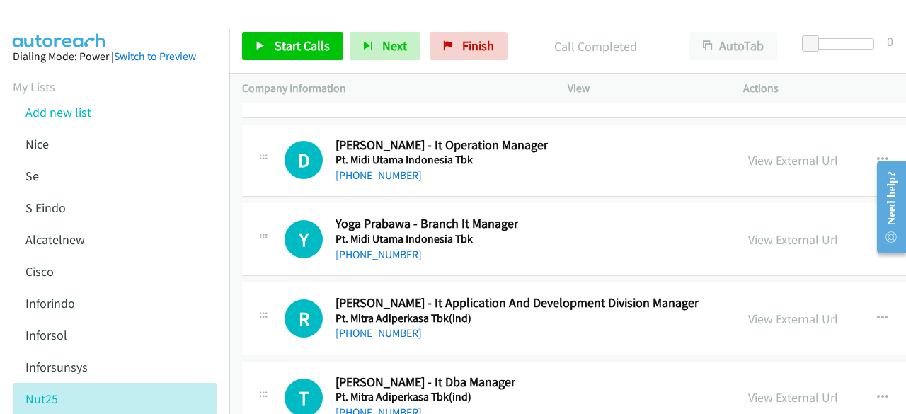
scroll to position [31698, 0]
click at [779, 295] on div "View External Url View External Url Schedule/Manage Callback Start Calls Here R…" at bounding box center [866, 318] width 260 height 47
click at [780, 311] on link "View External Url" at bounding box center [793, 319] width 90 height 16
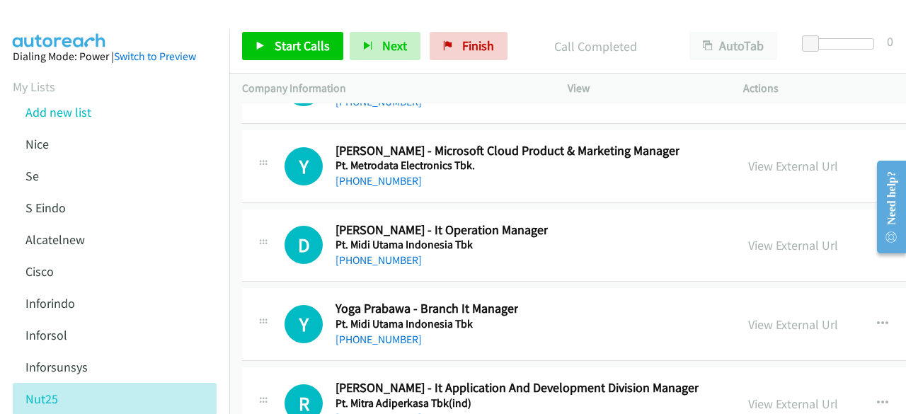
scroll to position [31611, 0]
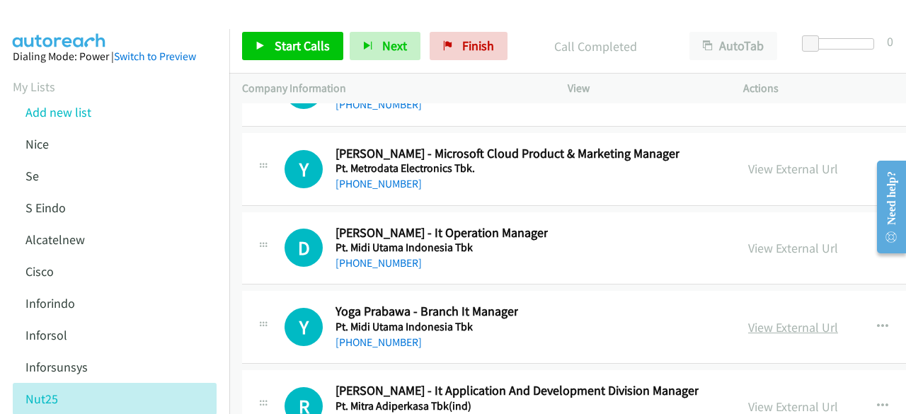
click at [797, 319] on link "View External Url" at bounding box center [793, 327] width 90 height 16
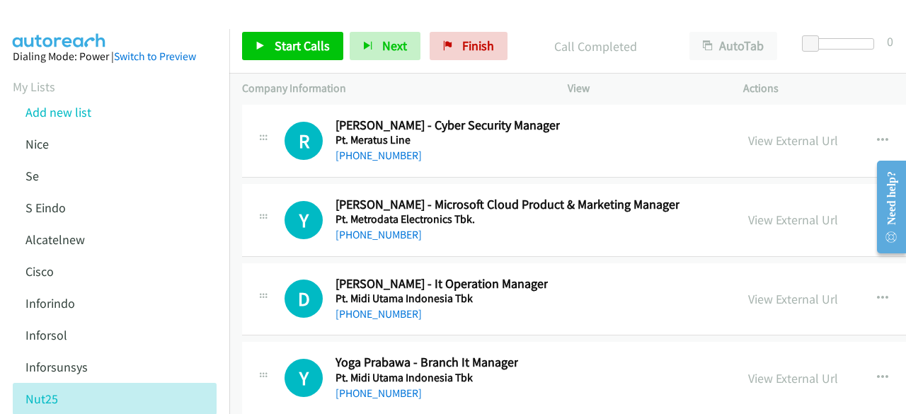
scroll to position [31557, 0]
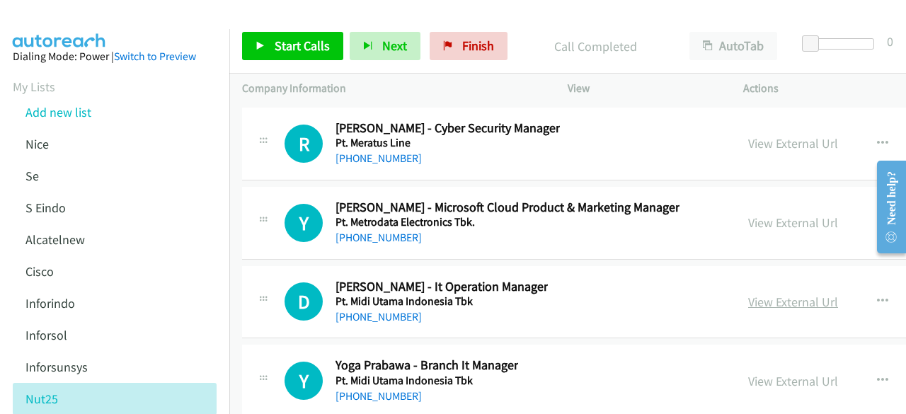
click at [778, 294] on link "View External Url" at bounding box center [793, 302] width 90 height 16
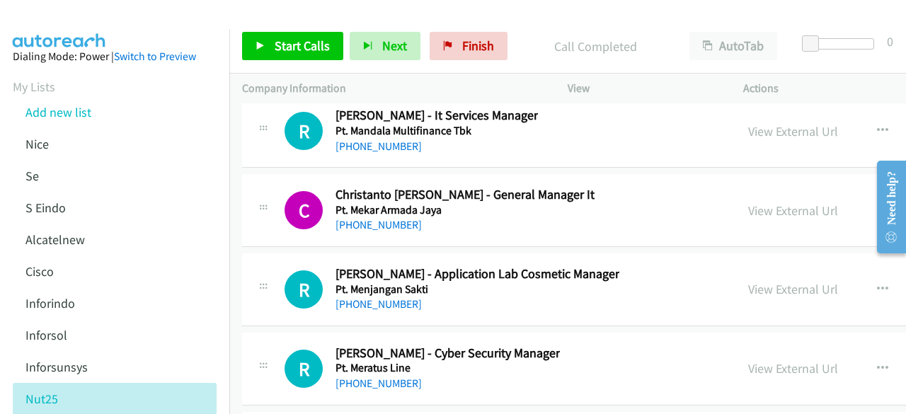
scroll to position [31298, 0]
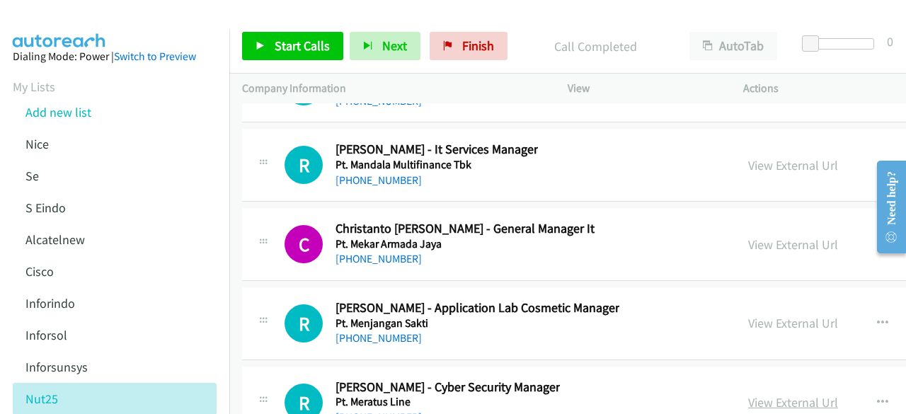
click at [774, 394] on link "View External Url" at bounding box center [793, 402] width 90 height 16
click at [796, 315] on link "View External Url" at bounding box center [793, 323] width 90 height 16
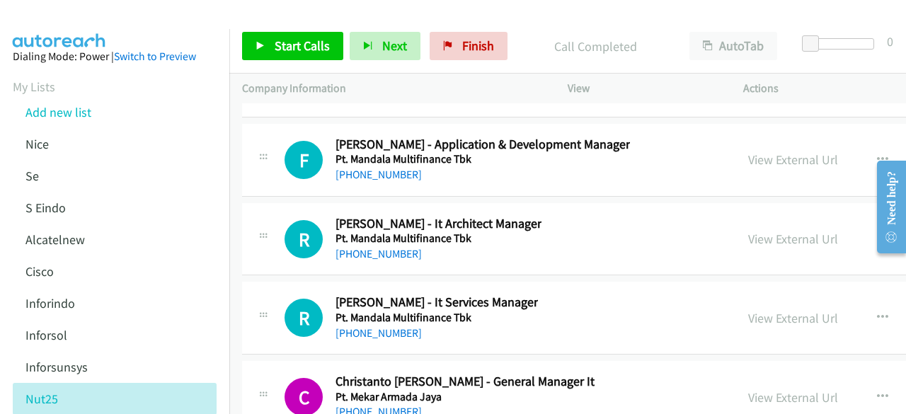
scroll to position [31122, 0]
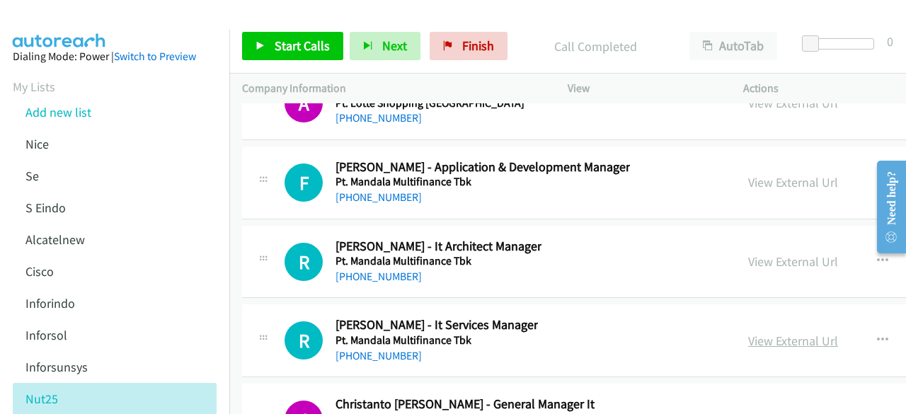
click at [782, 333] on link "View External Url" at bounding box center [793, 341] width 90 height 16
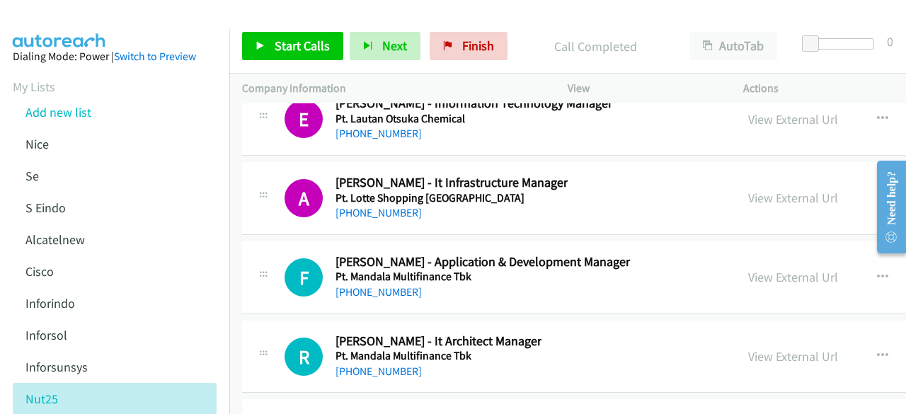
scroll to position [31026, 0]
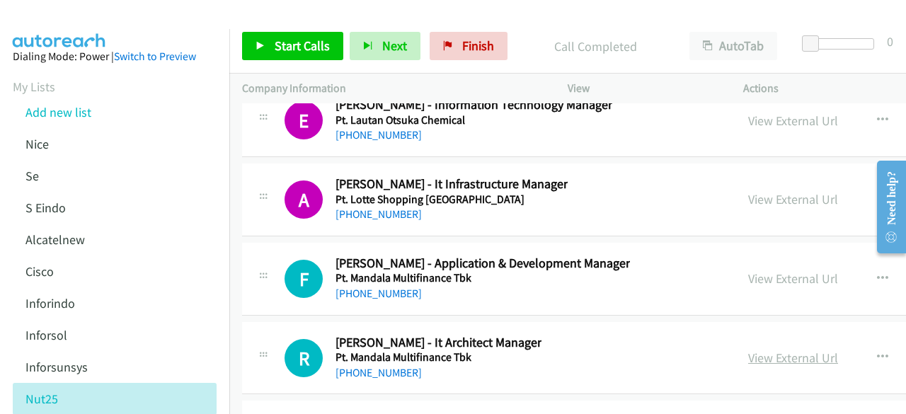
click at [830, 350] on link "View External Url" at bounding box center [793, 358] width 90 height 16
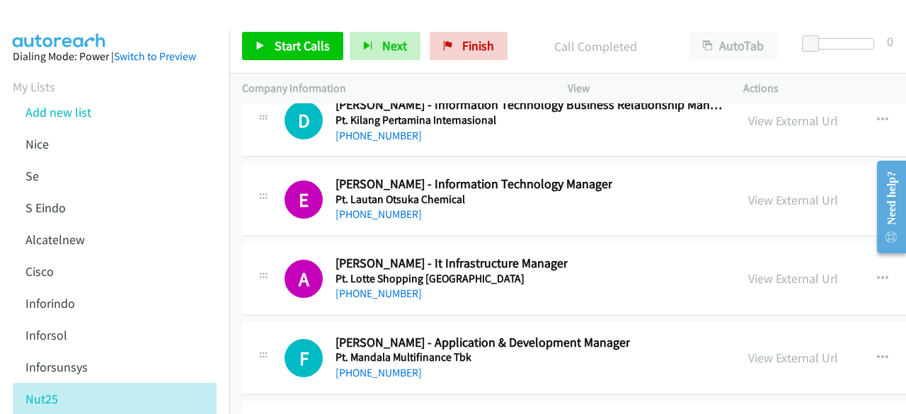
scroll to position [30944, 0]
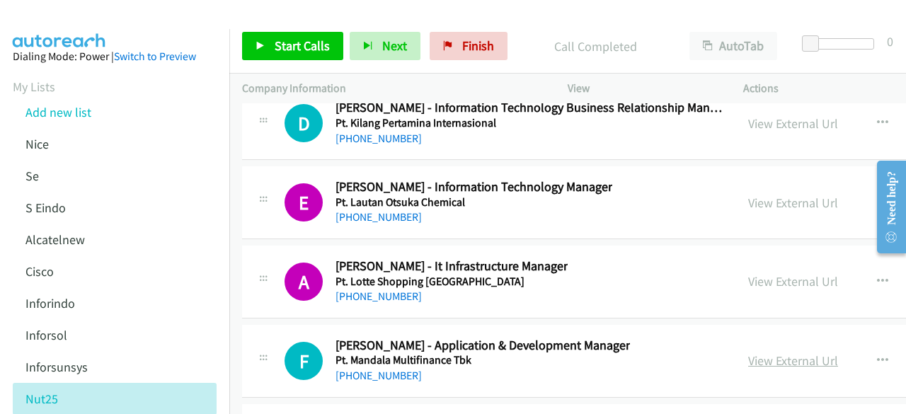
click at [789, 353] on link "View External Url" at bounding box center [793, 361] width 90 height 16
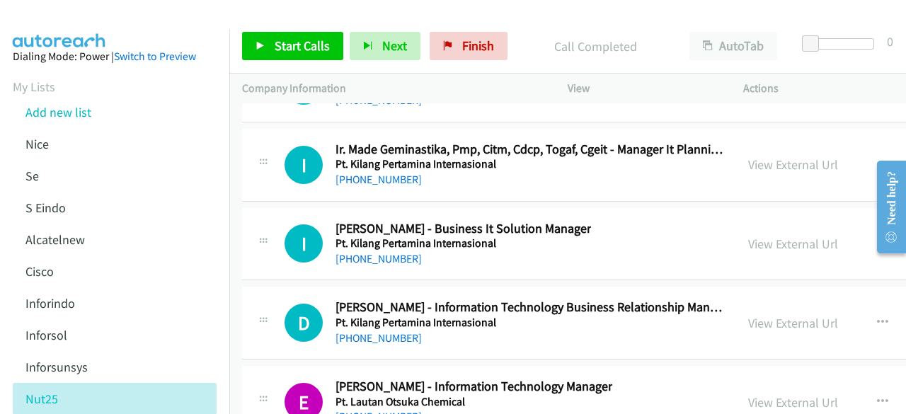
scroll to position [30740, 0]
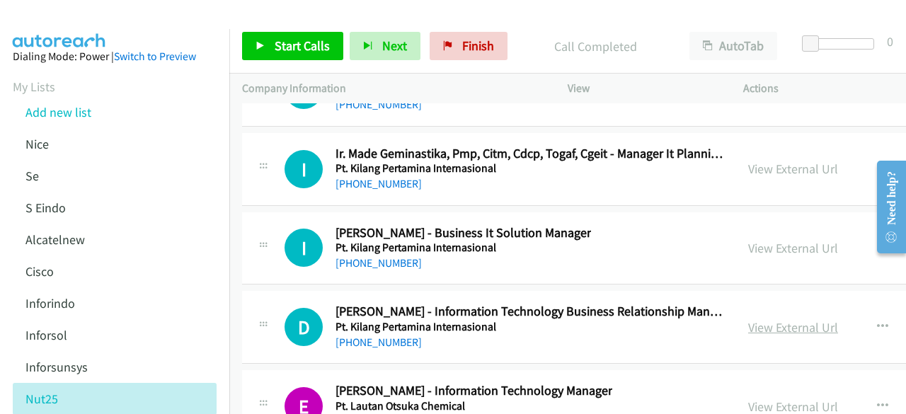
click at [790, 319] on link "View External Url" at bounding box center [793, 327] width 90 height 16
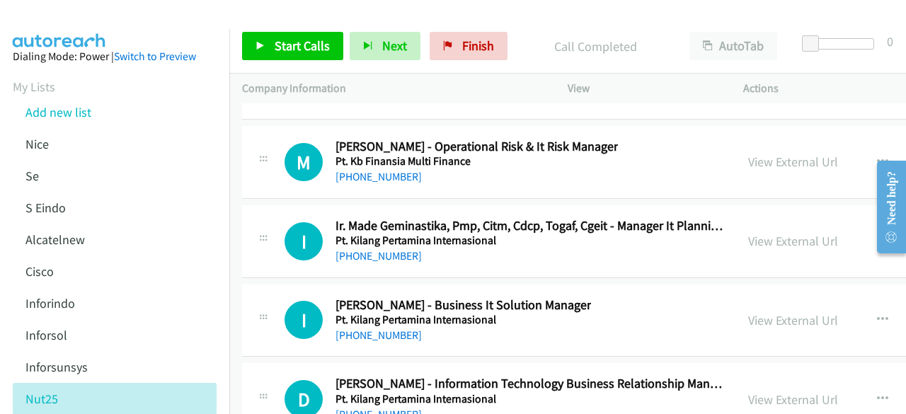
scroll to position [30667, 0]
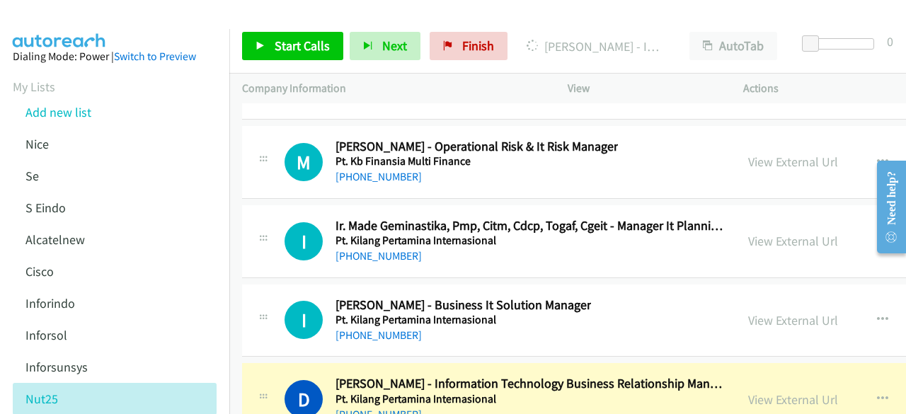
click at [265, 285] on div "I Callback Scheduled Ishfihana Hafny - Business It Solution Manager Pt. Kilang …" at bounding box center [710, 321] width 936 height 73
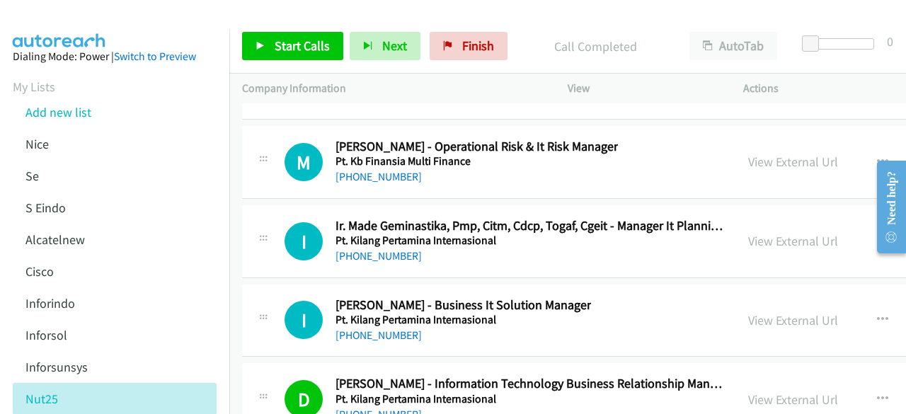
click at [329, 285] on div "I Callback Scheduled Ishfihana Hafny - Business It Solution Manager Pt. Kilang …" at bounding box center [710, 321] width 936 height 73
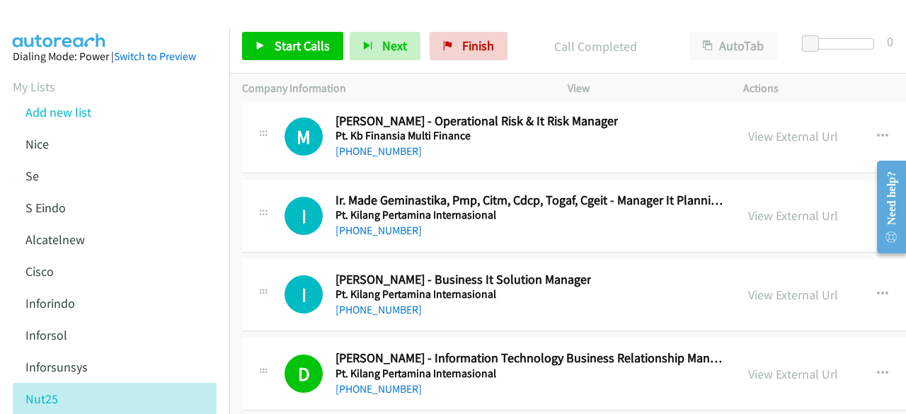
scroll to position [30689, 0]
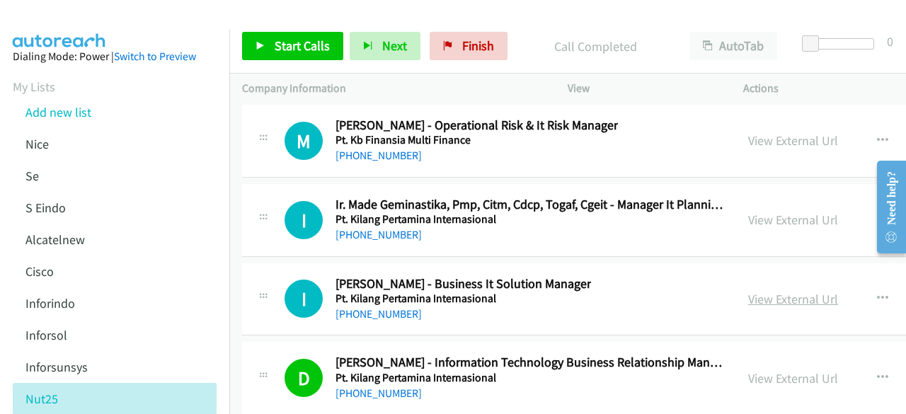
click at [779, 291] on link "View External Url" at bounding box center [793, 299] width 90 height 16
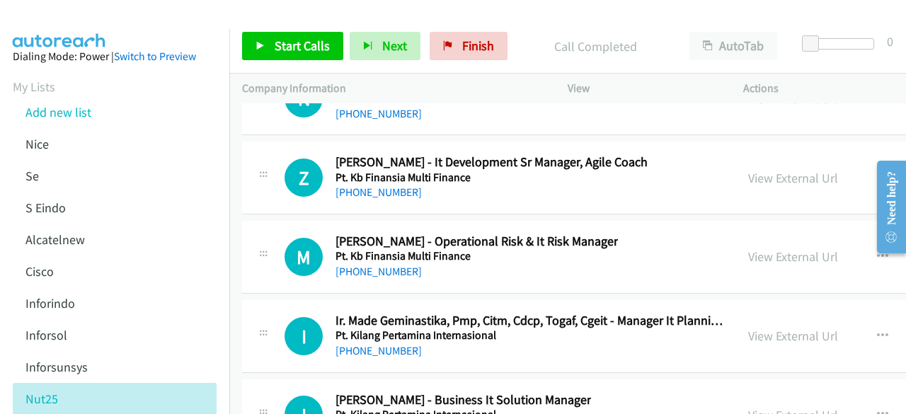
scroll to position [30571, 0]
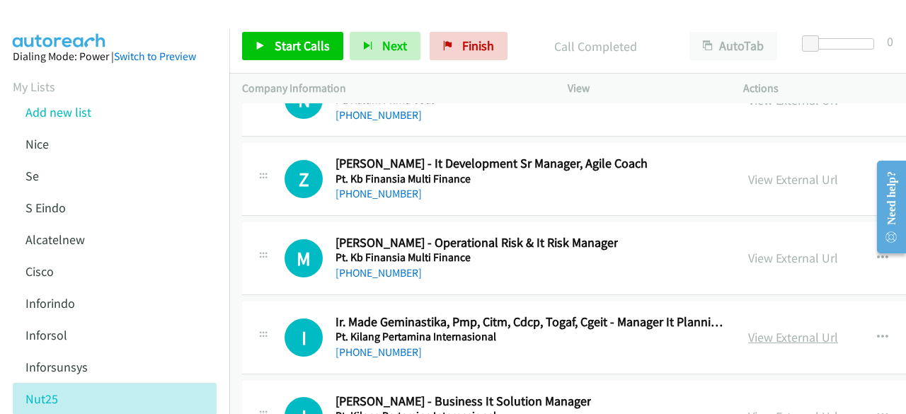
click at [787, 329] on link "View External Url" at bounding box center [793, 337] width 90 height 16
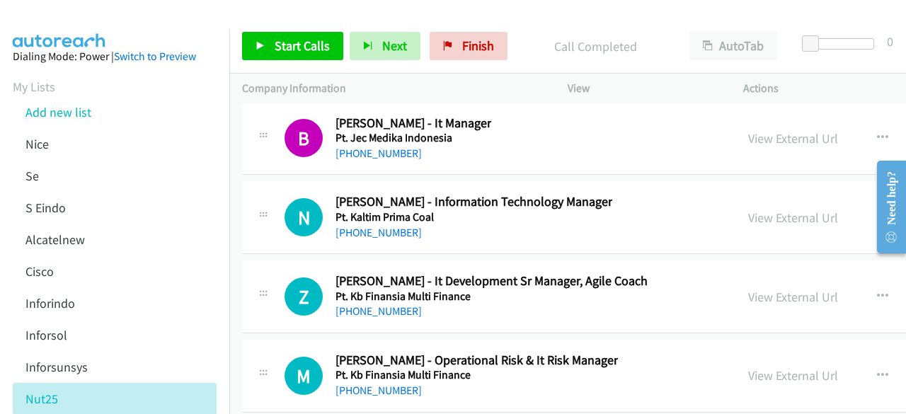
scroll to position [30451, 0]
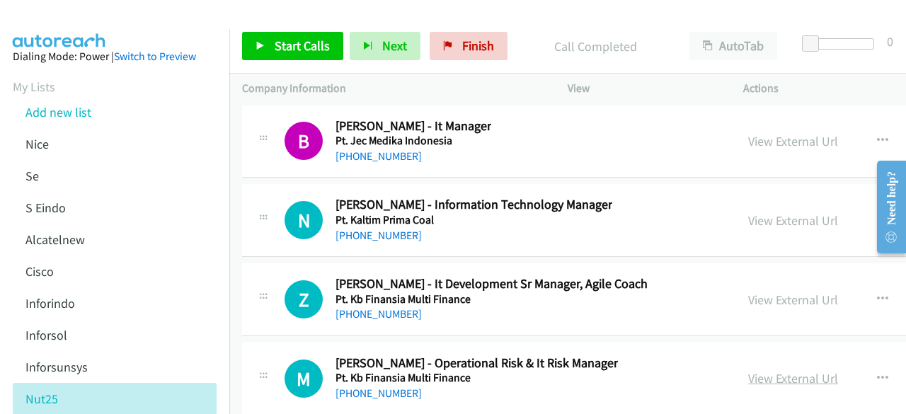
click at [773, 370] on link "View External Url" at bounding box center [793, 378] width 90 height 16
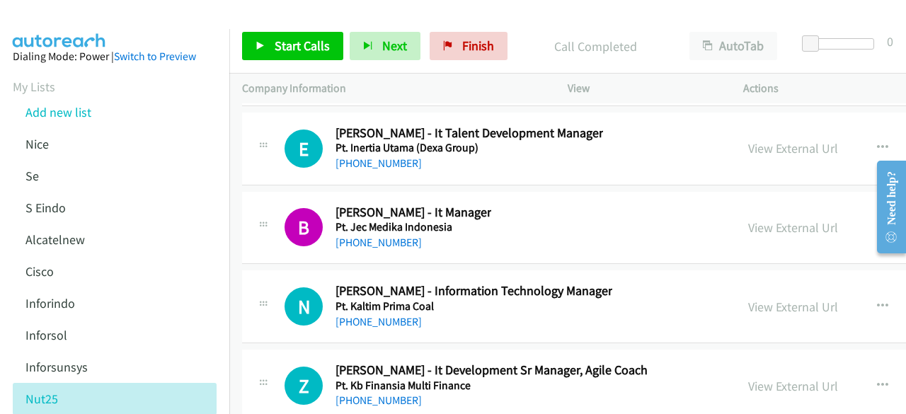
scroll to position [30364, 0]
click at [768, 378] on link "View External Url" at bounding box center [793, 386] width 90 height 16
click at [788, 299] on link "View External Url" at bounding box center [793, 307] width 90 height 16
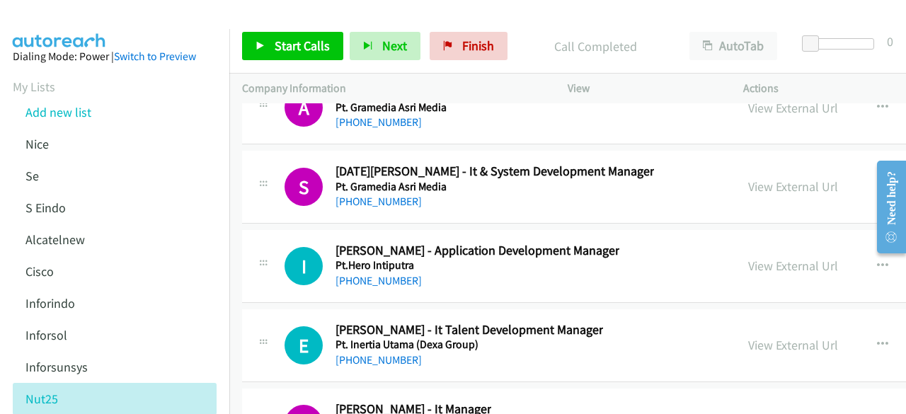
scroll to position [30162, 0]
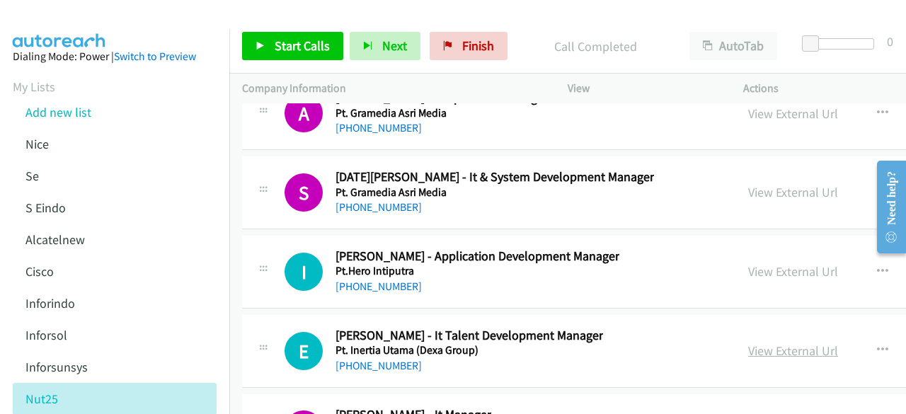
click at [774, 343] on link "View External Url" at bounding box center [793, 351] width 90 height 16
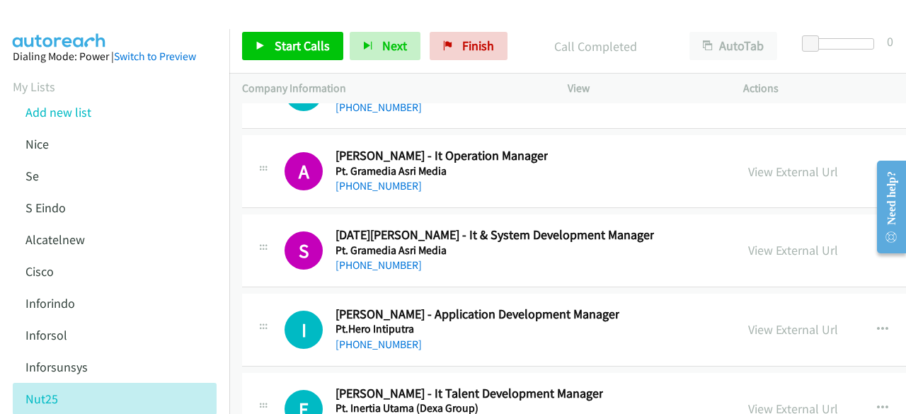
scroll to position [30105, 0]
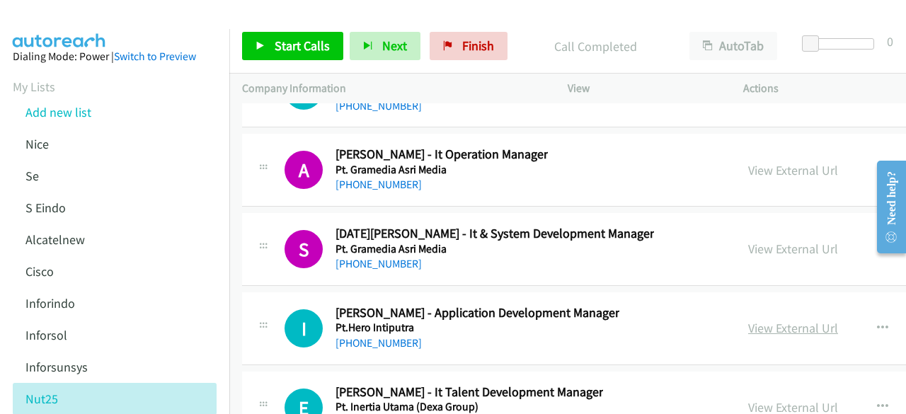
click at [780, 320] on link "View External Url" at bounding box center [793, 328] width 90 height 16
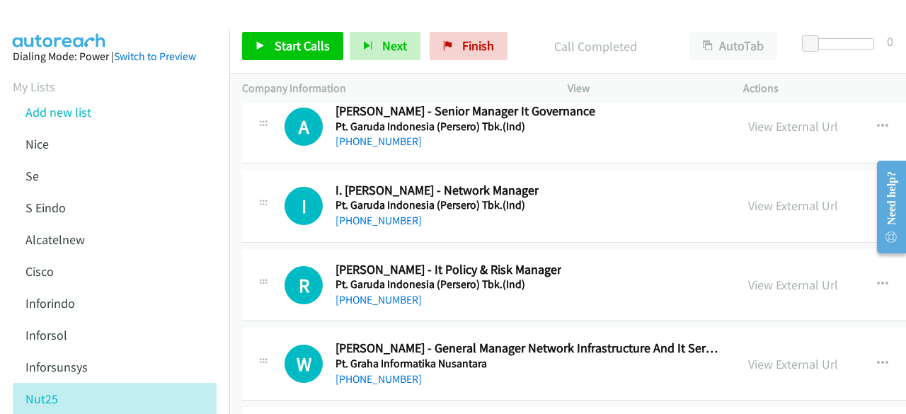
scroll to position [29832, 0]
click at [773, 356] on link "View External Url" at bounding box center [793, 364] width 90 height 16
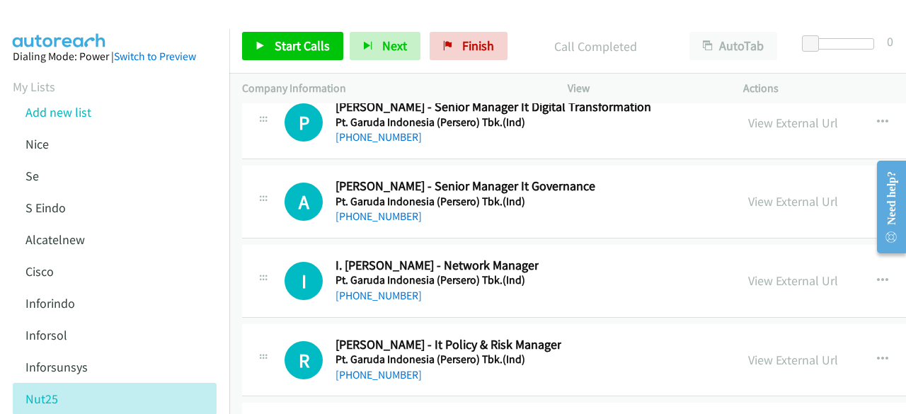
scroll to position [29755, 0]
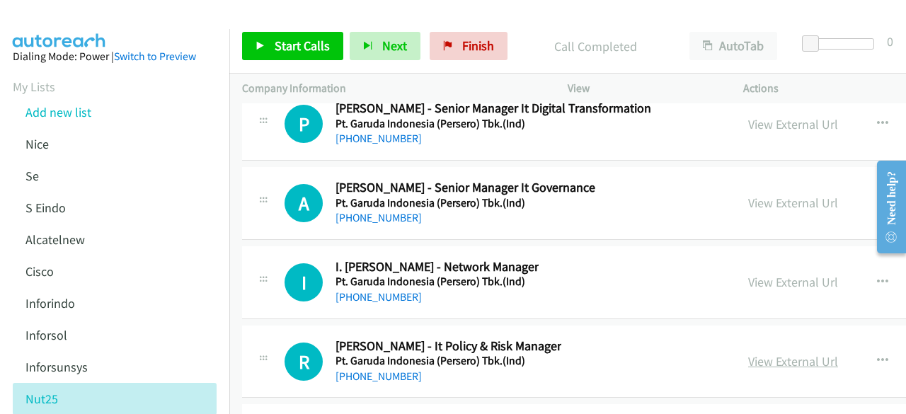
click at [793, 353] on link "View External Url" at bounding box center [793, 361] width 90 height 16
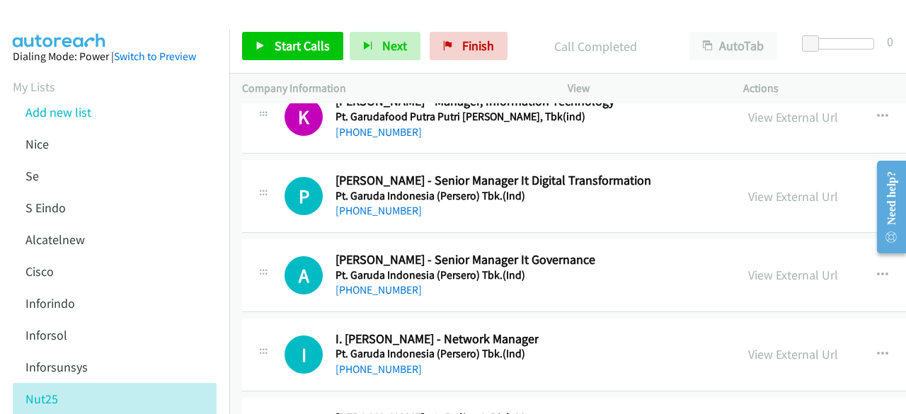
scroll to position [29683, 0]
click at [775, 346] on link "View External Url" at bounding box center [793, 354] width 90 height 16
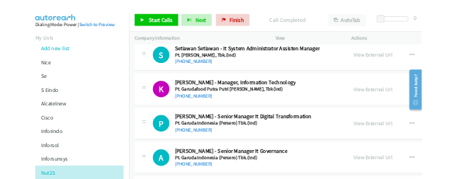
scroll to position [29594, 0]
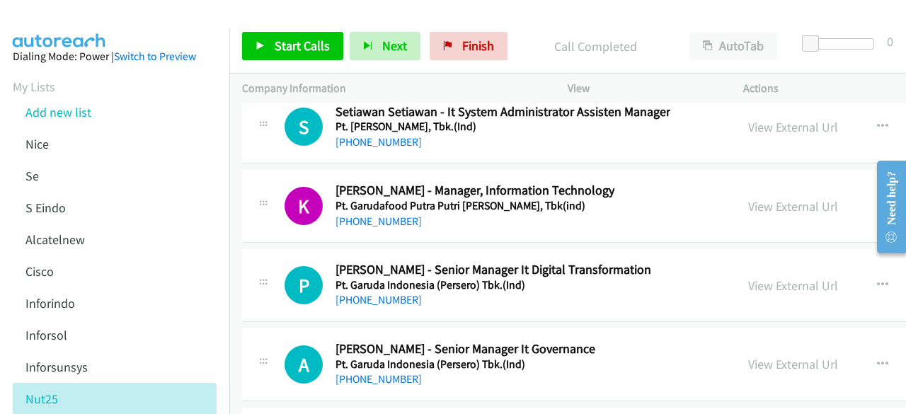
click at [775, 355] on div "View External Url" at bounding box center [793, 364] width 90 height 19
click at [775, 356] on link "View External Url" at bounding box center [793, 364] width 90 height 16
click at [795, 277] on link "View External Url" at bounding box center [793, 285] width 90 height 16
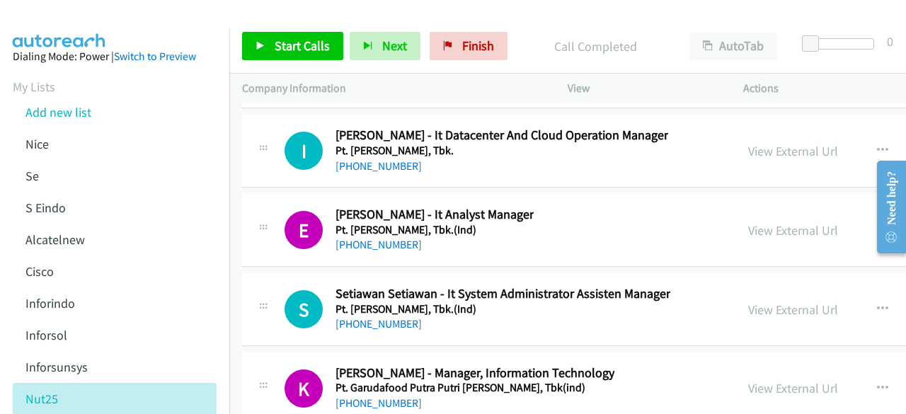
scroll to position [29410, 0]
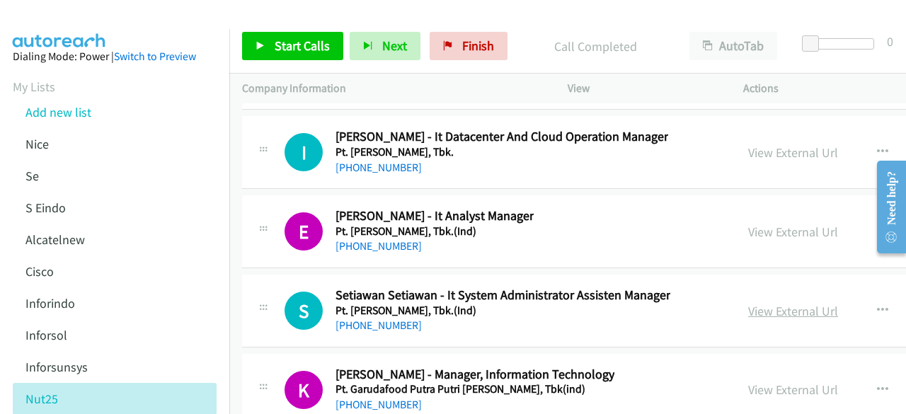
click at [764, 303] on link "View External Url" at bounding box center [793, 311] width 90 height 16
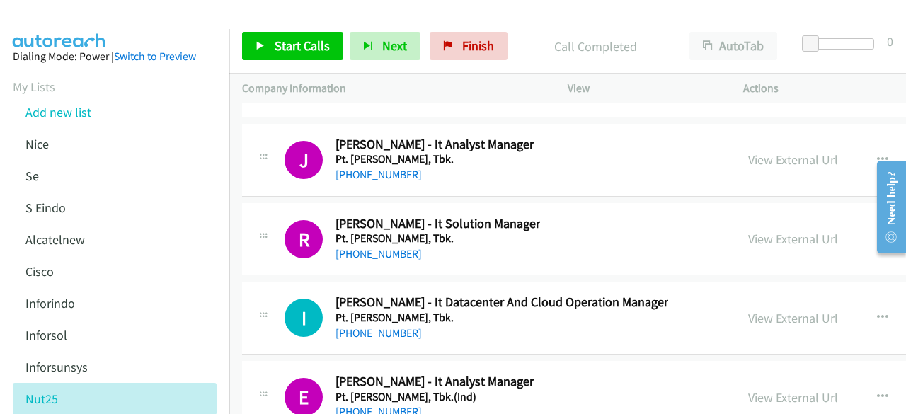
scroll to position [29244, 0]
click at [786, 310] on link "View External Url" at bounding box center [793, 318] width 90 height 16
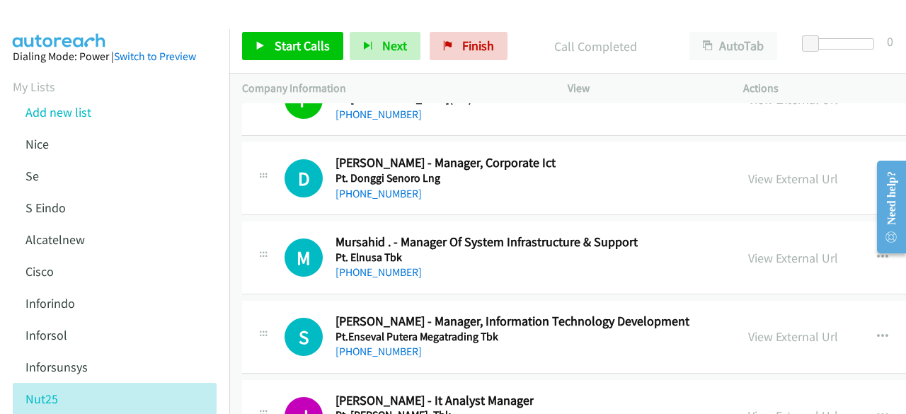
scroll to position [28976, 0]
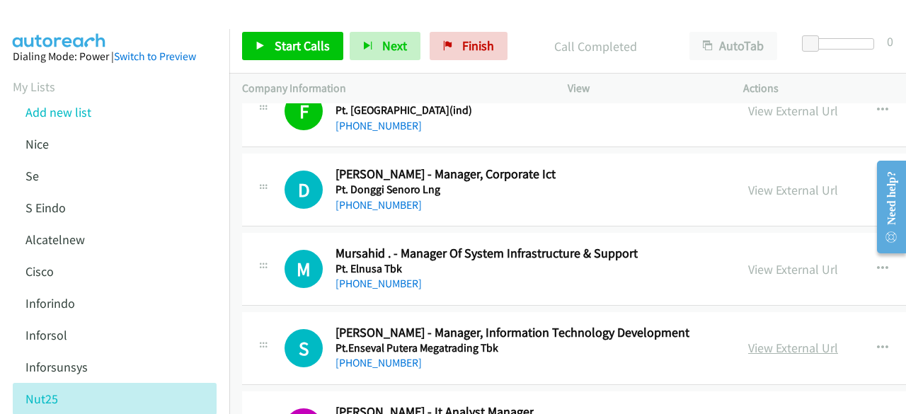
click at [782, 340] on link "View External Url" at bounding box center [793, 348] width 90 height 16
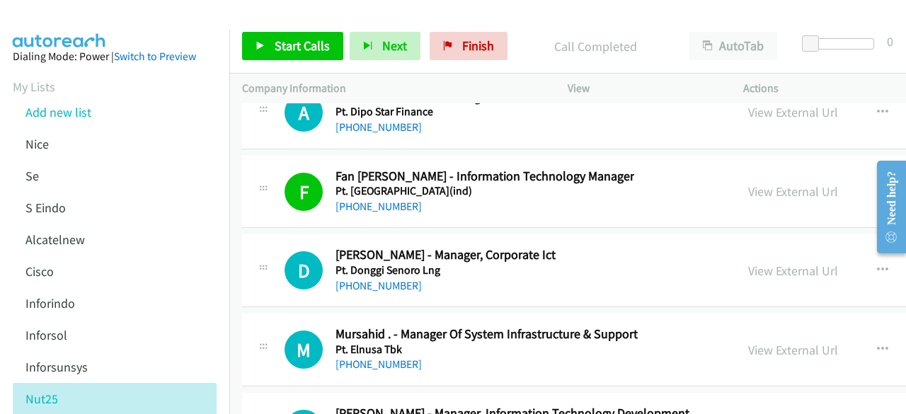
scroll to position [28894, 0]
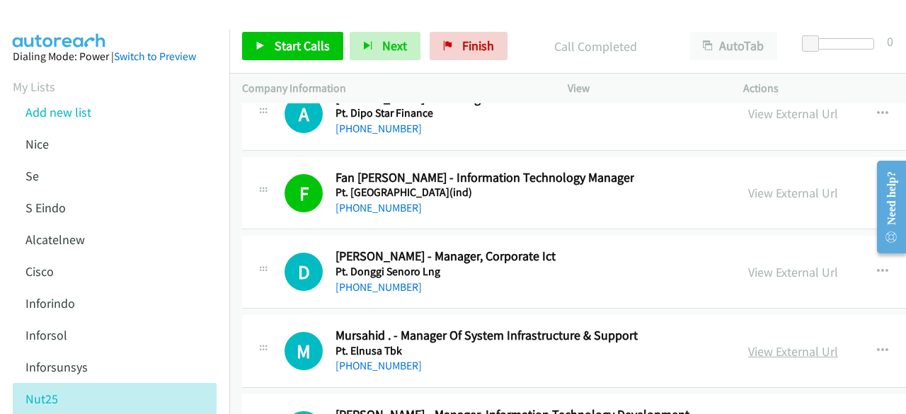
click at [790, 343] on link "View External Url" at bounding box center [793, 351] width 90 height 16
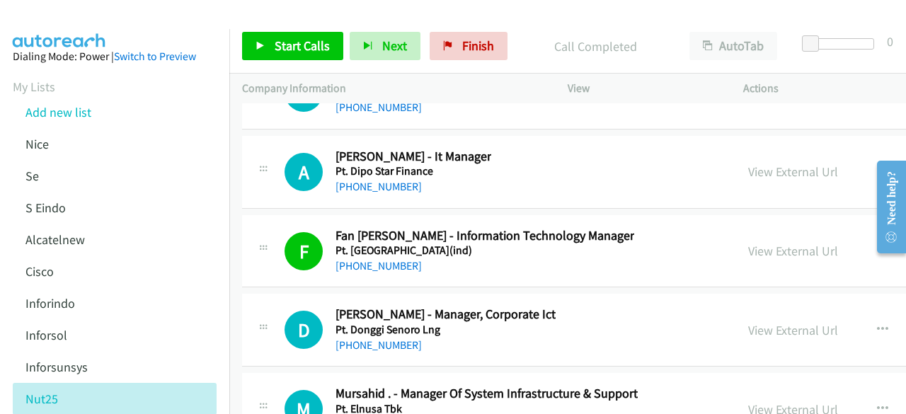
scroll to position [28819, 0]
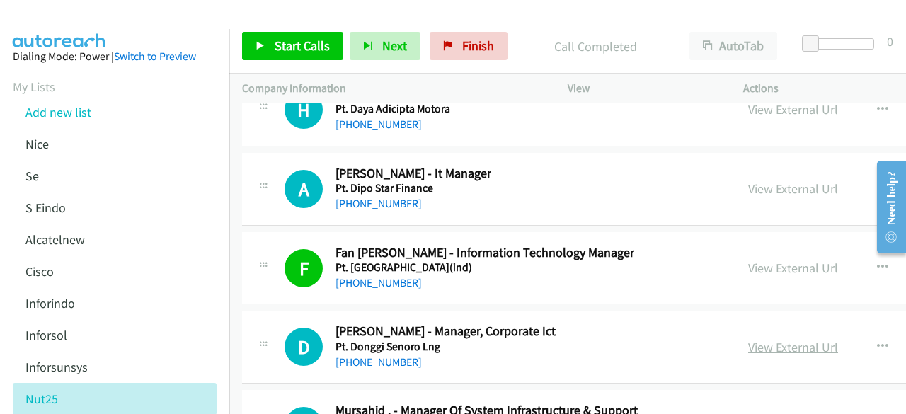
click at [761, 339] on link "View External Url" at bounding box center [793, 347] width 90 height 16
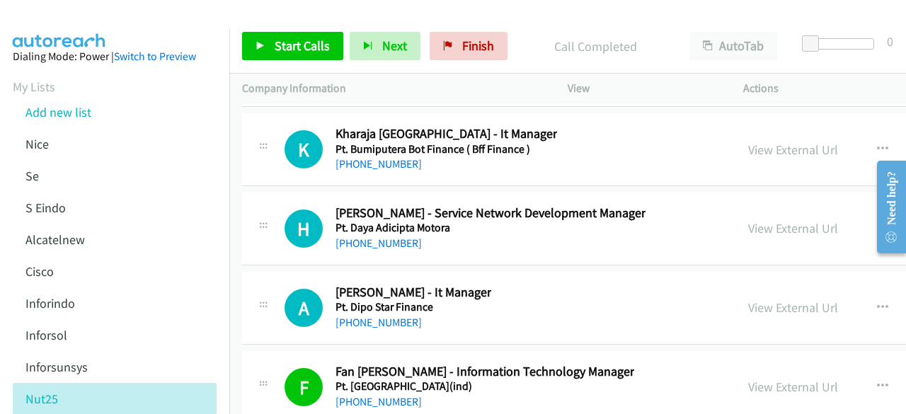
scroll to position [28700, 0]
click at [778, 300] on link "View External Url" at bounding box center [793, 308] width 90 height 16
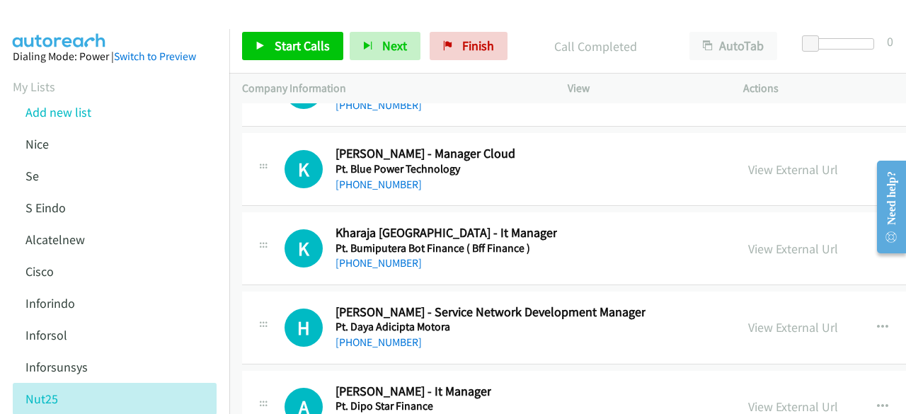
scroll to position [28595, 0]
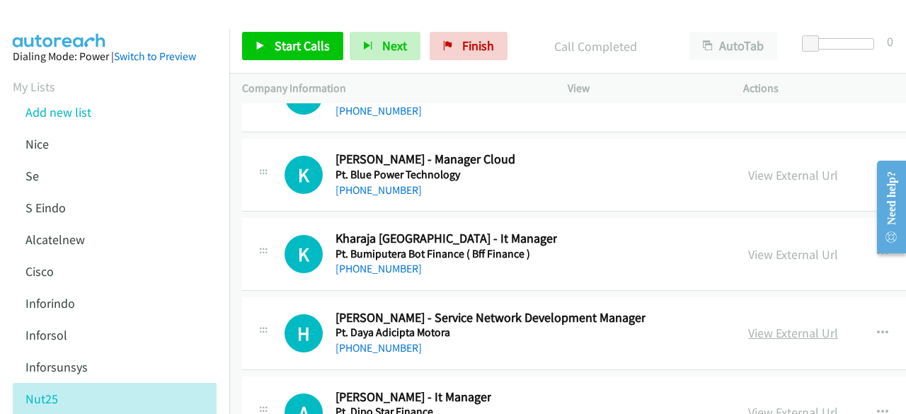
click at [787, 325] on link "View External Url" at bounding box center [793, 333] width 90 height 16
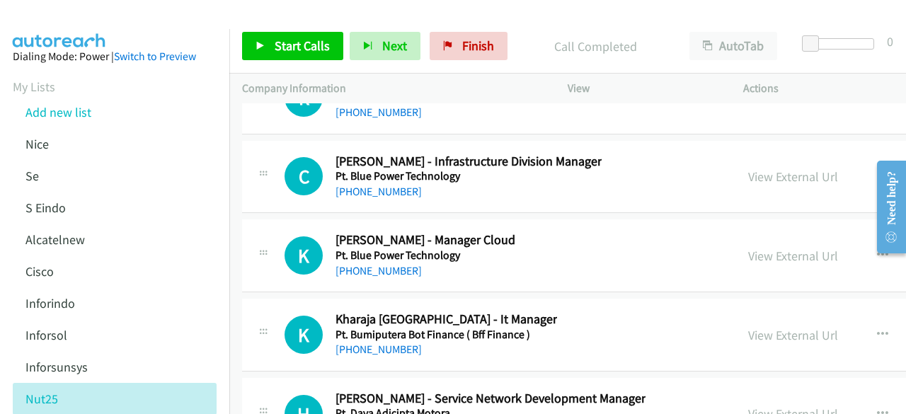
scroll to position [28505, 0]
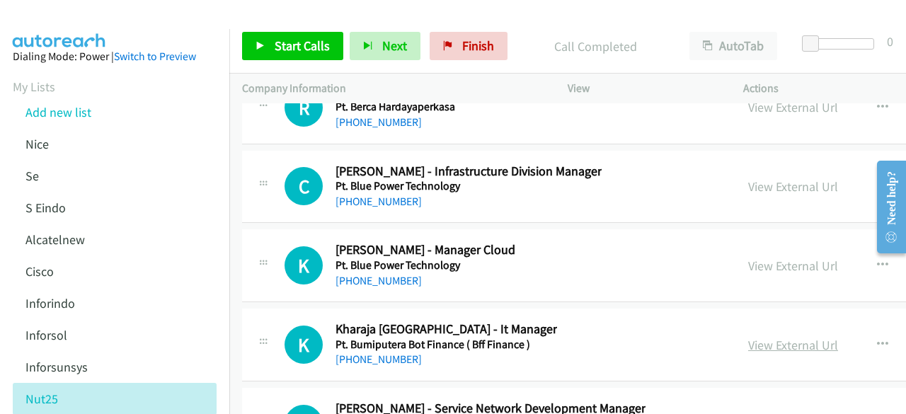
click at [782, 337] on link "View External Url" at bounding box center [793, 345] width 90 height 16
click at [768, 258] on link "View External Url" at bounding box center [793, 266] width 90 height 16
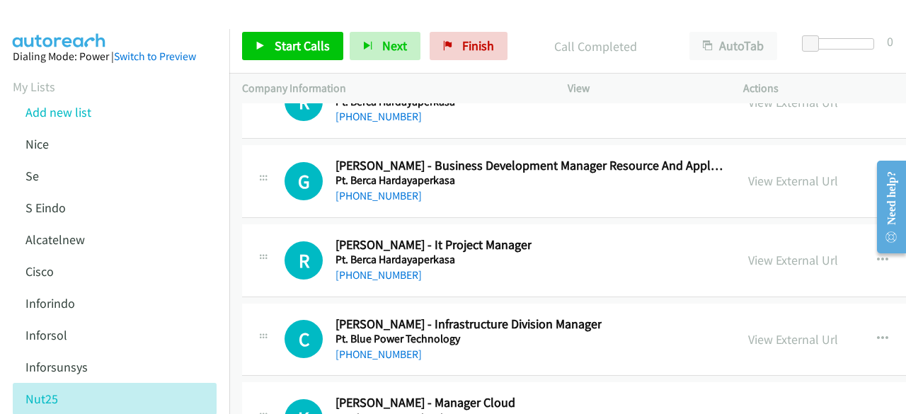
scroll to position [28319, 0]
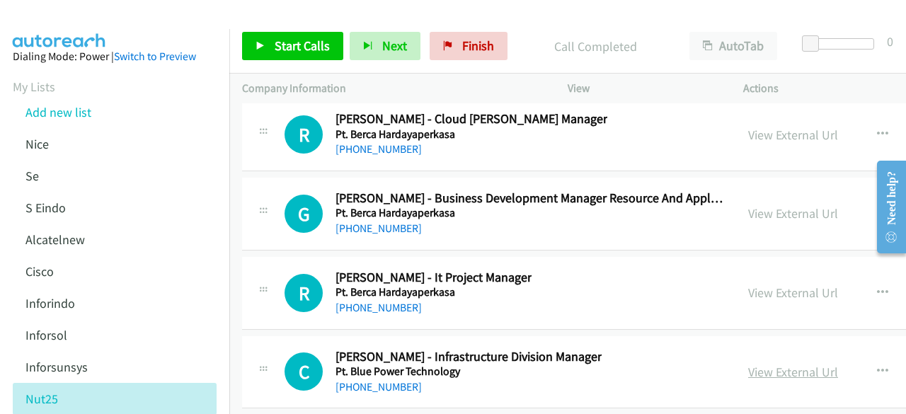
click at [771, 364] on link "View External Url" at bounding box center [793, 372] width 90 height 16
click at [756, 270] on div "View External Url View External Url Schedule/Manage Callback Start Calls Here R…" at bounding box center [866, 293] width 260 height 47
click at [763, 285] on link "View External Url" at bounding box center [793, 293] width 90 height 16
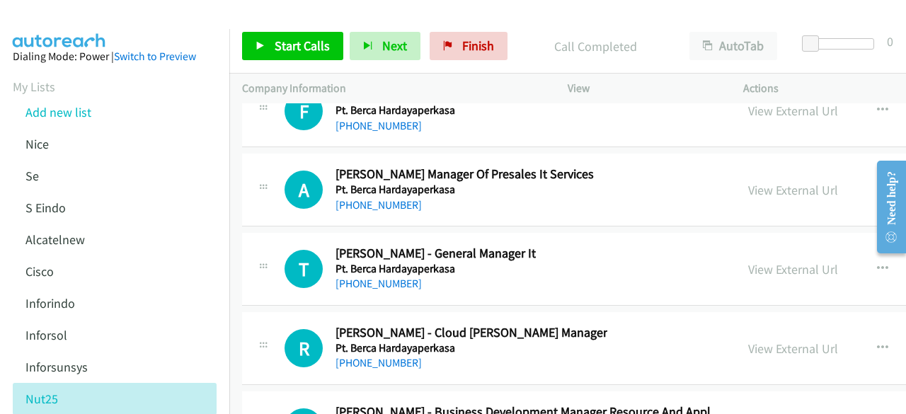
scroll to position [28104, 0]
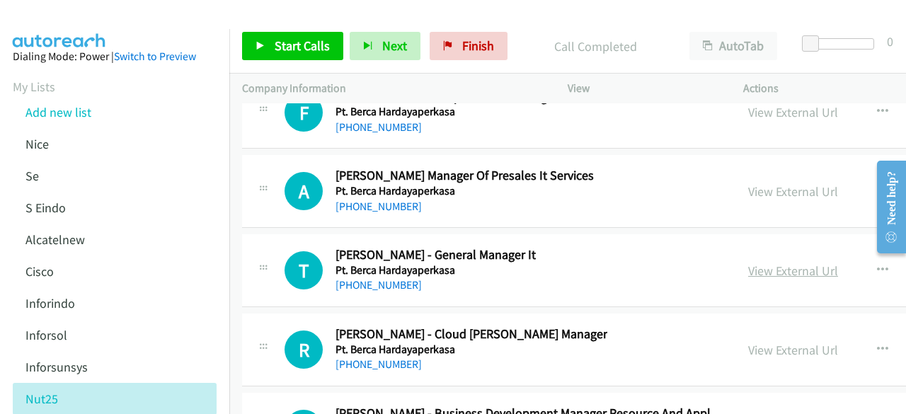
click at [776, 263] on link "View External Url" at bounding box center [793, 271] width 90 height 16
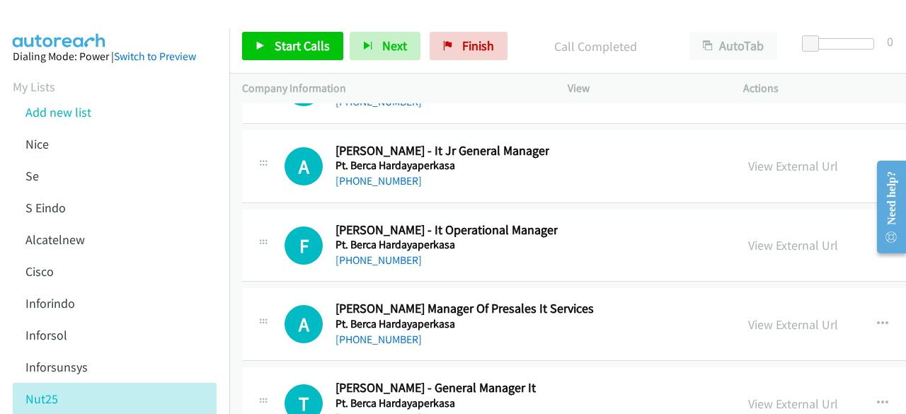
scroll to position [27969, 0]
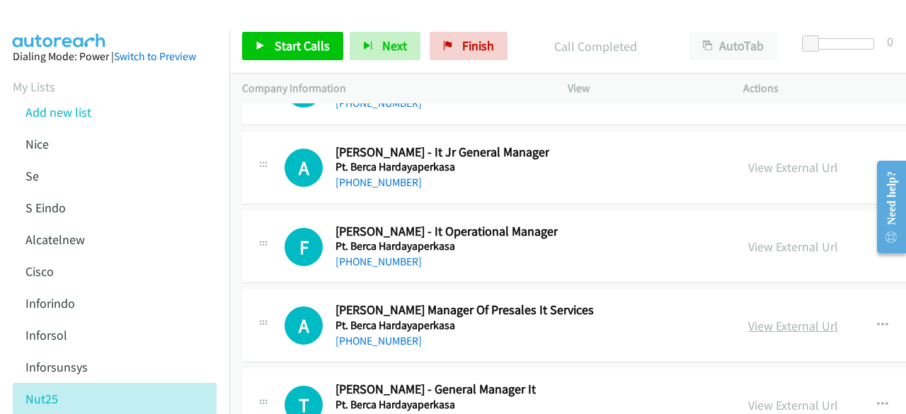
click at [790, 318] on link "View External Url" at bounding box center [793, 326] width 90 height 16
click at [774, 239] on link "View External Url" at bounding box center [793, 247] width 90 height 16
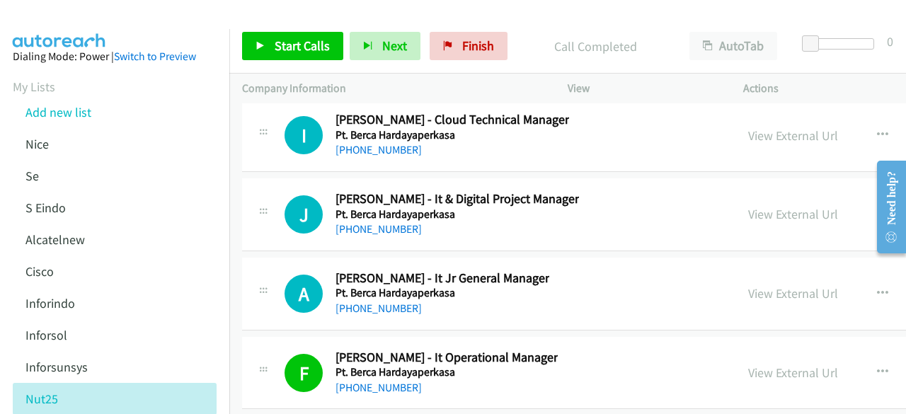
scroll to position [27828, 0]
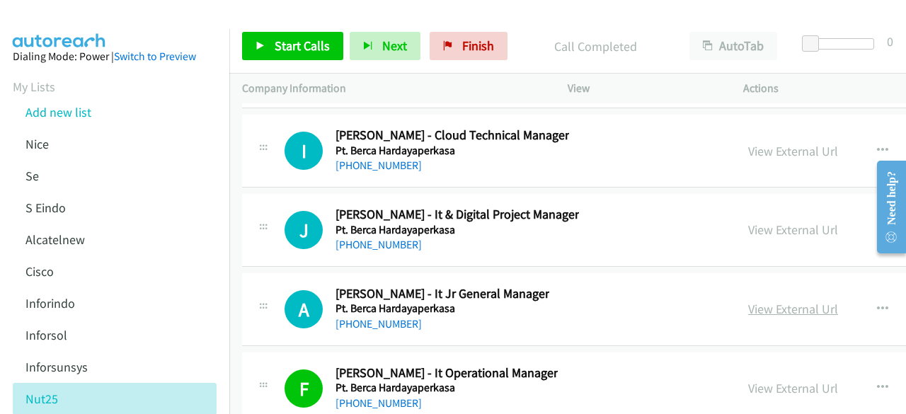
click at [790, 301] on link "View External Url" at bounding box center [793, 309] width 90 height 16
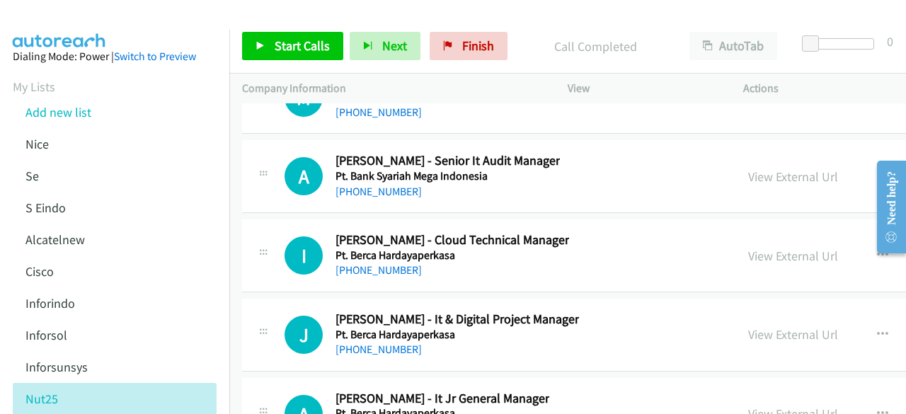
scroll to position [27722, 0]
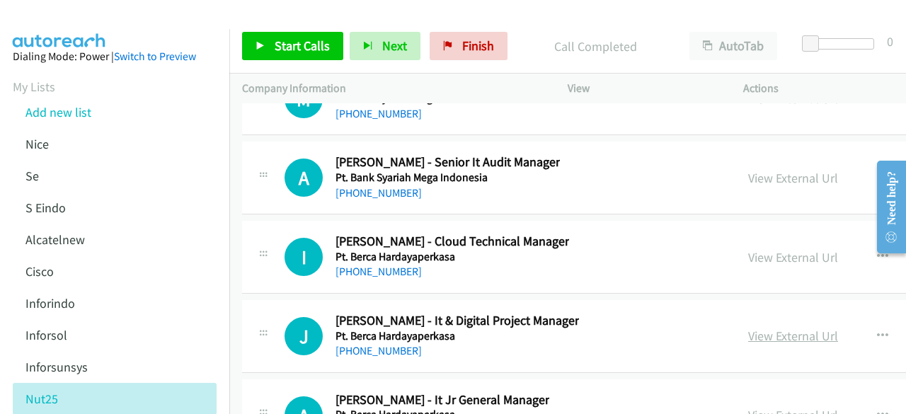
click at [795, 328] on link "View External Url" at bounding box center [793, 336] width 90 height 16
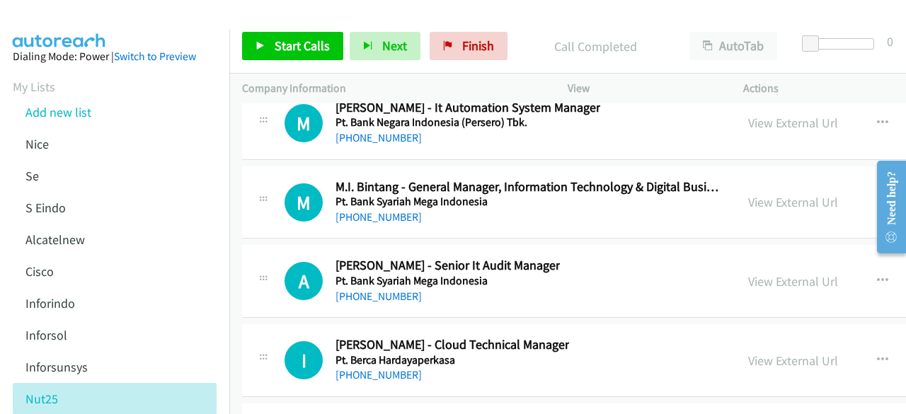
scroll to position [27584, 0]
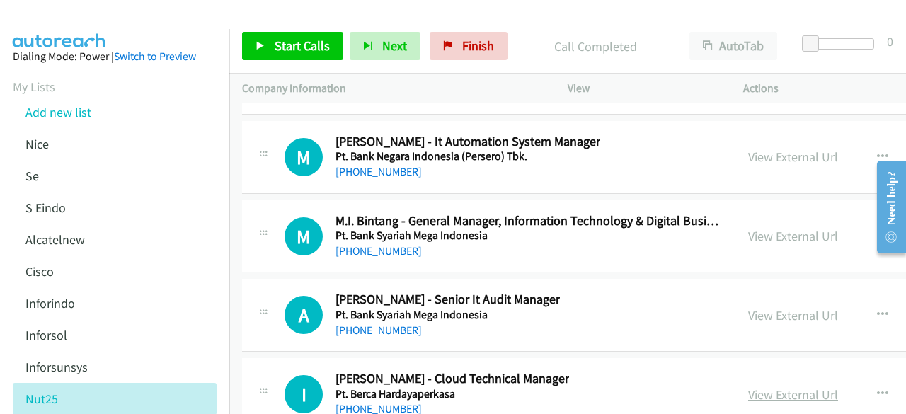
click at [793, 387] on link "View External Url" at bounding box center [793, 395] width 90 height 16
click at [786, 307] on link "View External Url" at bounding box center [793, 315] width 90 height 16
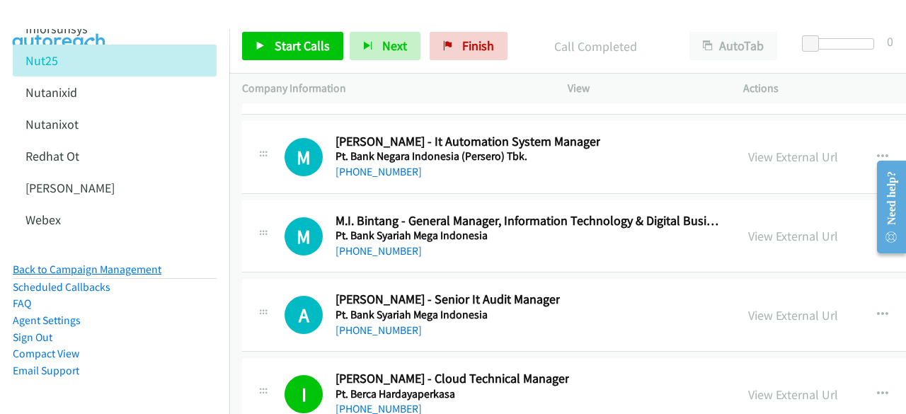
click at [104, 263] on link "Back to Campaign Management" at bounding box center [87, 269] width 149 height 13
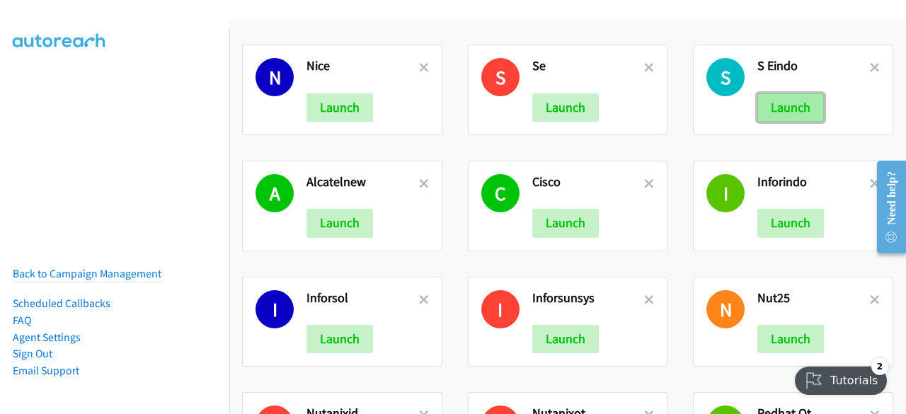
click at [773, 101] on button "Launch" at bounding box center [791, 107] width 67 height 28
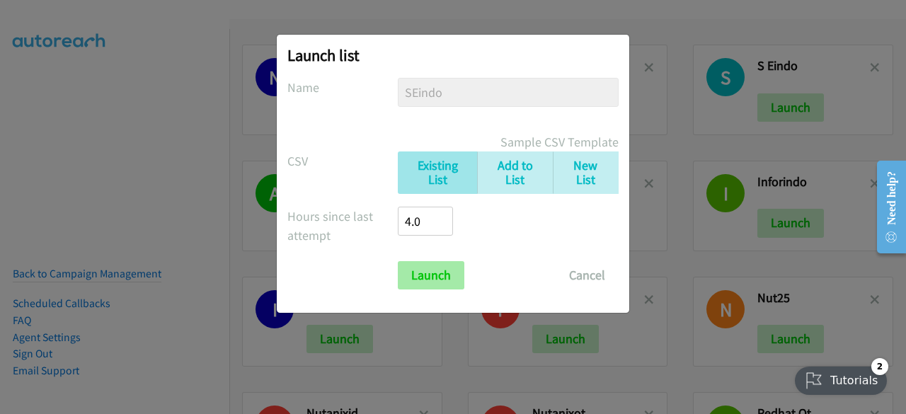
drag, startPoint x: 437, startPoint y: 256, endPoint x: 439, endPoint y: 266, distance: 10.1
click at [439, 266] on form "No phone fields were returned for that Report or List View Please upload a csv …" at bounding box center [452, 184] width 331 height 212
click at [439, 266] on input "Launch" at bounding box center [431, 275] width 67 height 28
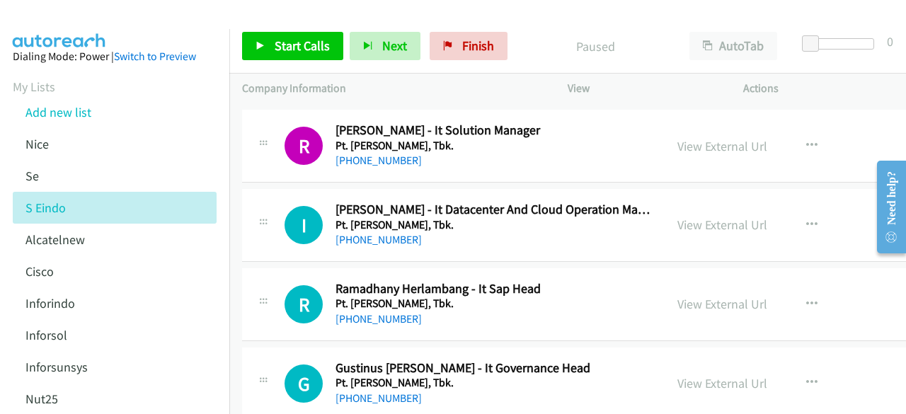
scroll to position [9861, 0]
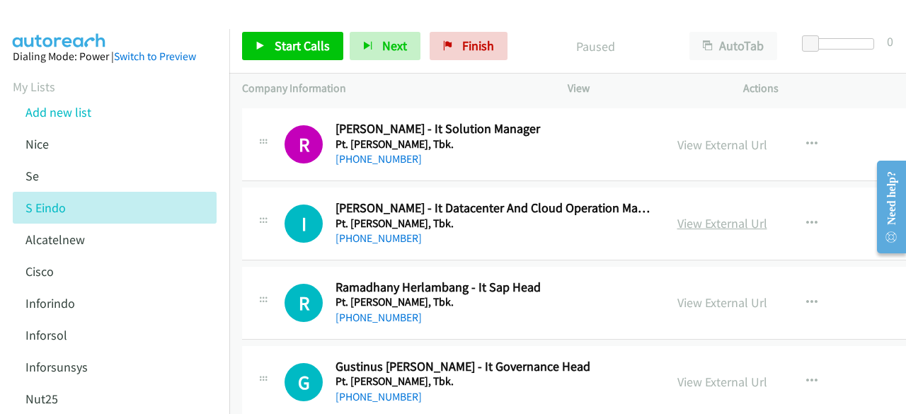
click at [739, 215] on link "View External Url" at bounding box center [723, 223] width 90 height 16
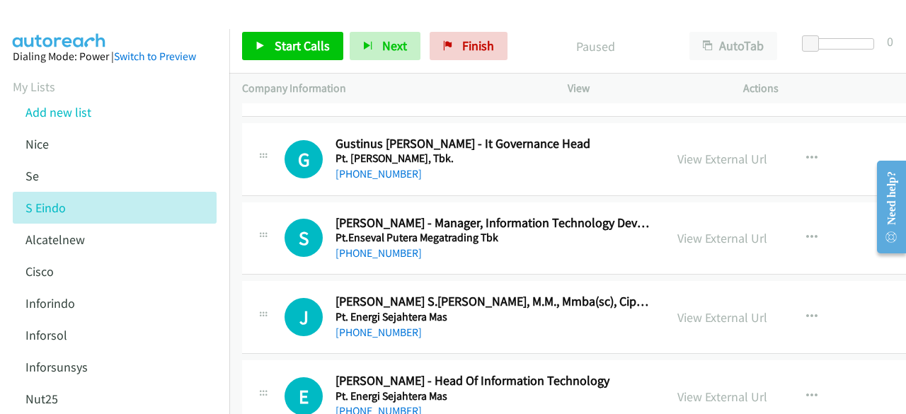
scroll to position [10085, 0]
click at [702, 229] on link "View External Url" at bounding box center [723, 237] width 90 height 16
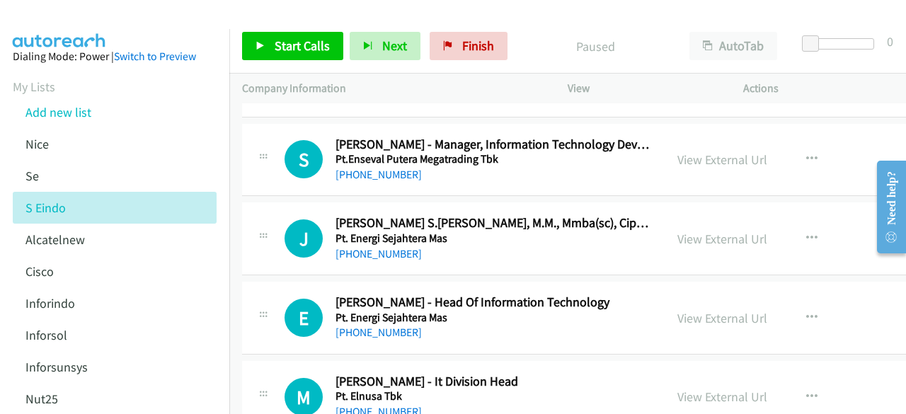
scroll to position [10174, 0]
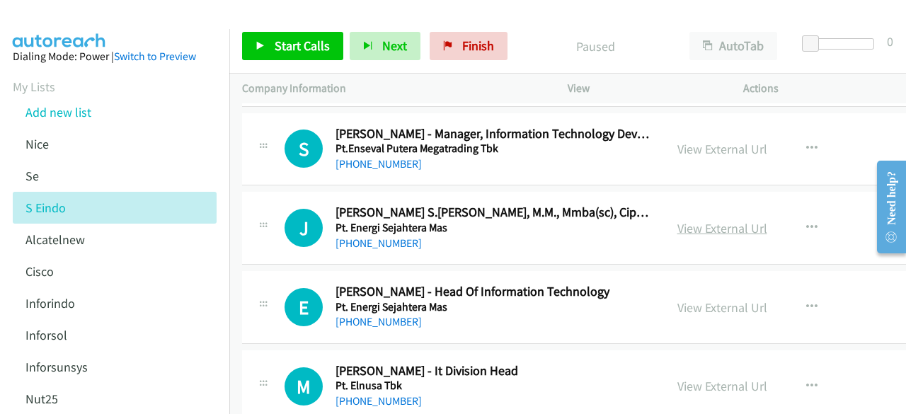
click at [710, 220] on link "View External Url" at bounding box center [723, 228] width 90 height 16
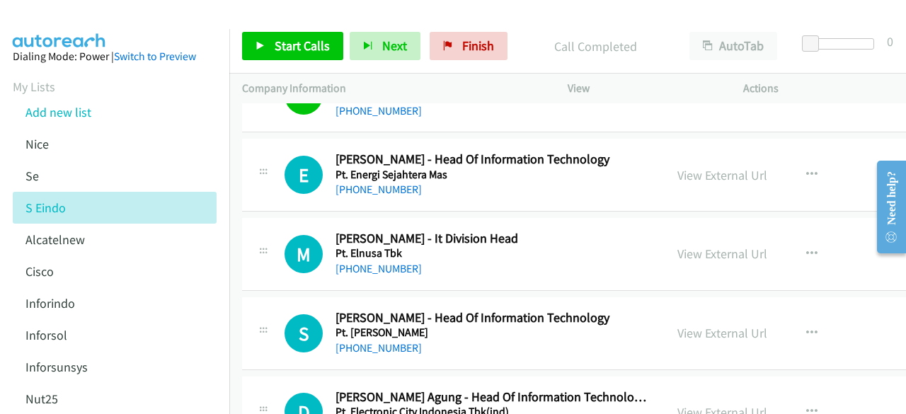
scroll to position [10319, 0]
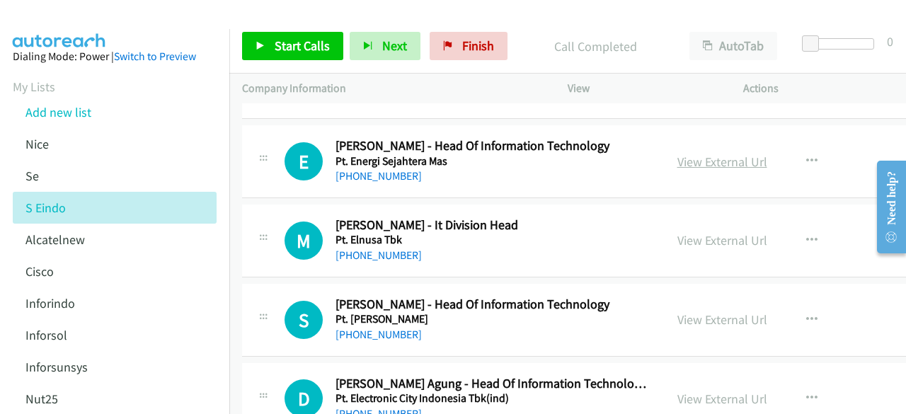
click at [705, 154] on link "View External Url" at bounding box center [723, 162] width 90 height 16
click at [700, 232] on link "View External Url" at bounding box center [723, 240] width 90 height 16
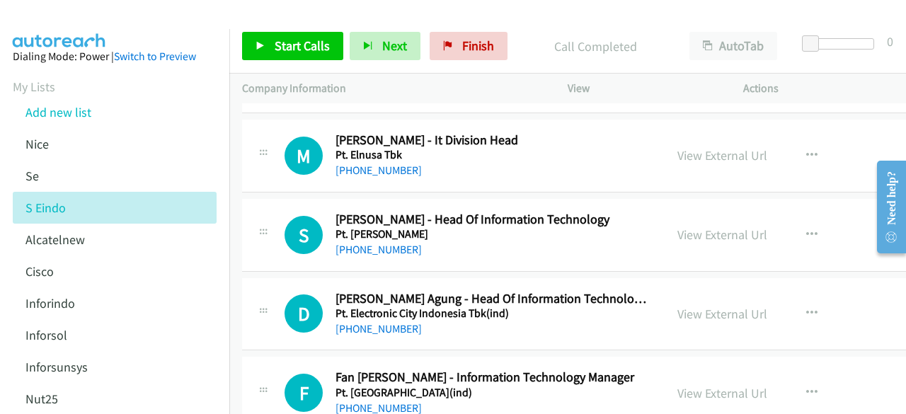
scroll to position [10409, 0]
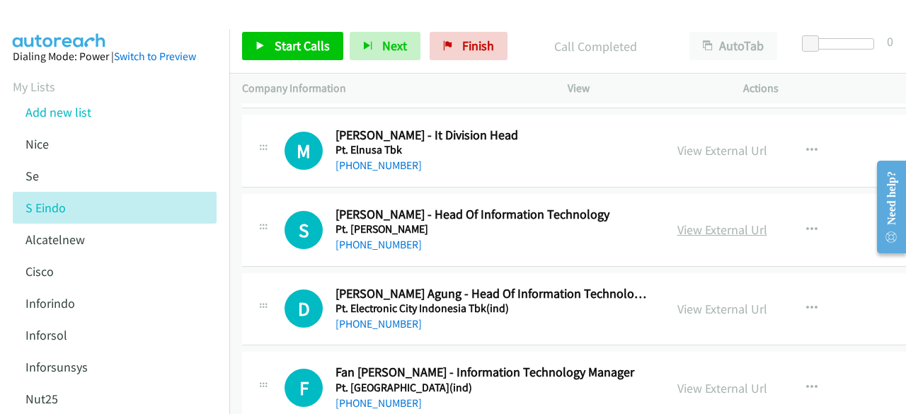
click at [720, 222] on link "View External Url" at bounding box center [723, 230] width 90 height 16
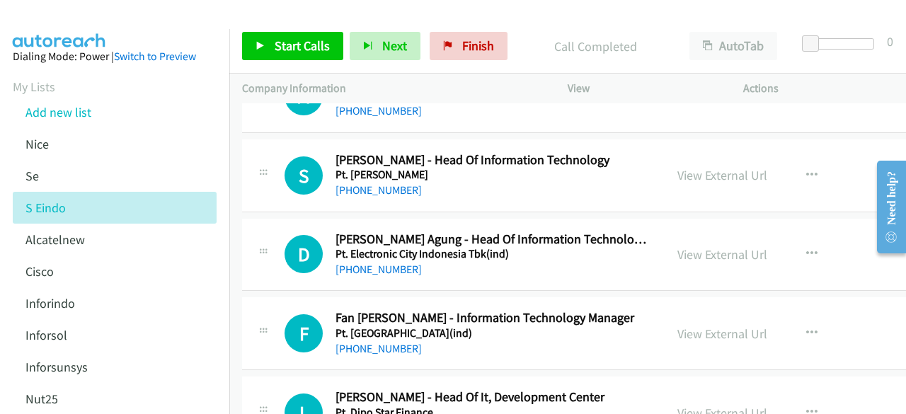
scroll to position [10465, 0]
click at [712, 166] on link "View External Url" at bounding box center [723, 174] width 90 height 16
click at [727, 246] on link "View External Url" at bounding box center [723, 254] width 90 height 16
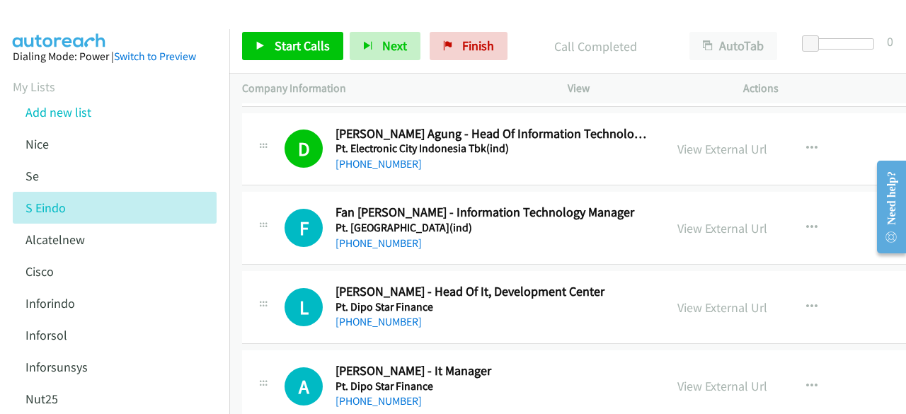
scroll to position [10574, 0]
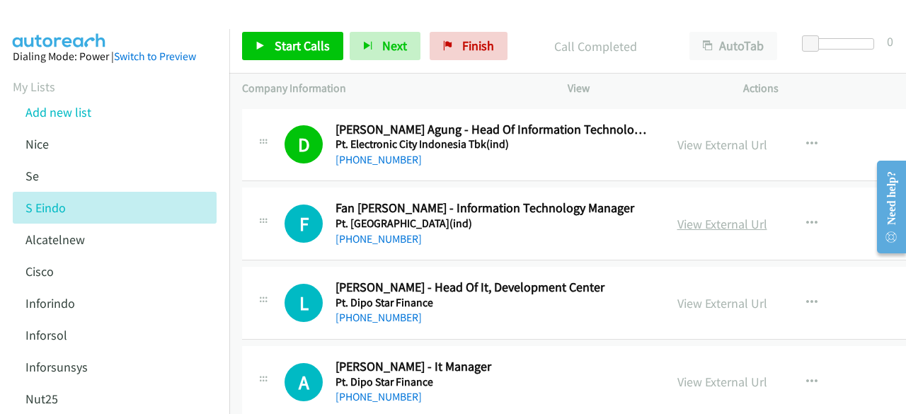
click at [693, 216] on link "View External Url" at bounding box center [723, 224] width 90 height 16
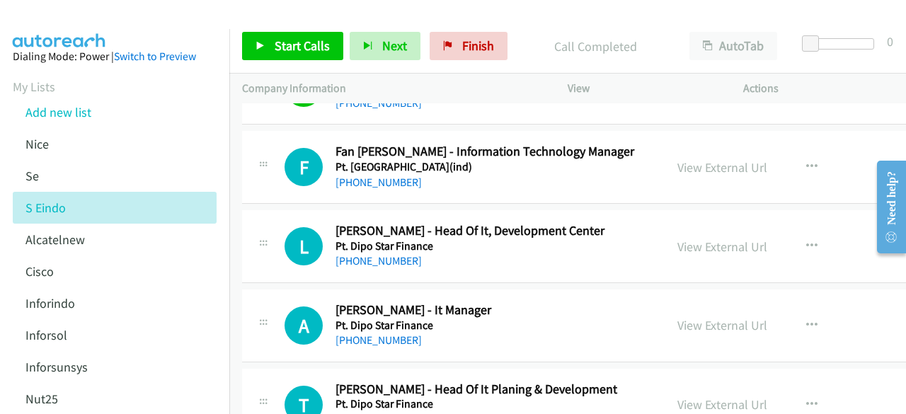
scroll to position [10631, 0]
click at [696, 238] on link "View External Url" at bounding box center [723, 246] width 90 height 16
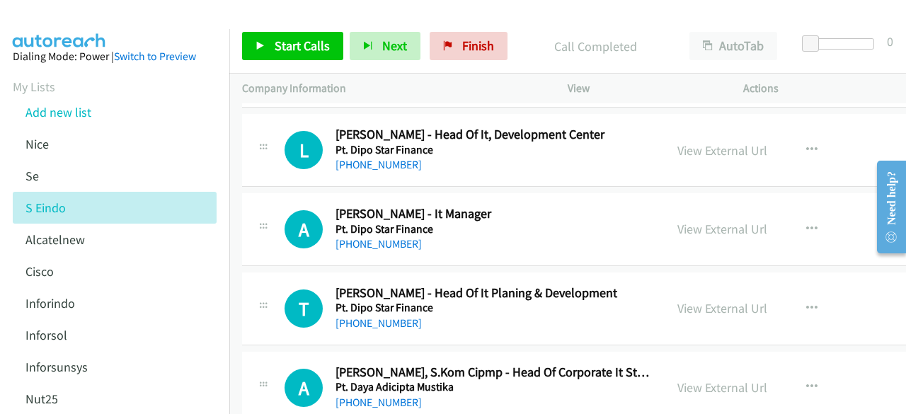
scroll to position [10727, 0]
click at [693, 220] on link "View External Url" at bounding box center [723, 228] width 90 height 16
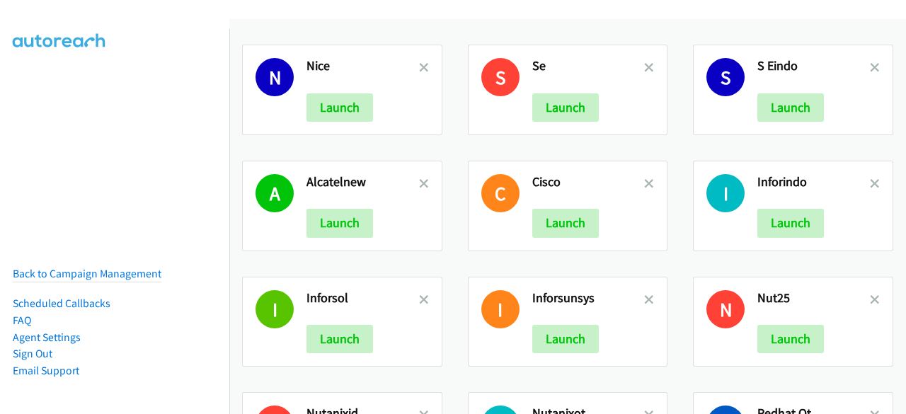
scroll to position [254, 0]
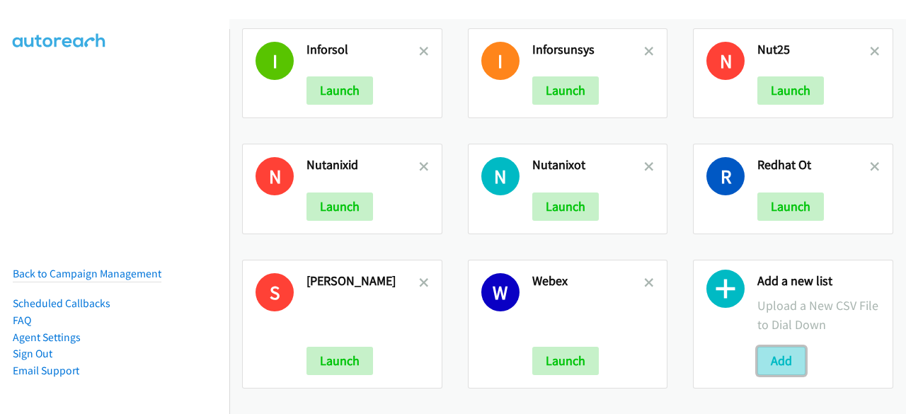
click at [758, 355] on button "Add" at bounding box center [782, 361] width 48 height 28
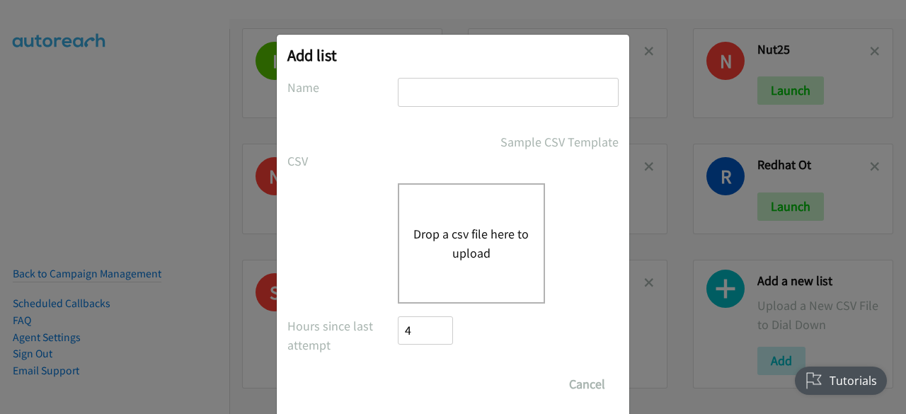
scroll to position [0, 0]
click at [497, 89] on input "text" at bounding box center [508, 92] width 221 height 29
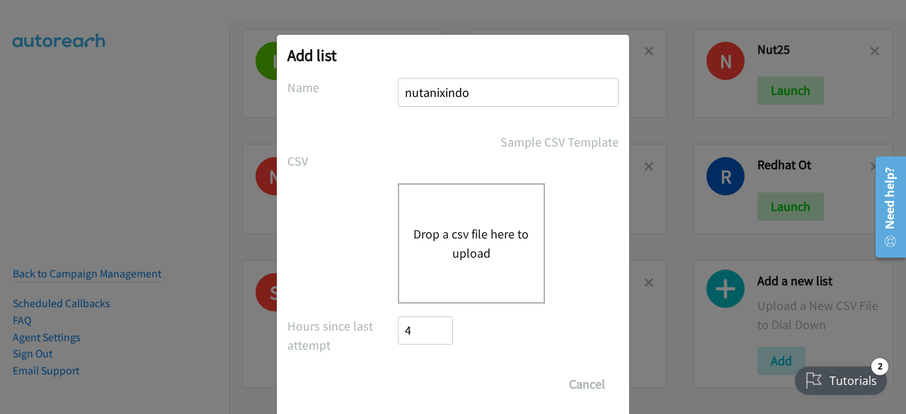
type input "nutanixindo"
click at [475, 215] on div "Drop a csv file here to upload" at bounding box center [471, 243] width 147 height 120
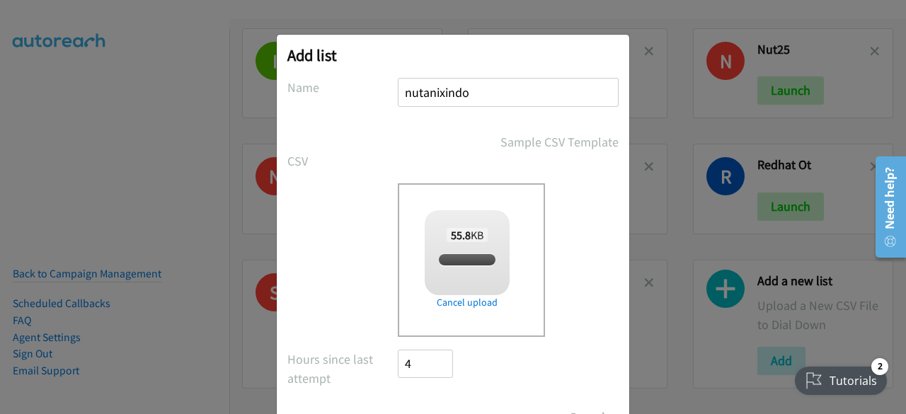
scroll to position [62, 0]
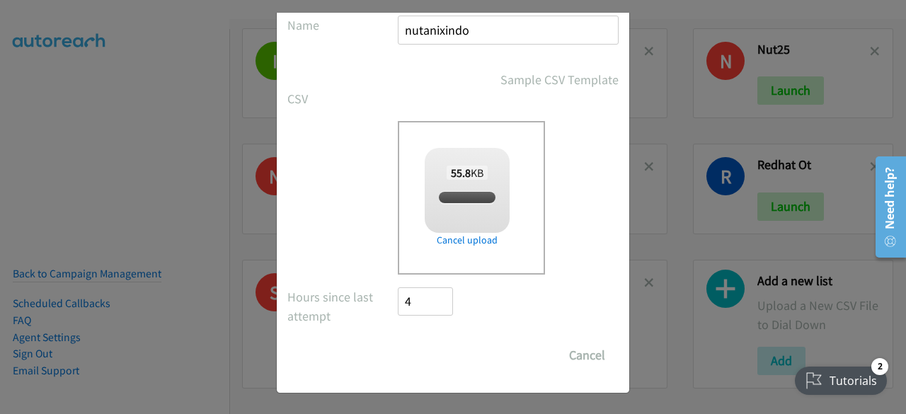
checkbox input "true"
click at [421, 355] on input "Save List" at bounding box center [435, 355] width 74 height 28
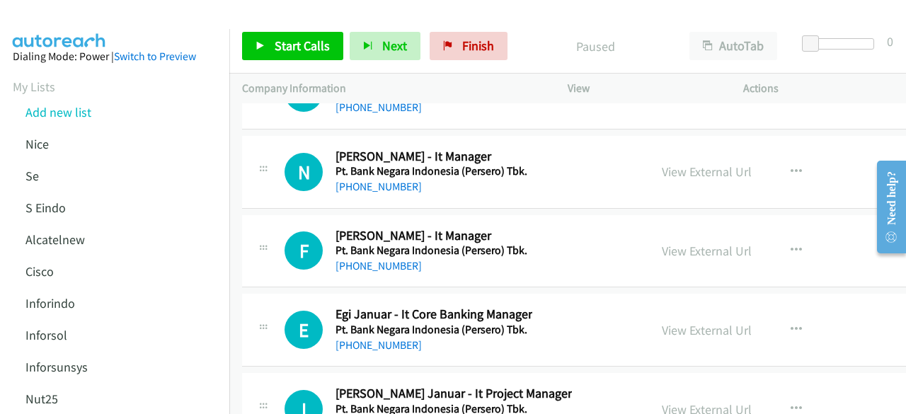
scroll to position [24776, 0]
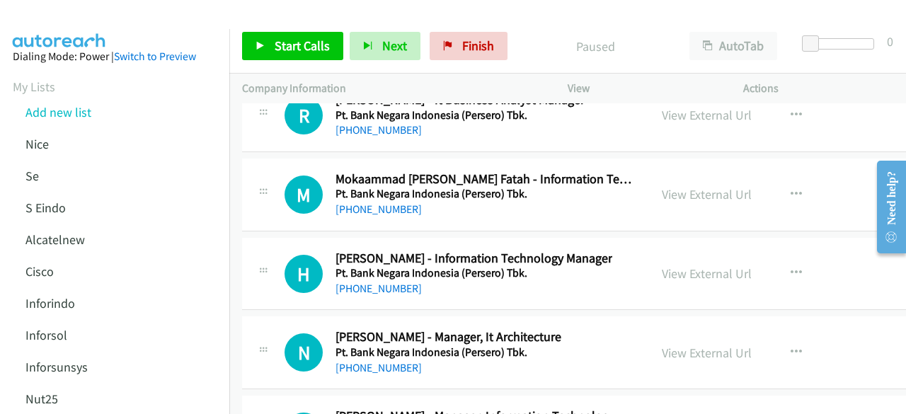
drag, startPoint x: 884, startPoint y: 376, endPoint x: 871, endPoint y: 358, distance: 21.8
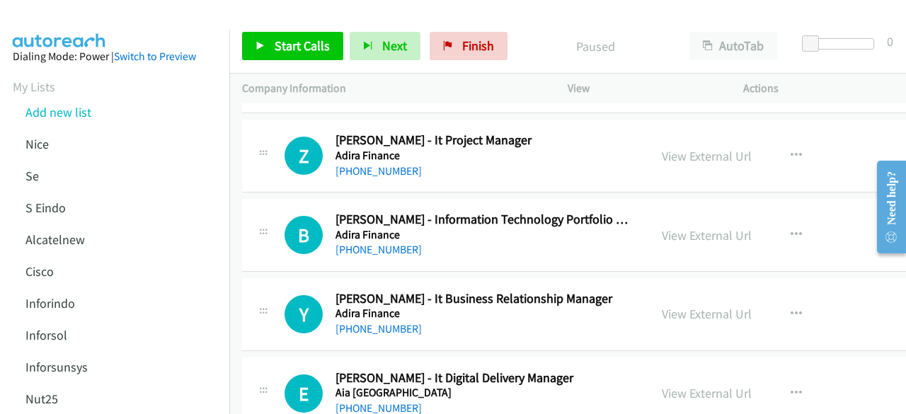
scroll to position [0, 0]
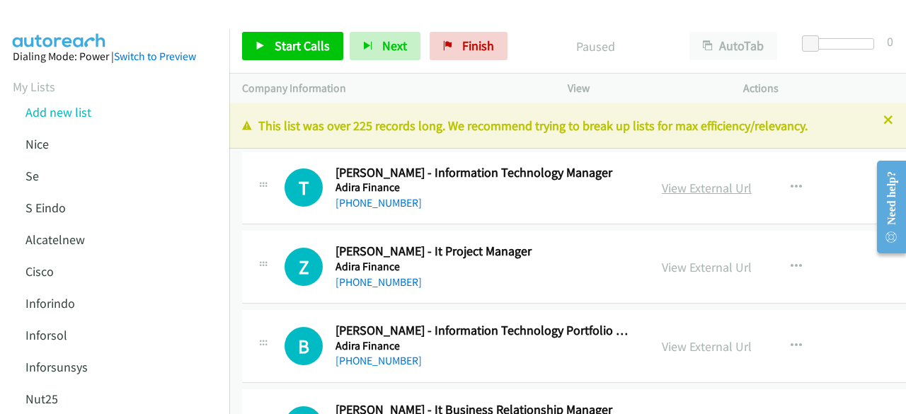
click at [686, 184] on link "View External Url" at bounding box center [707, 188] width 90 height 16
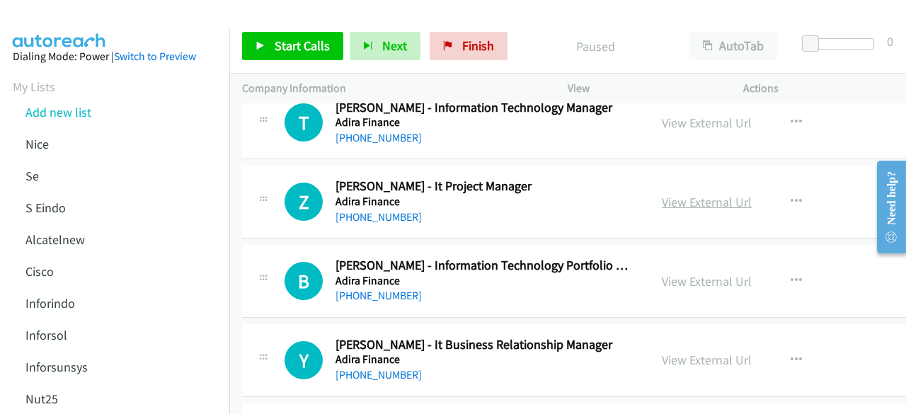
click at [671, 197] on link "View External Url" at bounding box center [707, 202] width 90 height 16
click at [250, 170] on div "Z Callback Scheduled [PERSON_NAME] - It Project Manager Adira Finance [GEOGRAPH…" at bounding box center [623, 202] width 763 height 73
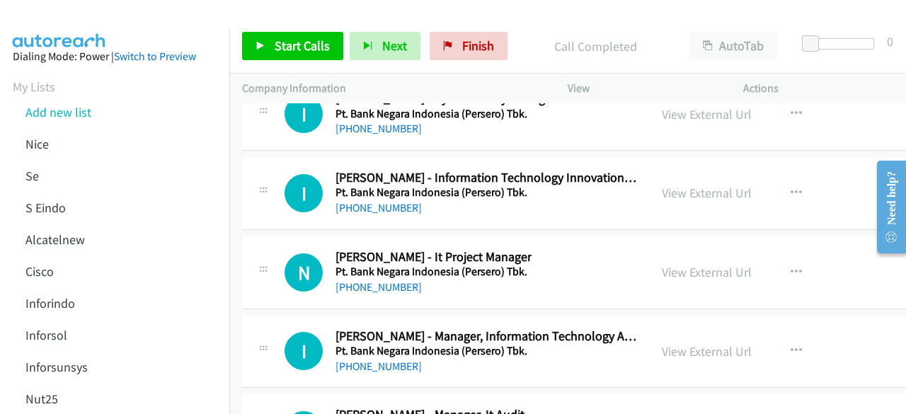
scroll to position [24776, 0]
